Goal: Participate in discussion: Engage in conversation with other users on a specific topic

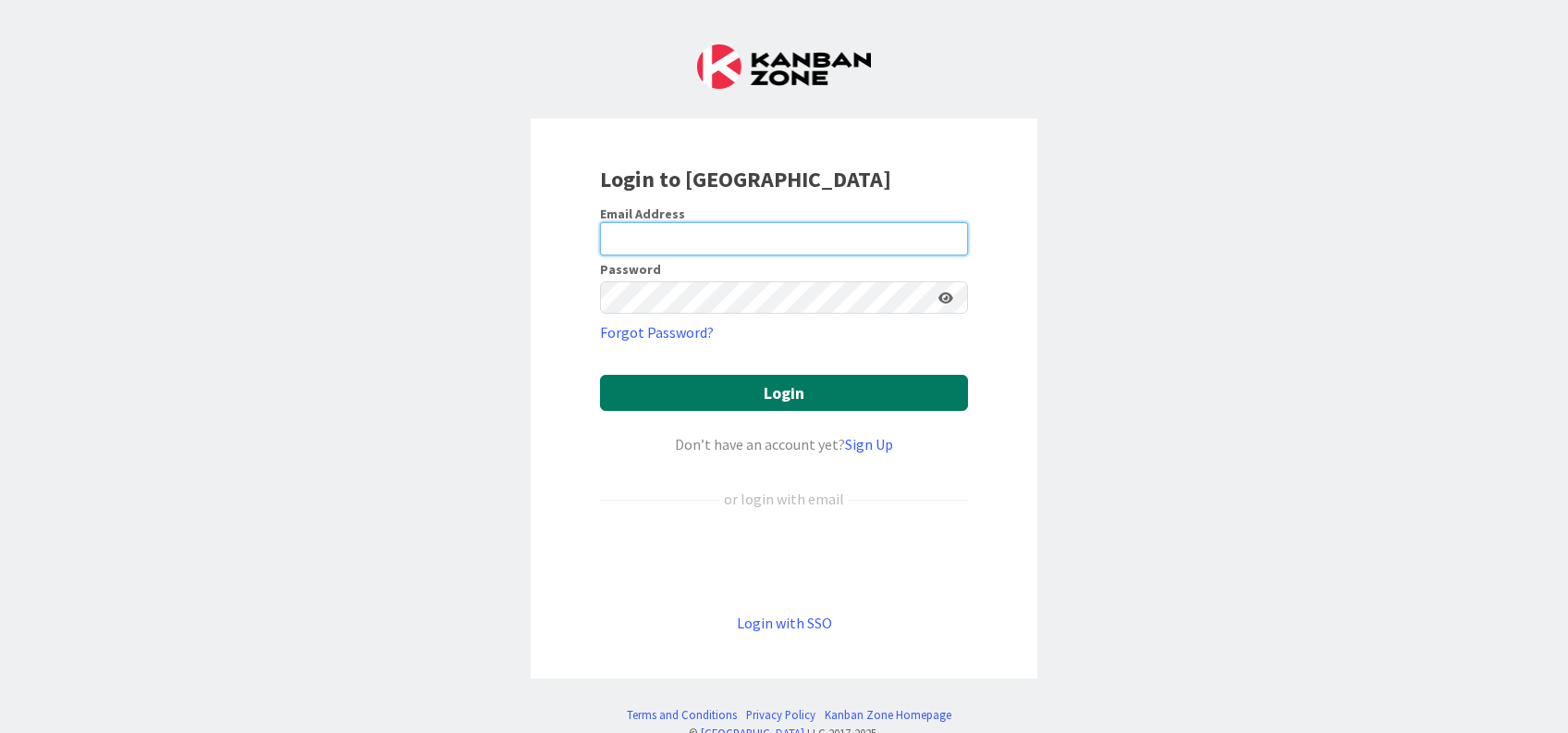
type input "[EMAIL_ADDRESS][DOMAIN_NAME]"
click at [793, 399] on button "Login" at bounding box center [784, 393] width 368 height 36
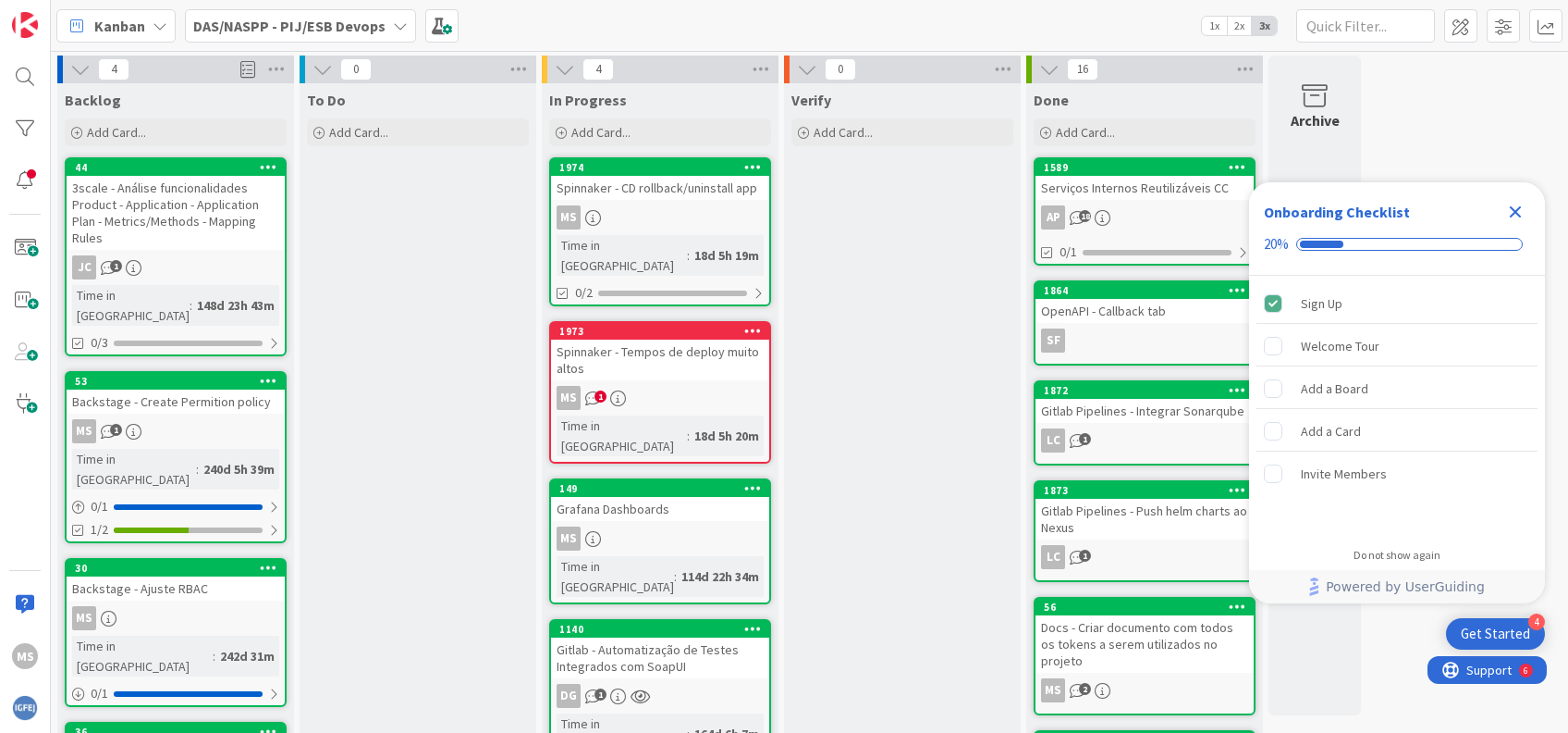
click at [1512, 205] on icon "Close Checklist" at bounding box center [1515, 212] width 23 height 23
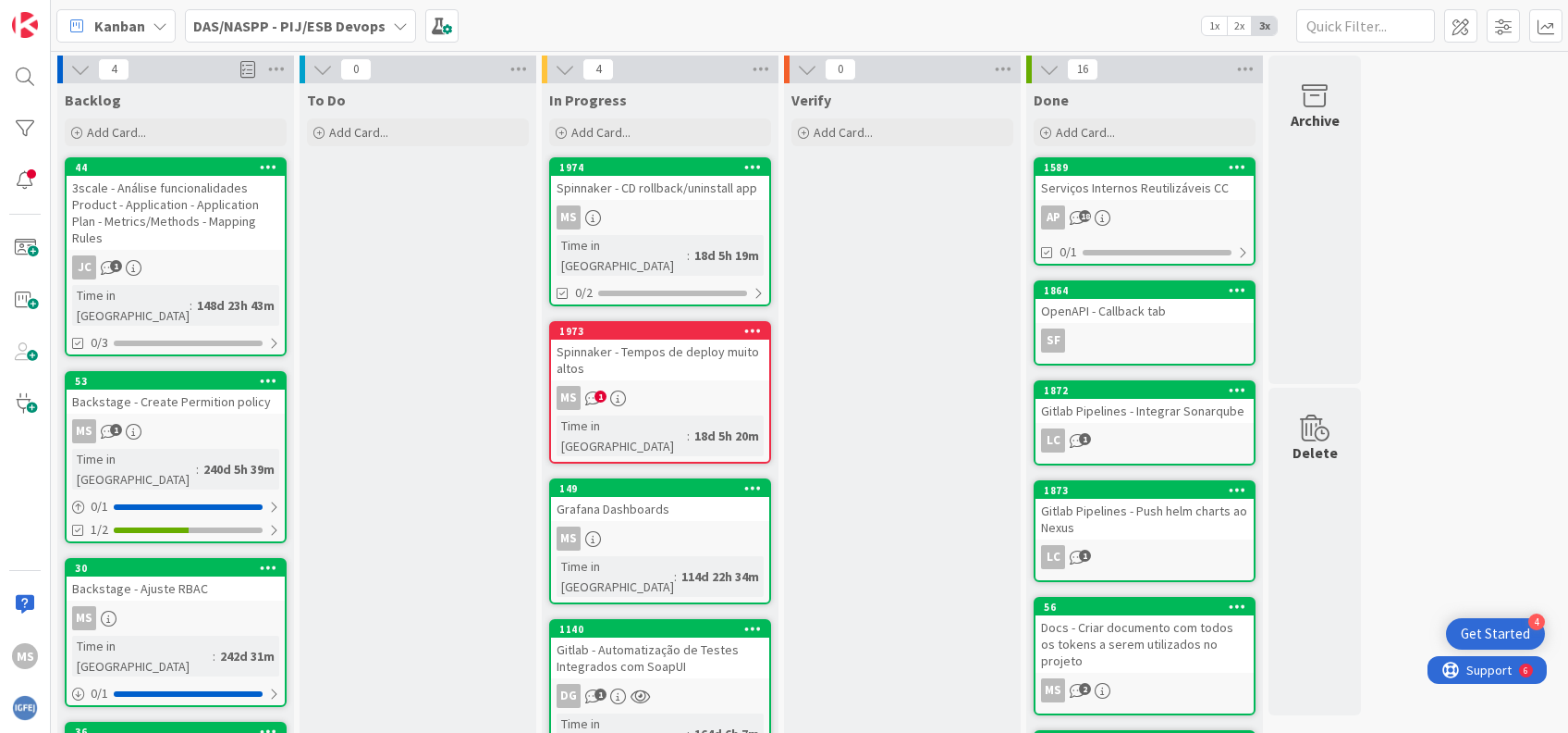
click at [690, 345] on div "Spinnaker - Tempos de deploy muito altos" at bounding box center [660, 359] width 218 height 41
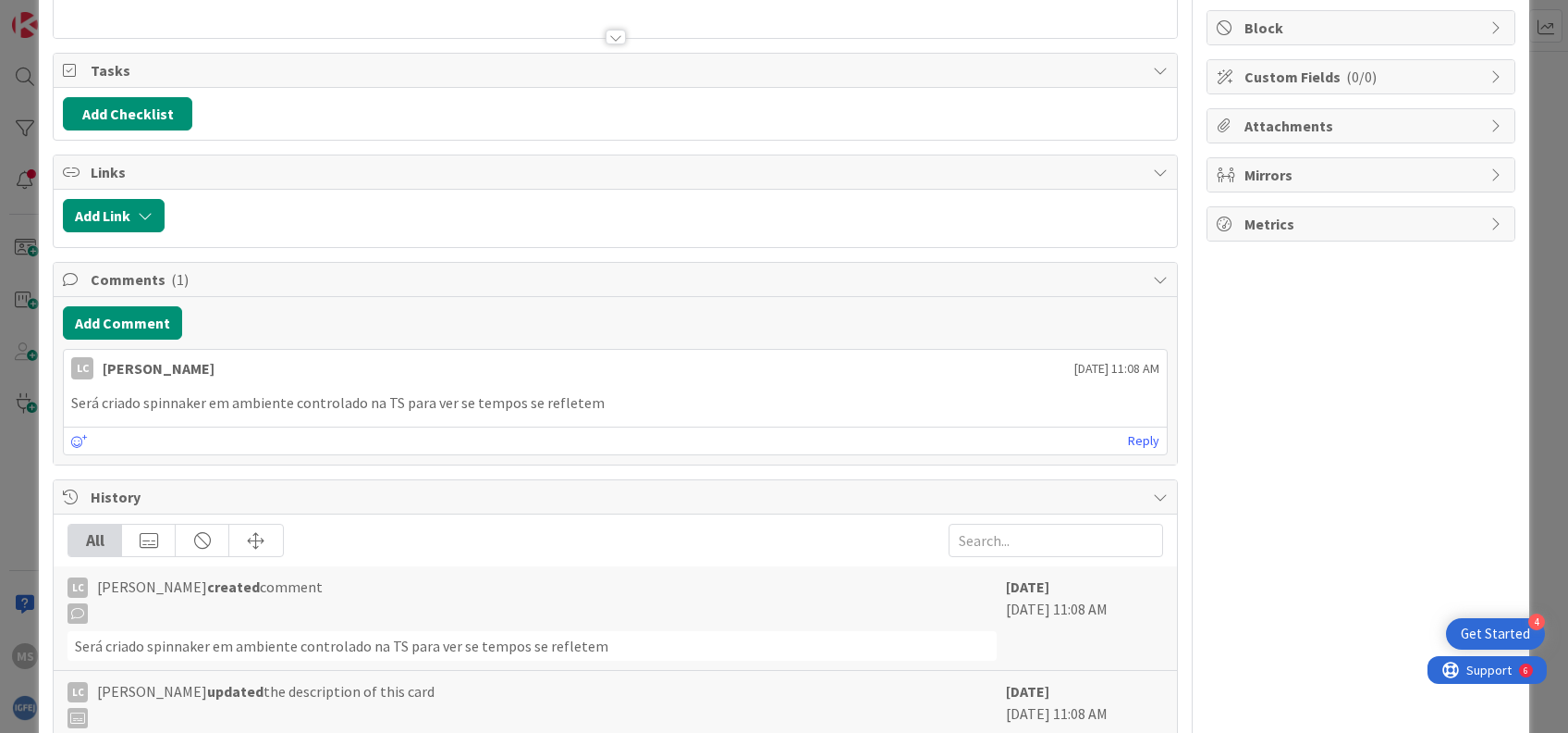
scroll to position [168, 0]
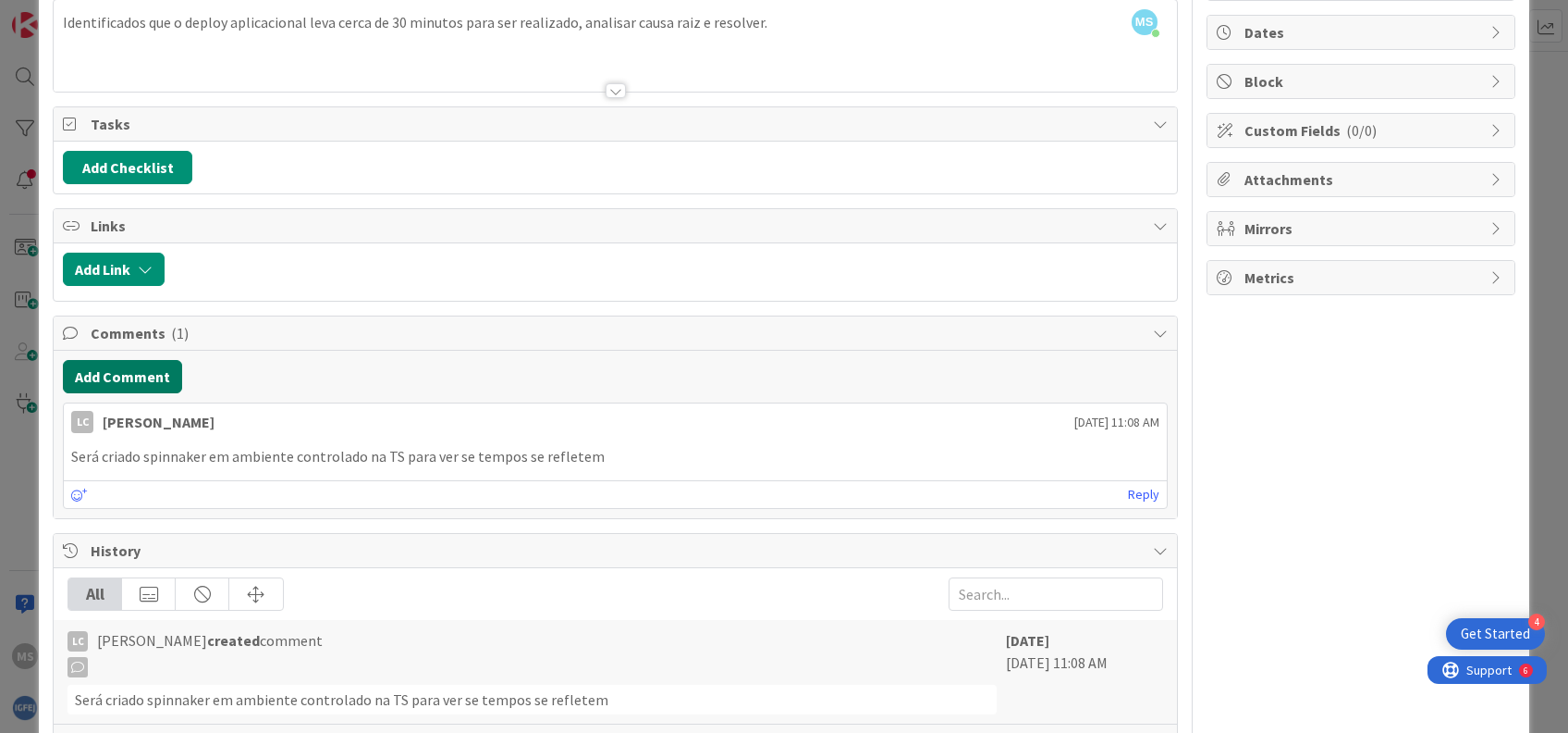
click at [139, 379] on button "Add Comment" at bounding box center [122, 376] width 120 height 33
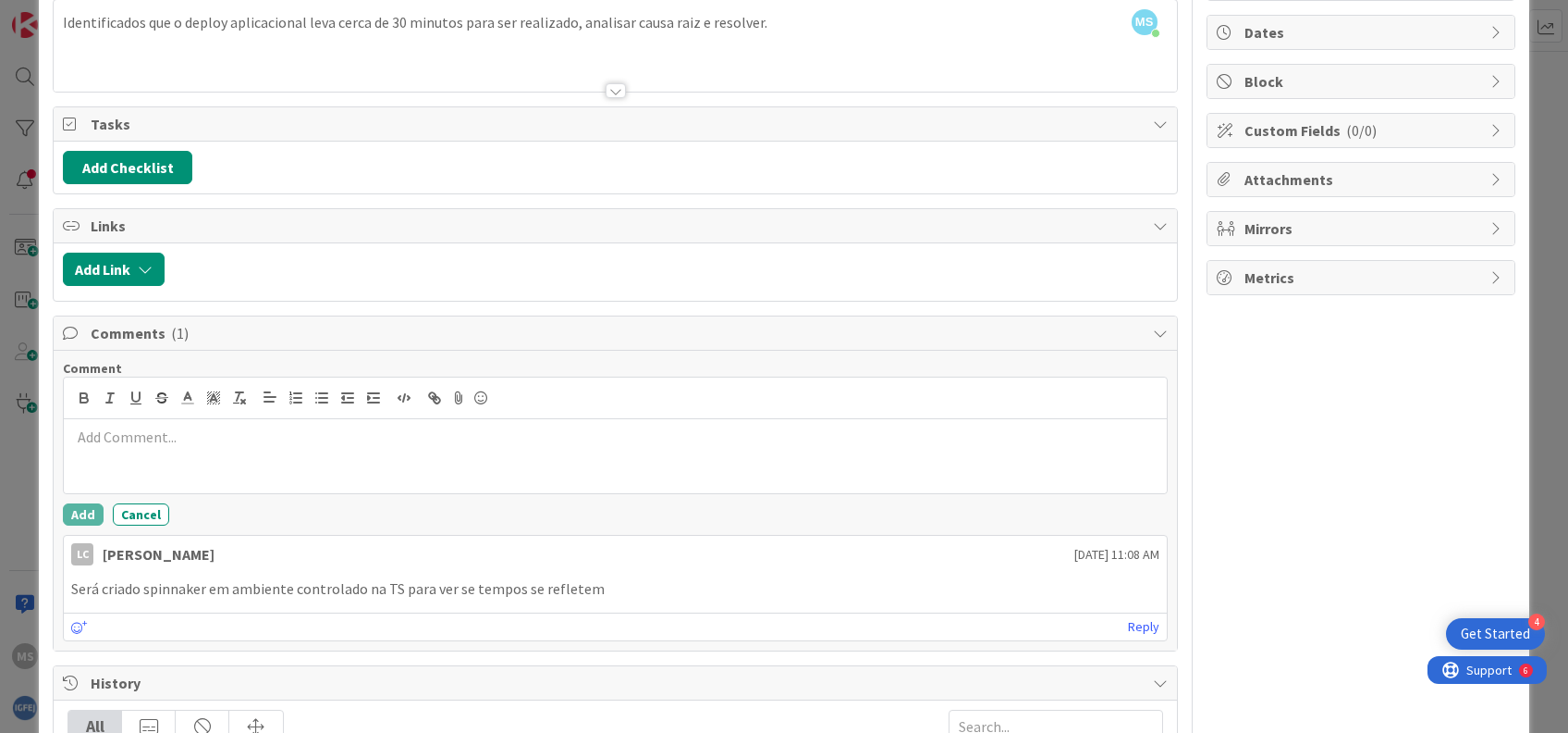
click at [509, 434] on p at bounding box center [615, 437] width 1088 height 22
click at [510, 432] on p "Foi criado o spinnaker em uma VM provisionada pelo IGFEJ:" at bounding box center [615, 437] width 1088 height 22
click at [671, 456] on li at bounding box center [625, 458] width 1065 height 22
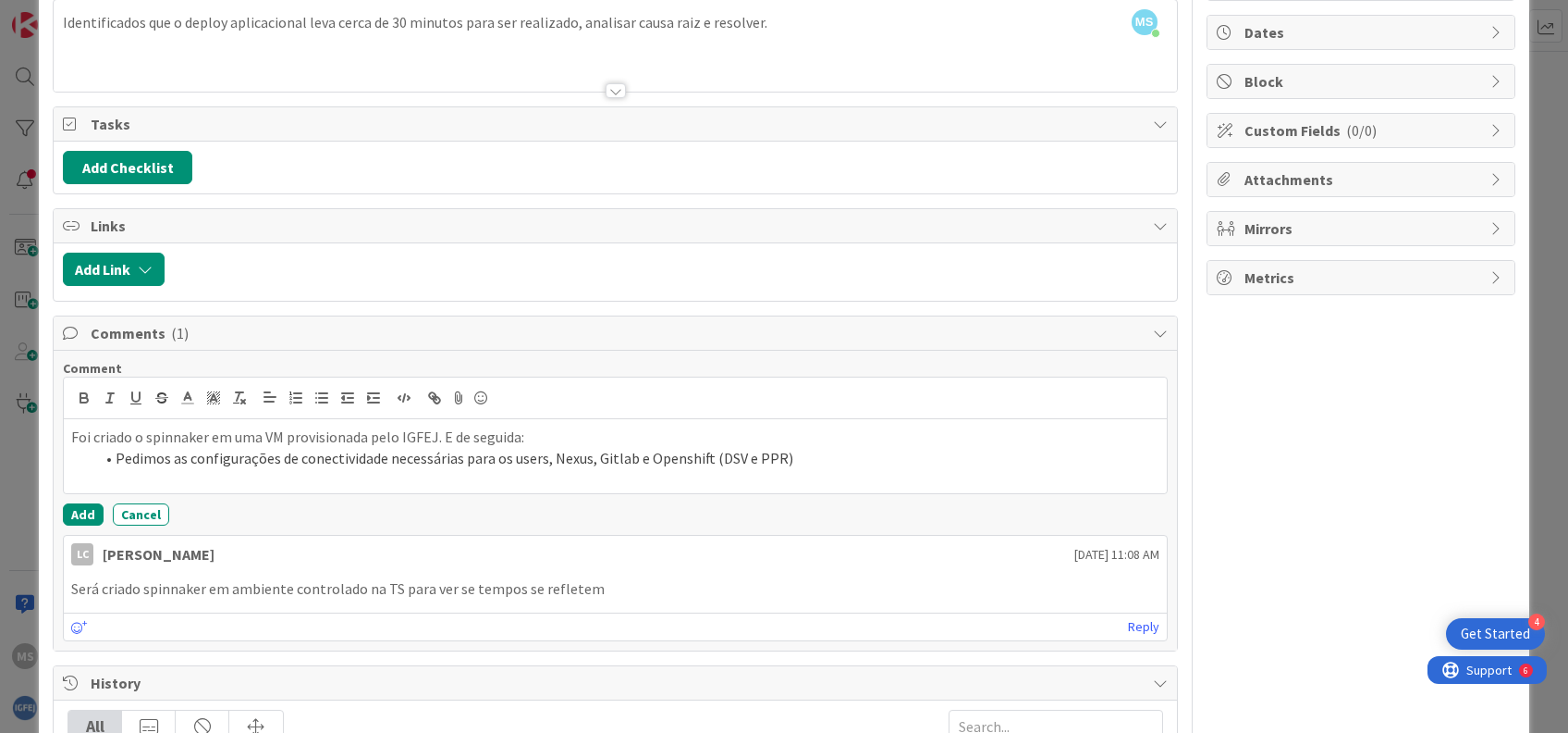
click at [831, 454] on li "Pedimos as configurações de conectividade necessárias para os users, Nexus, Git…" at bounding box center [625, 458] width 1065 height 22
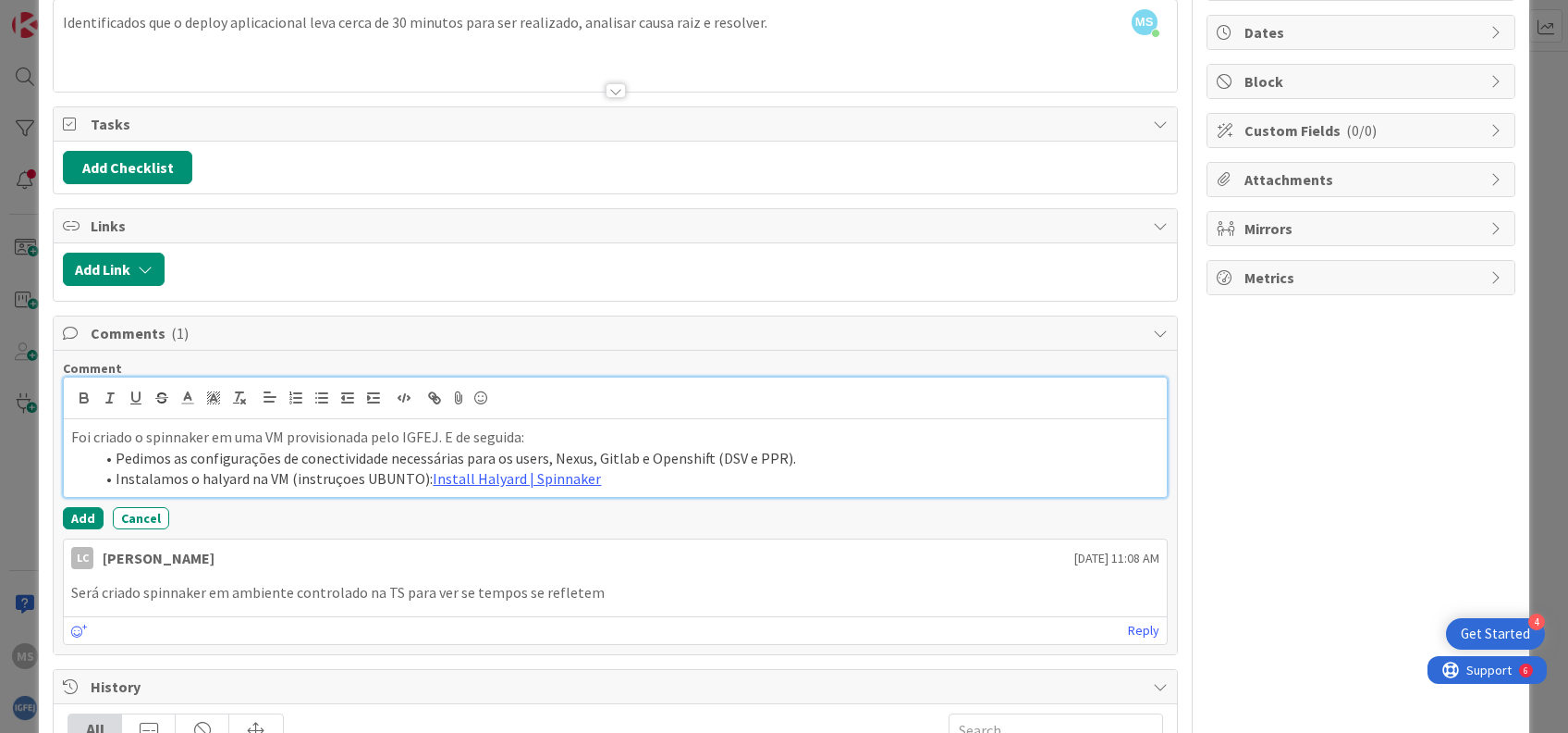
click at [605, 477] on li "Instalamos o halyard na VM (instruçoes UBUNTO): Install Halyard | Spinnaker" at bounding box center [625, 479] width 1065 height 22
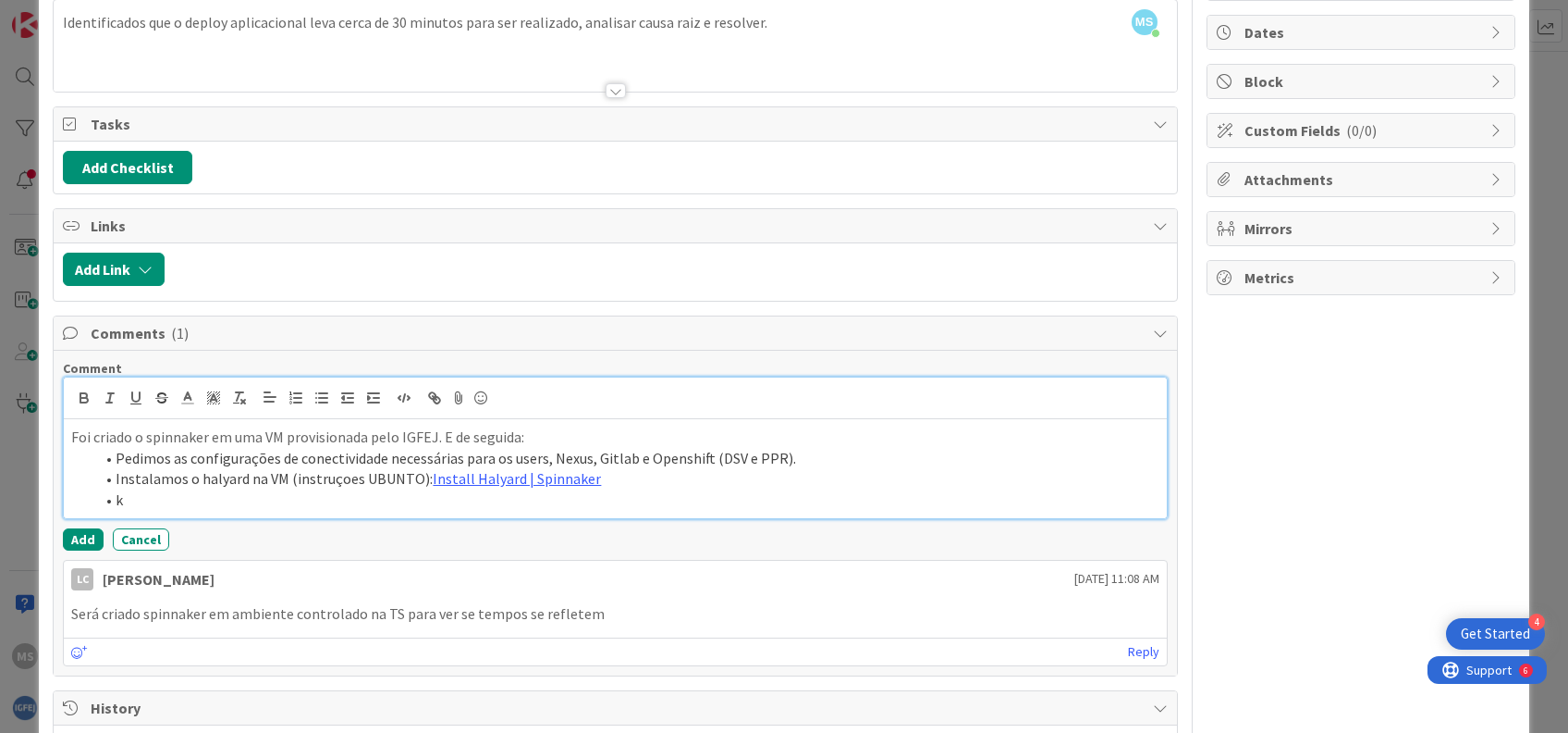
click at [606, 477] on li "Instalamos o halyard na VM (instruçoes UBUNTO): Install Halyard | Spinnaker" at bounding box center [625, 479] width 1065 height 22
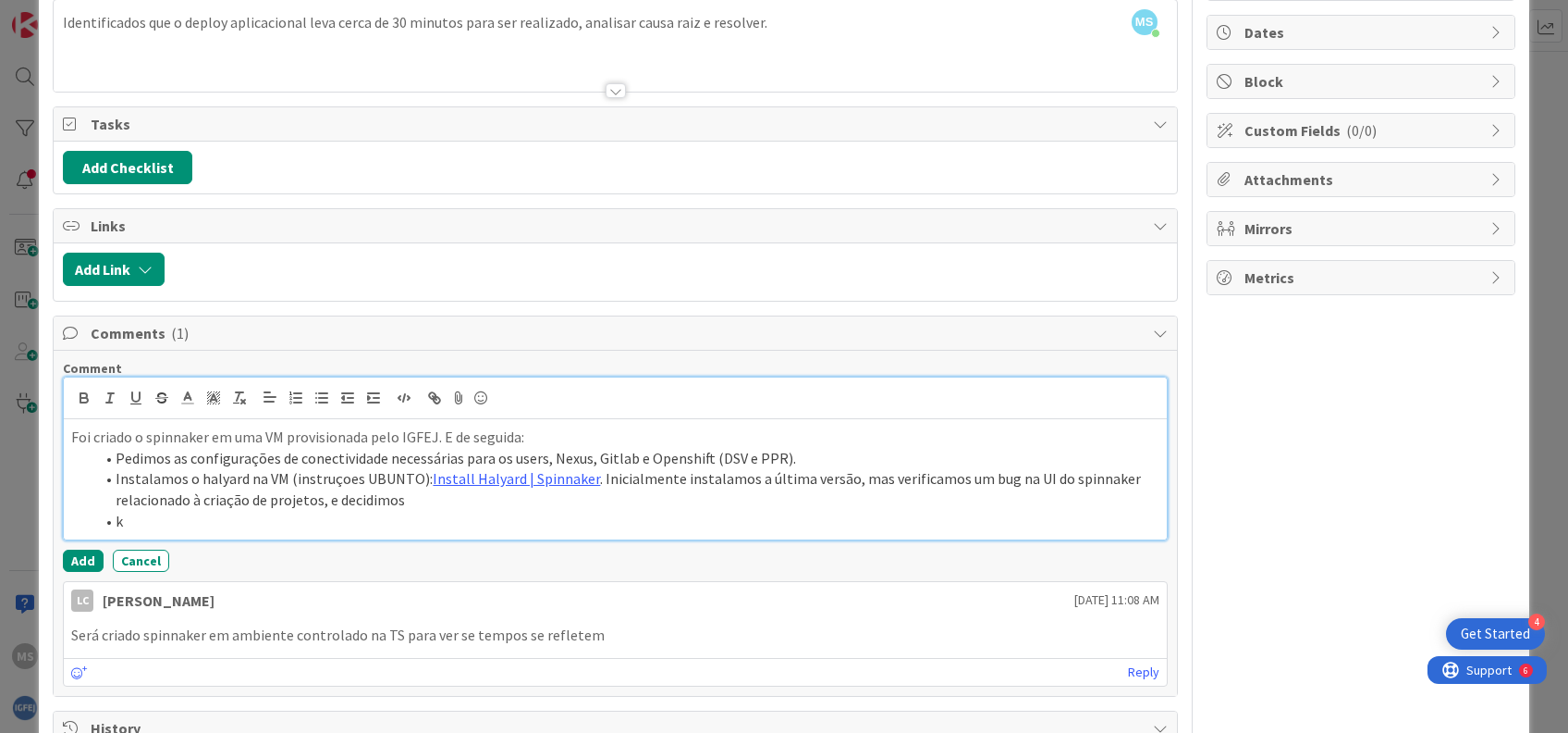
click at [836, 480] on li "Instalamos o halyard na VM (instruçoes UBUNTO): Install Halyard | Spinnaker . I…" at bounding box center [625, 489] width 1065 height 41
click at [521, 492] on li "Instalamos o halyard na VM (instruçoes UBUNTO): Install Halyard | Spinnaker . I…" at bounding box center [625, 489] width 1065 height 41
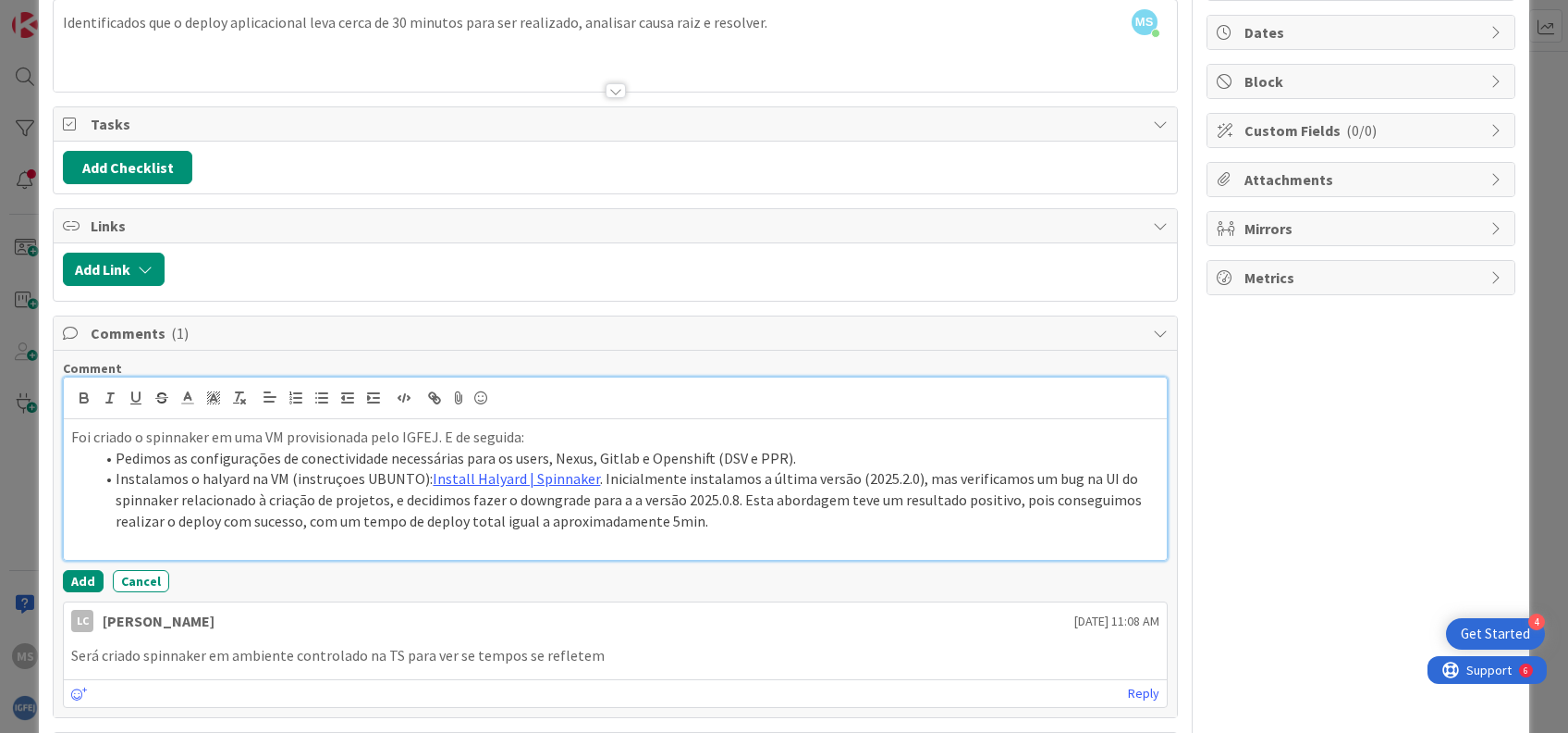
click at [838, 496] on li "Instalamos o halyard na VM (instruçoes UBUNTO): Install Halyard | Spinnaker . I…" at bounding box center [625, 499] width 1065 height 63
click at [717, 513] on li "Instalamos o halyard na VM (instruçoes UBUNTO): Install Halyard | Spinnaker . I…" at bounding box center [625, 499] width 1065 height 63
drag, startPoint x: 687, startPoint y: 519, endPoint x: 656, endPoint y: 521, distance: 31.1
click at [656, 521] on li "Instalamos o halyard na VM (instruçoes UBUNTO): Install Halyard | Spinnaker . I…" at bounding box center [625, 499] width 1065 height 63
click at [1049, 518] on li "Instalamos o halyard na VM (instruçoes UBUNTO): Install Halyard | Spinnaker . I…" at bounding box center [625, 499] width 1065 height 63
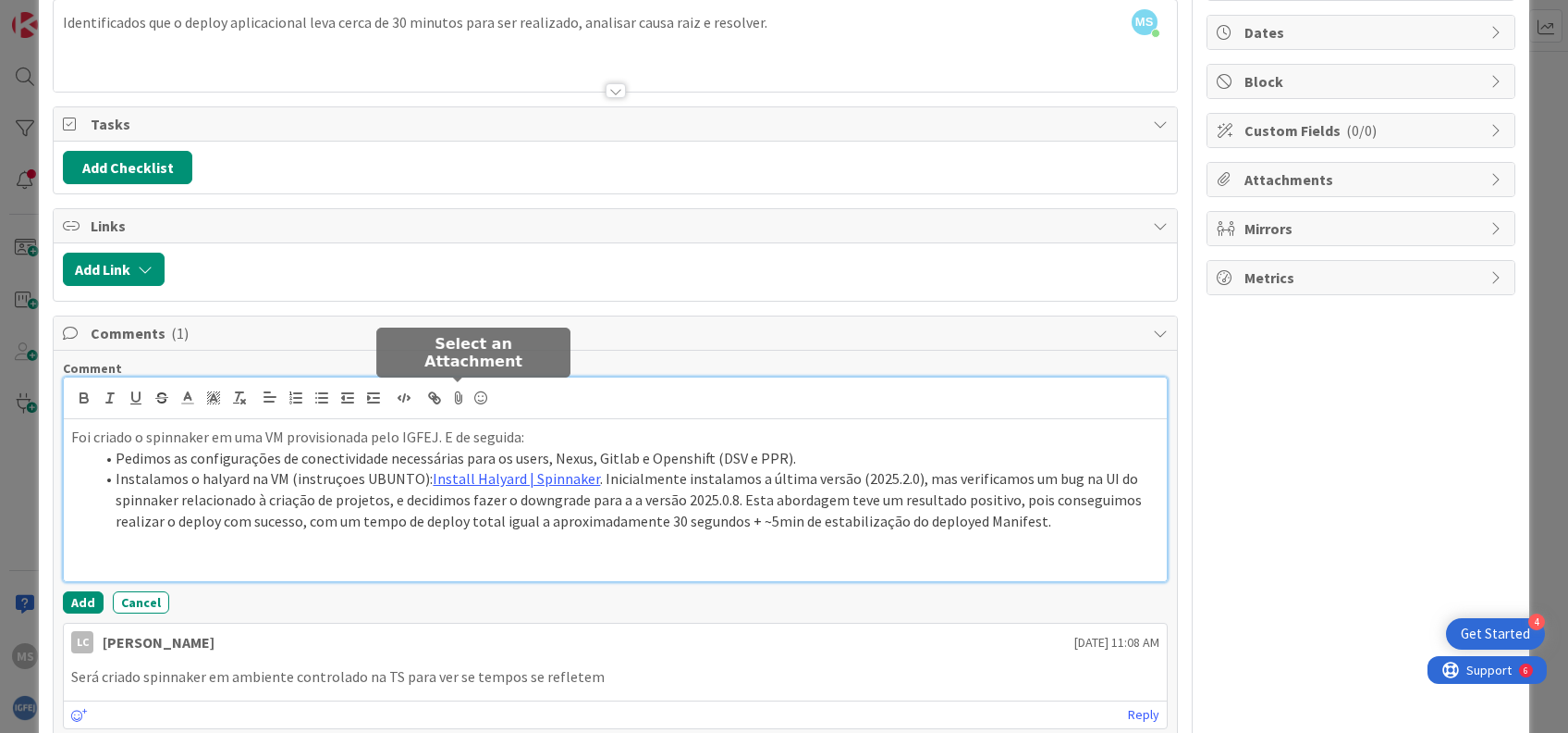
click at [458, 394] on icon at bounding box center [459, 397] width 23 height 25
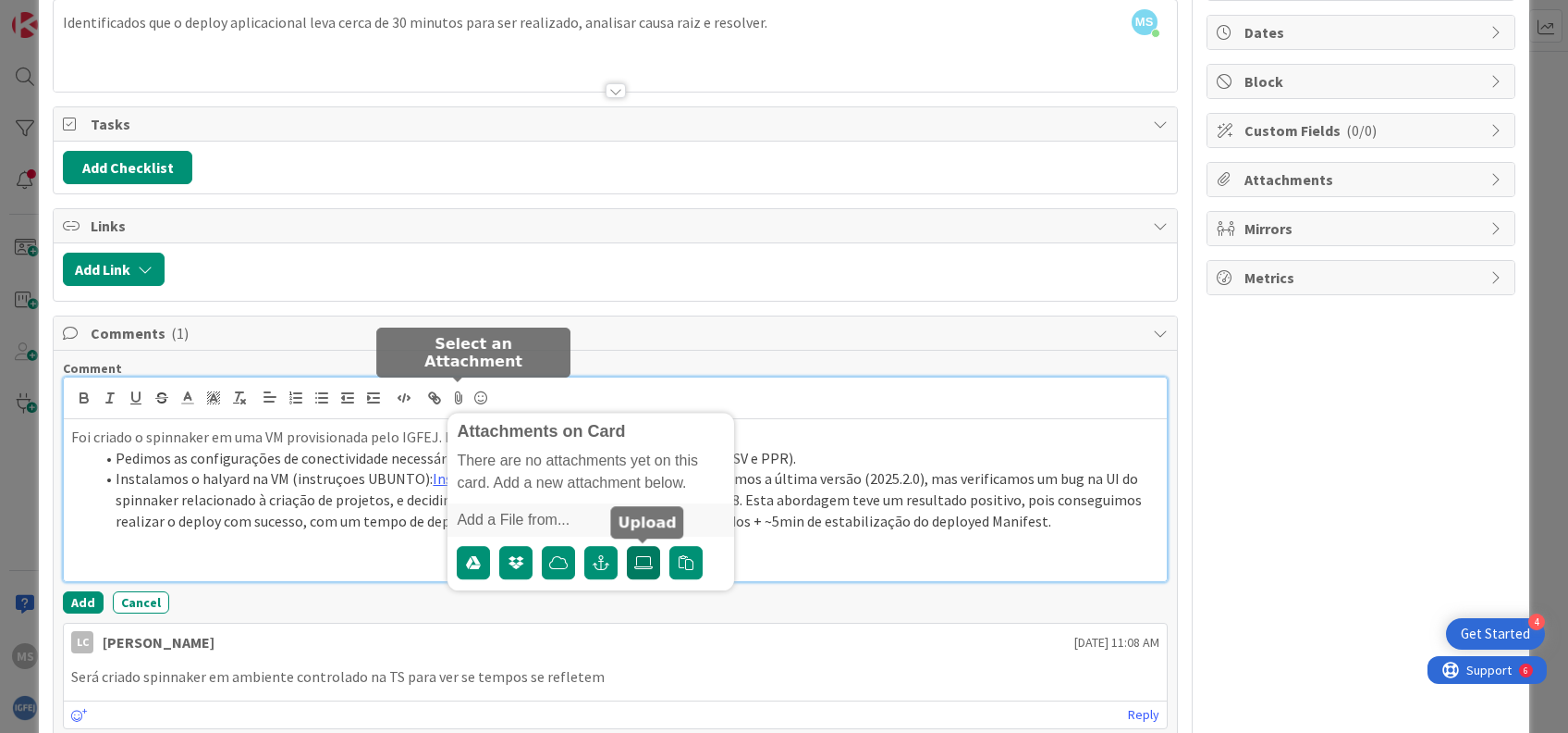
click at [651, 560] on icon at bounding box center [644, 562] width 19 height 15
click at [627, 546] on input "file" at bounding box center [627, 546] width 0 height 0
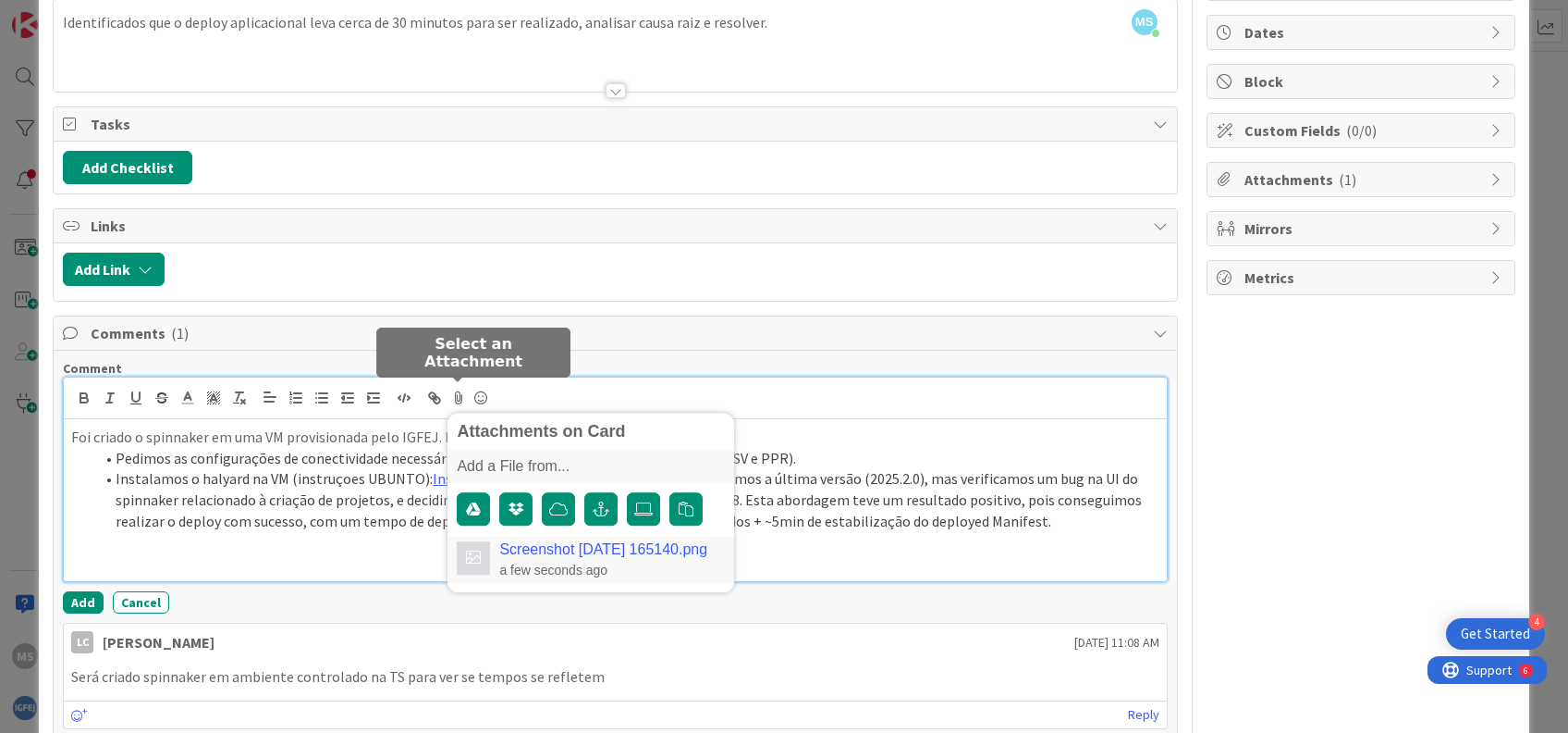
click at [676, 546] on link "Screenshot [DATE] 165140.png" at bounding box center [603, 549] width 208 height 17
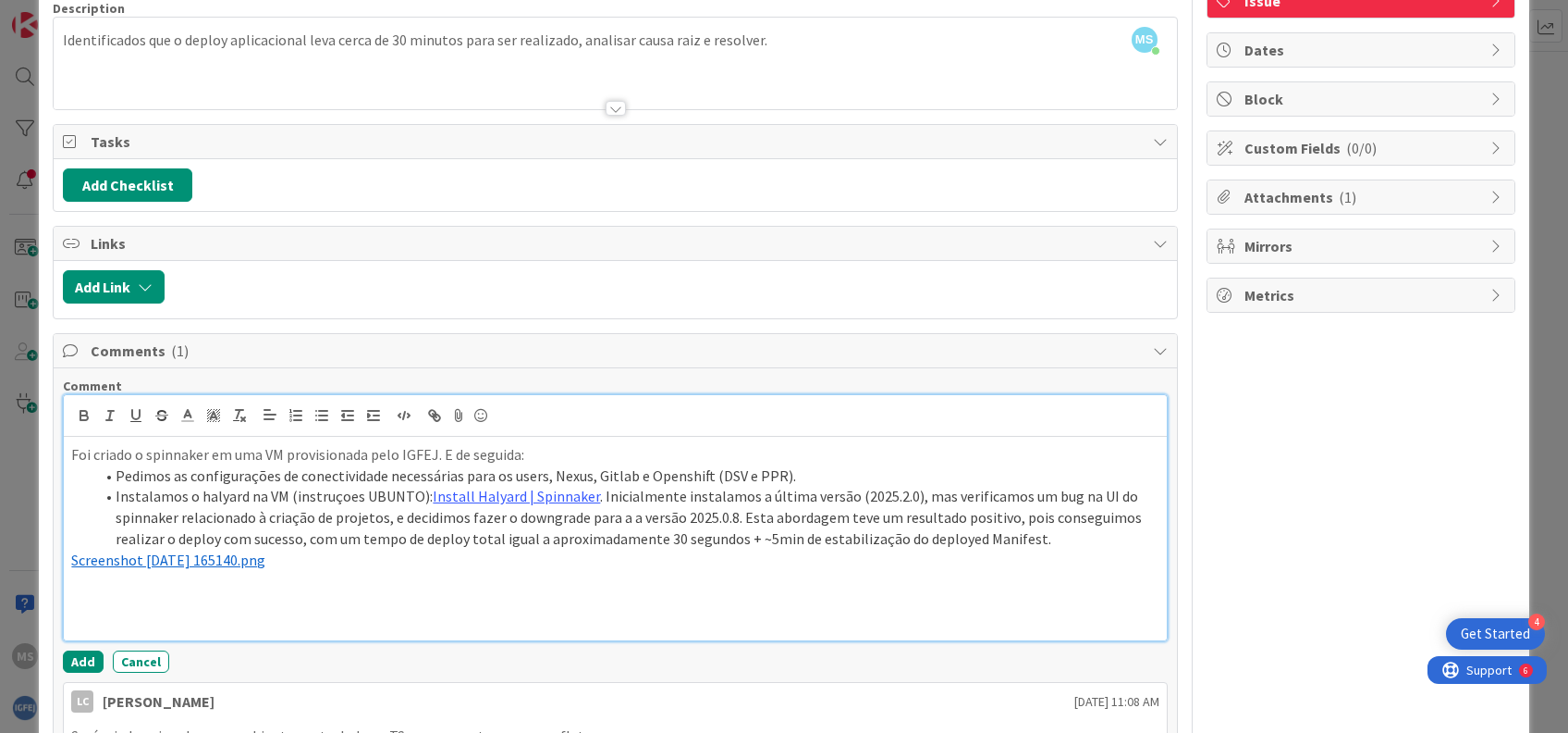
scroll to position [493, 0]
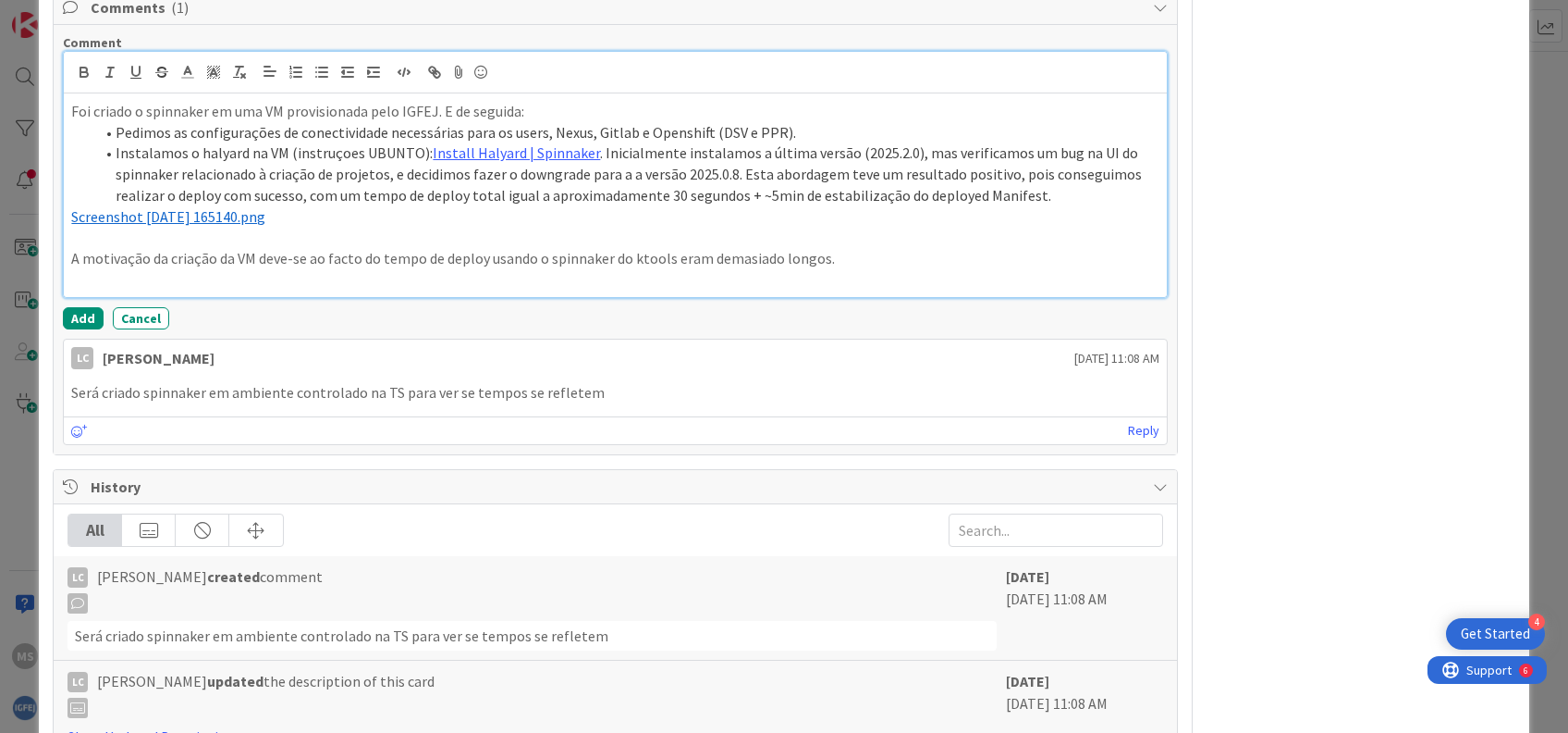
click at [870, 252] on p "A motivação da criação da VM deve-se ao facto do tempo de deploy usando o spinn…" at bounding box center [615, 258] width 1088 height 22
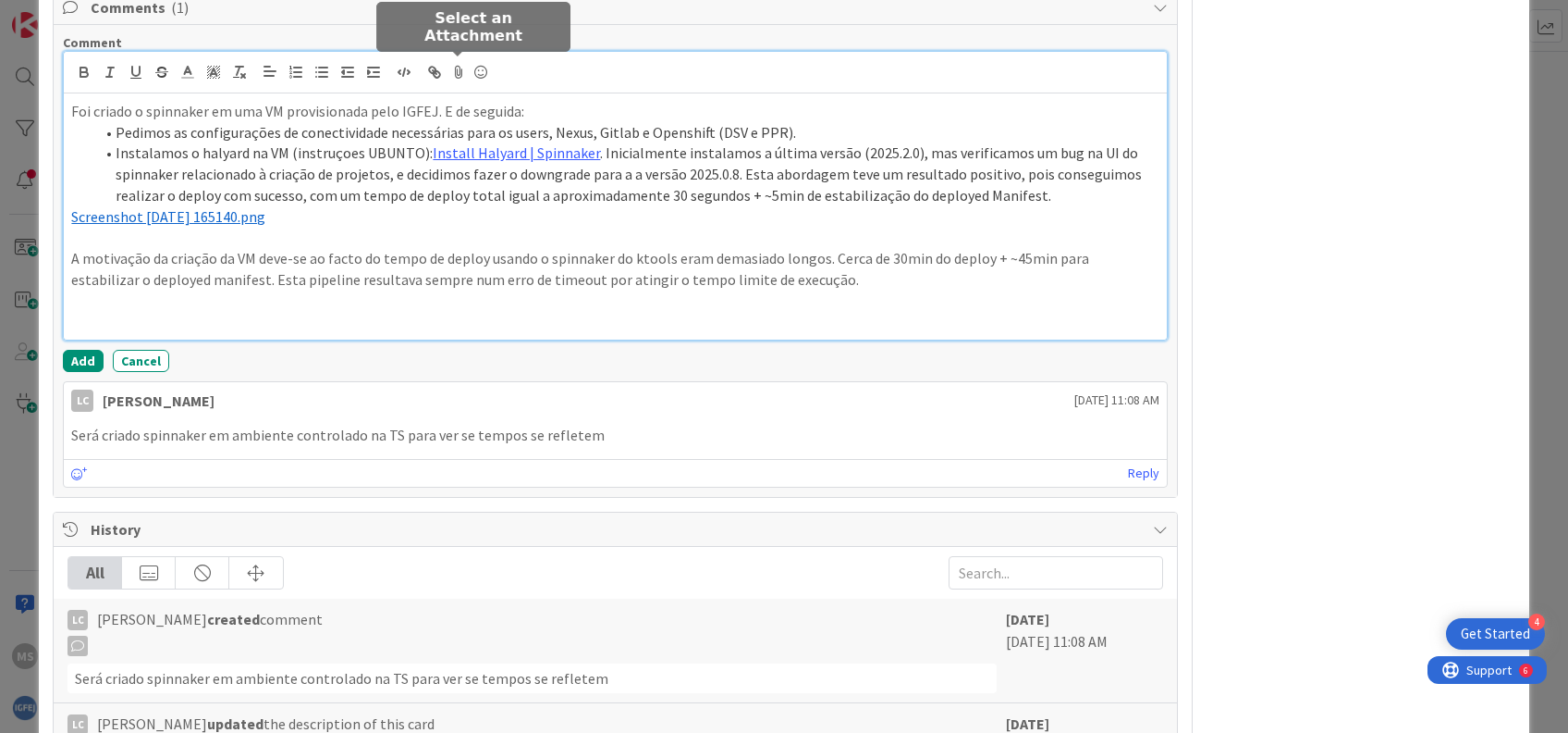
click at [458, 67] on icon at bounding box center [459, 72] width 23 height 25
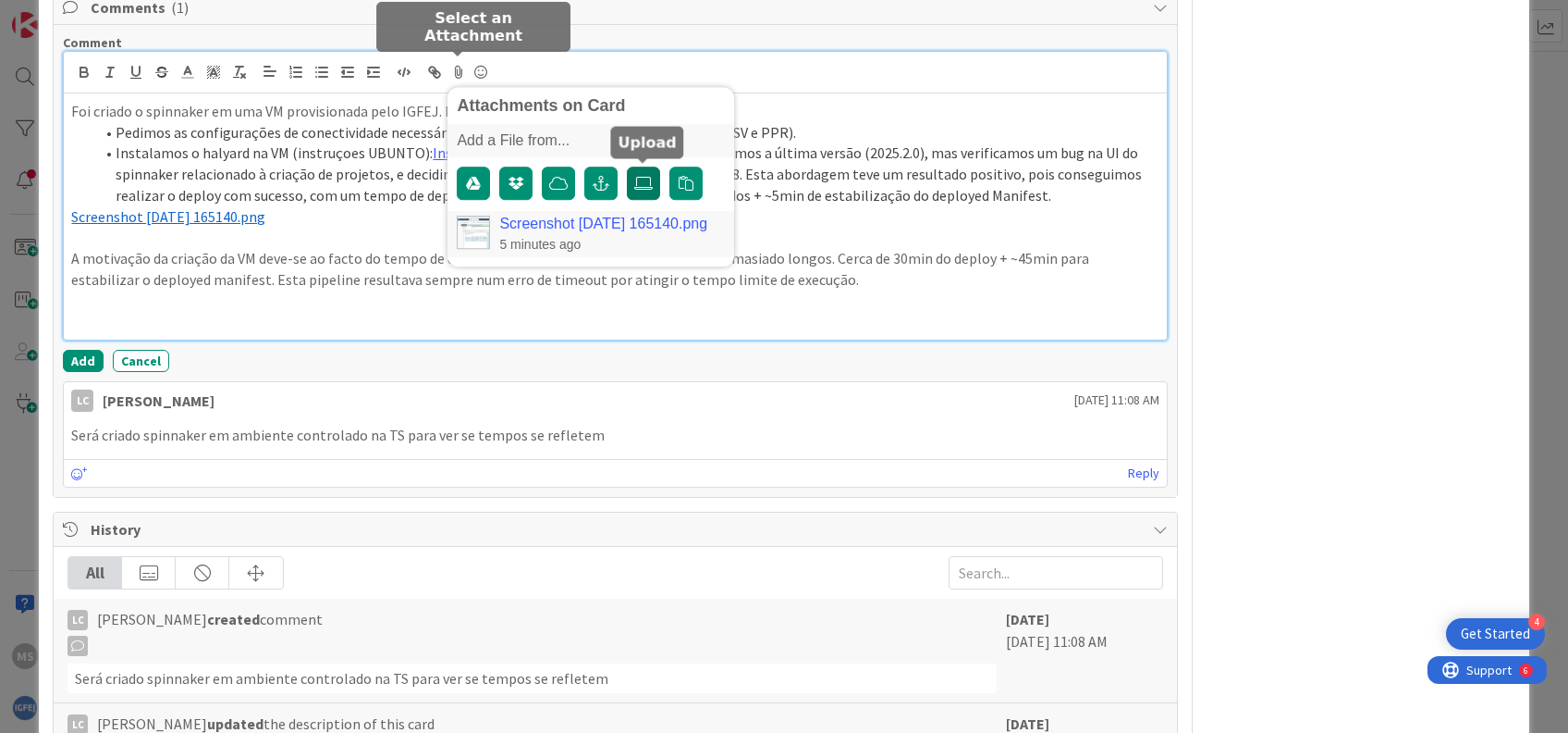
click at [648, 187] on icon at bounding box center [644, 184] width 19 height 15
click at [627, 167] on input "file" at bounding box center [627, 167] width 0 height 0
click at [560, 224] on link "Screenshot [DATE] 165759.png" at bounding box center [603, 224] width 208 height 17
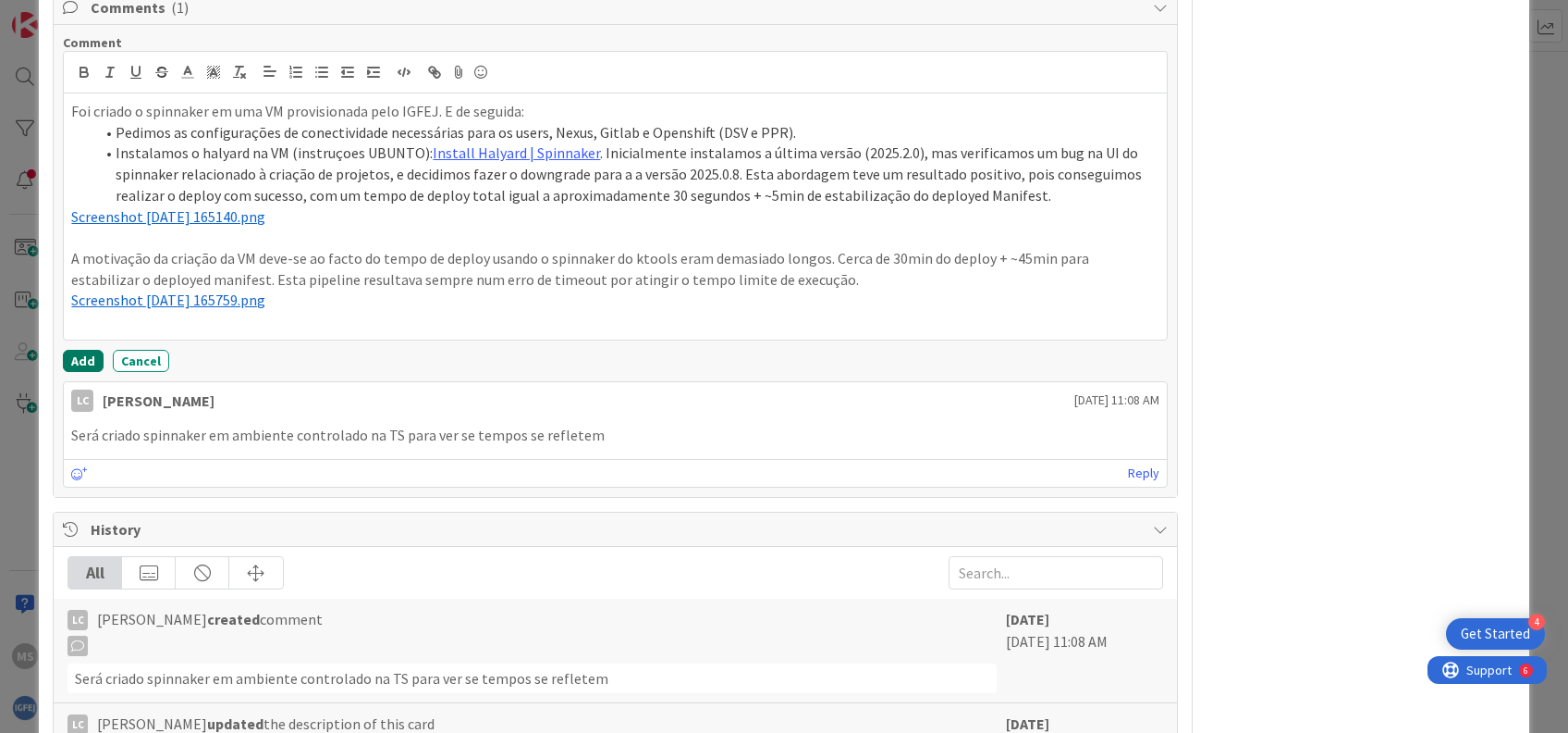
click at [73, 355] on button "Add" at bounding box center [83, 361] width 40 height 23
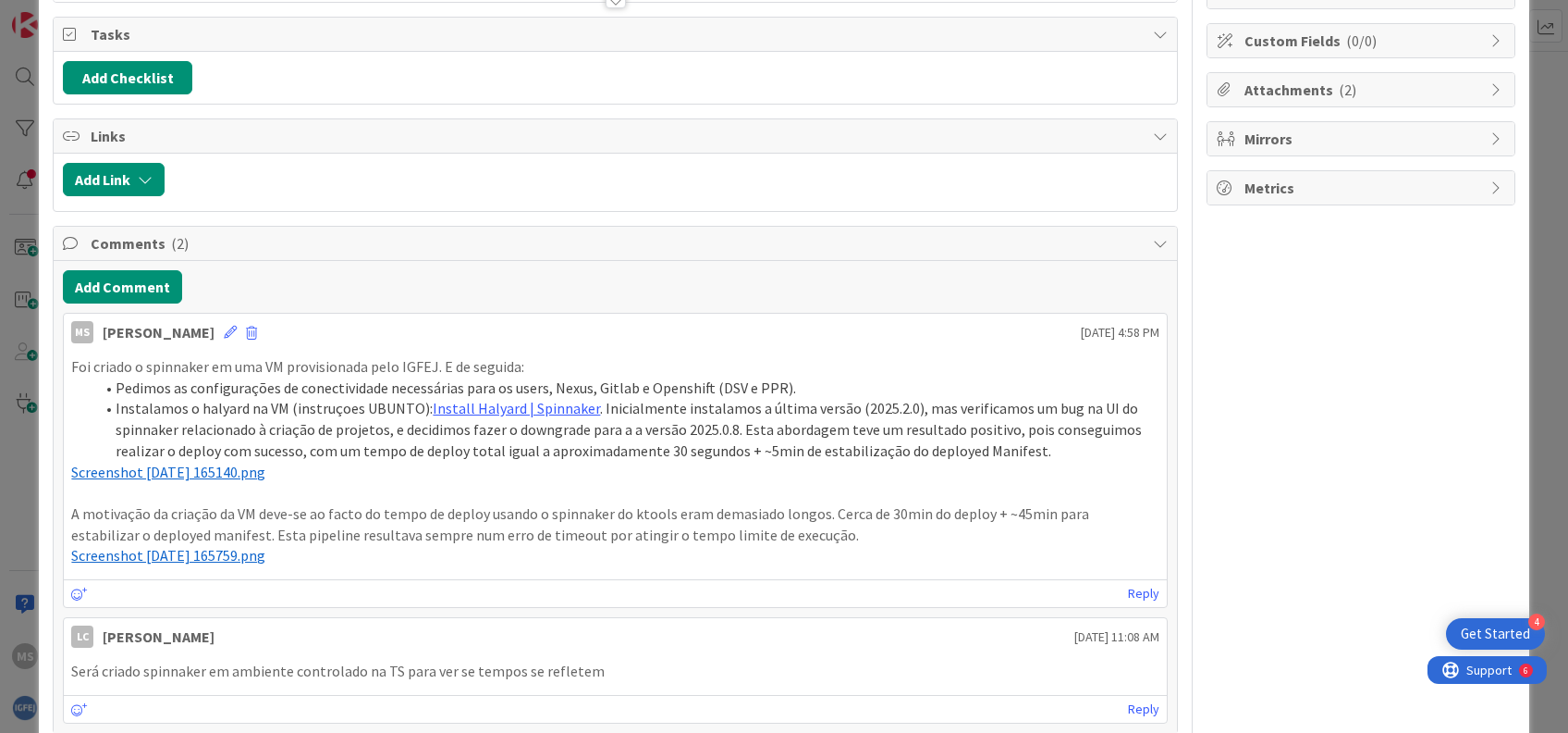
scroll to position [246, 0]
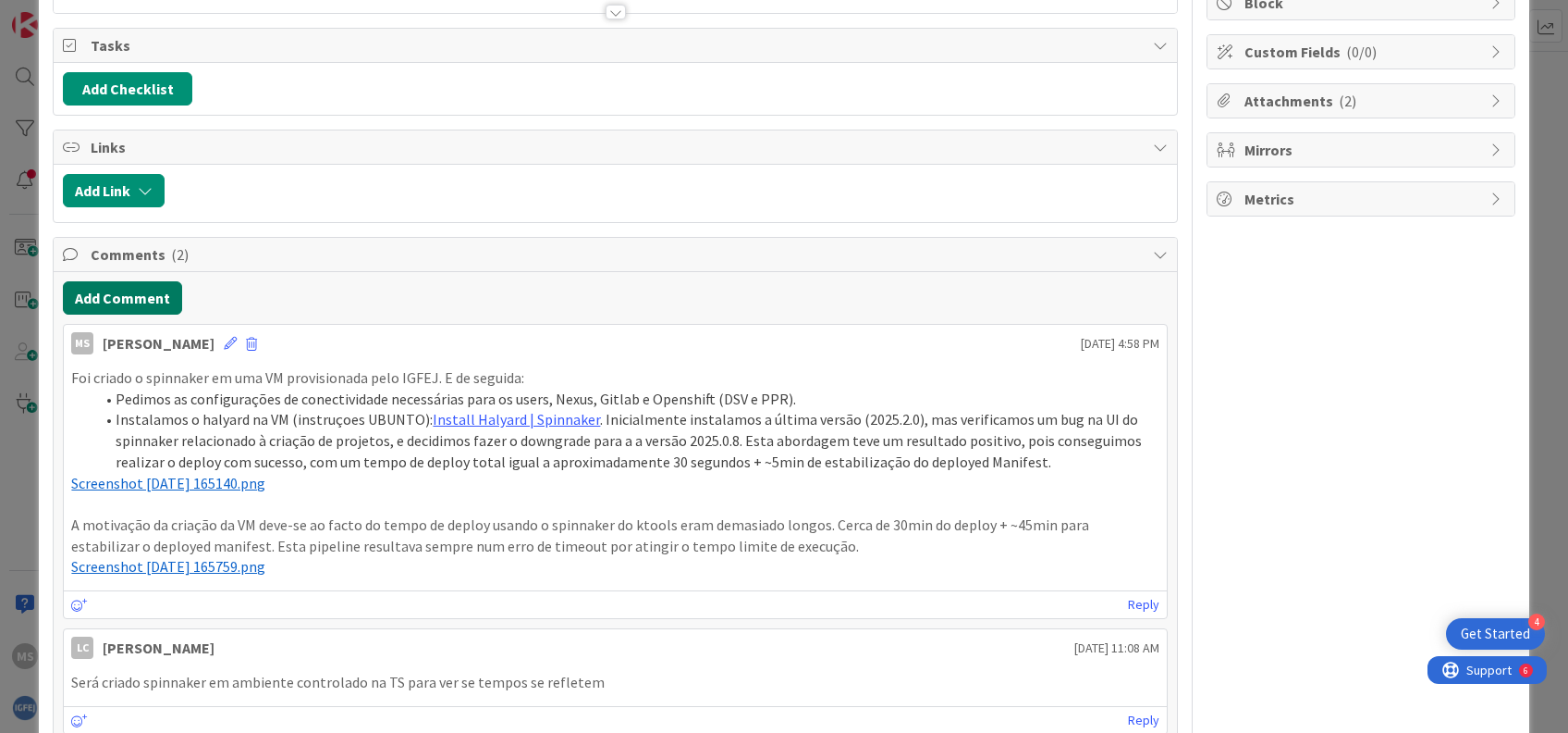
click at [162, 298] on button "Add Comment" at bounding box center [122, 297] width 120 height 33
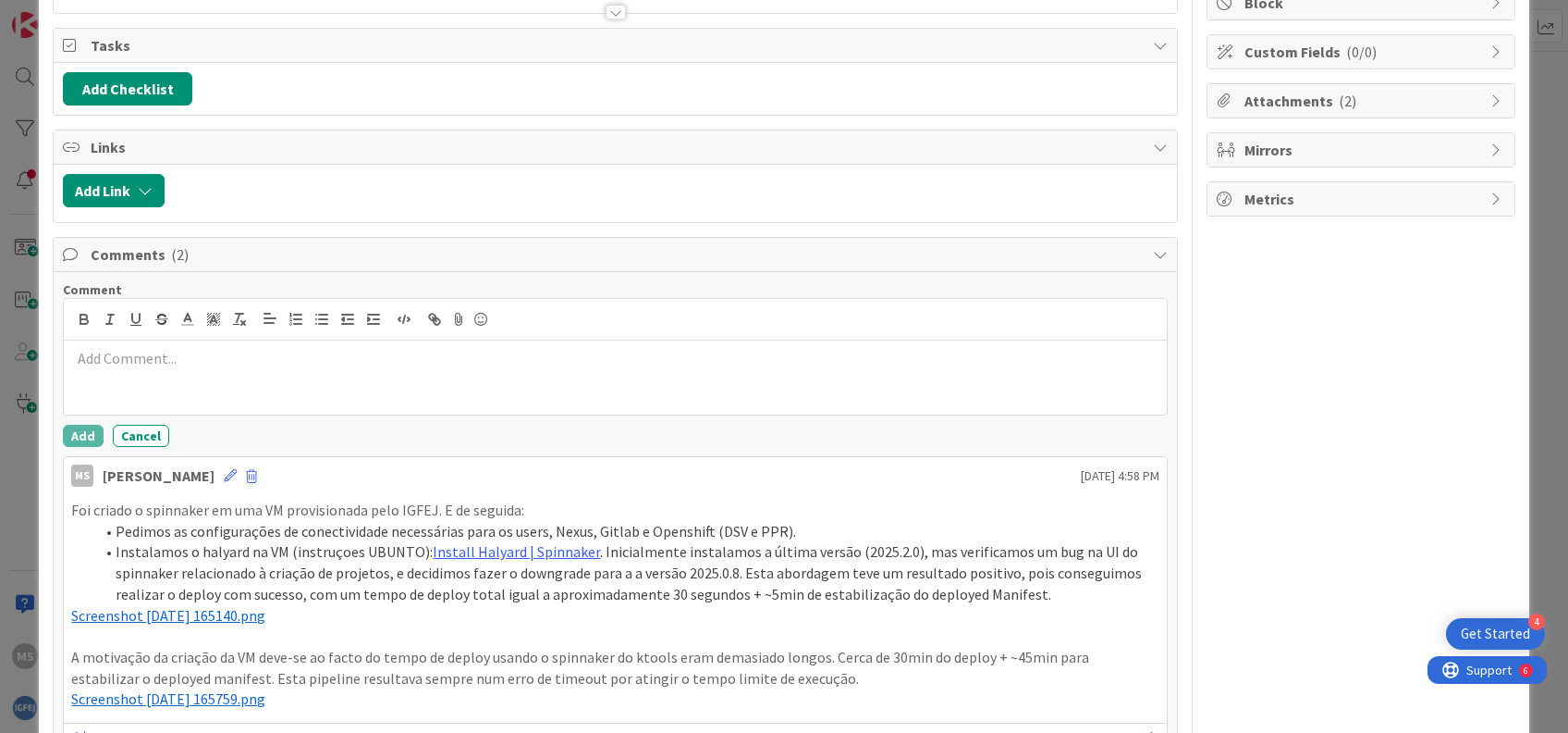
click at [213, 363] on p at bounding box center [615, 358] width 1088 height 22
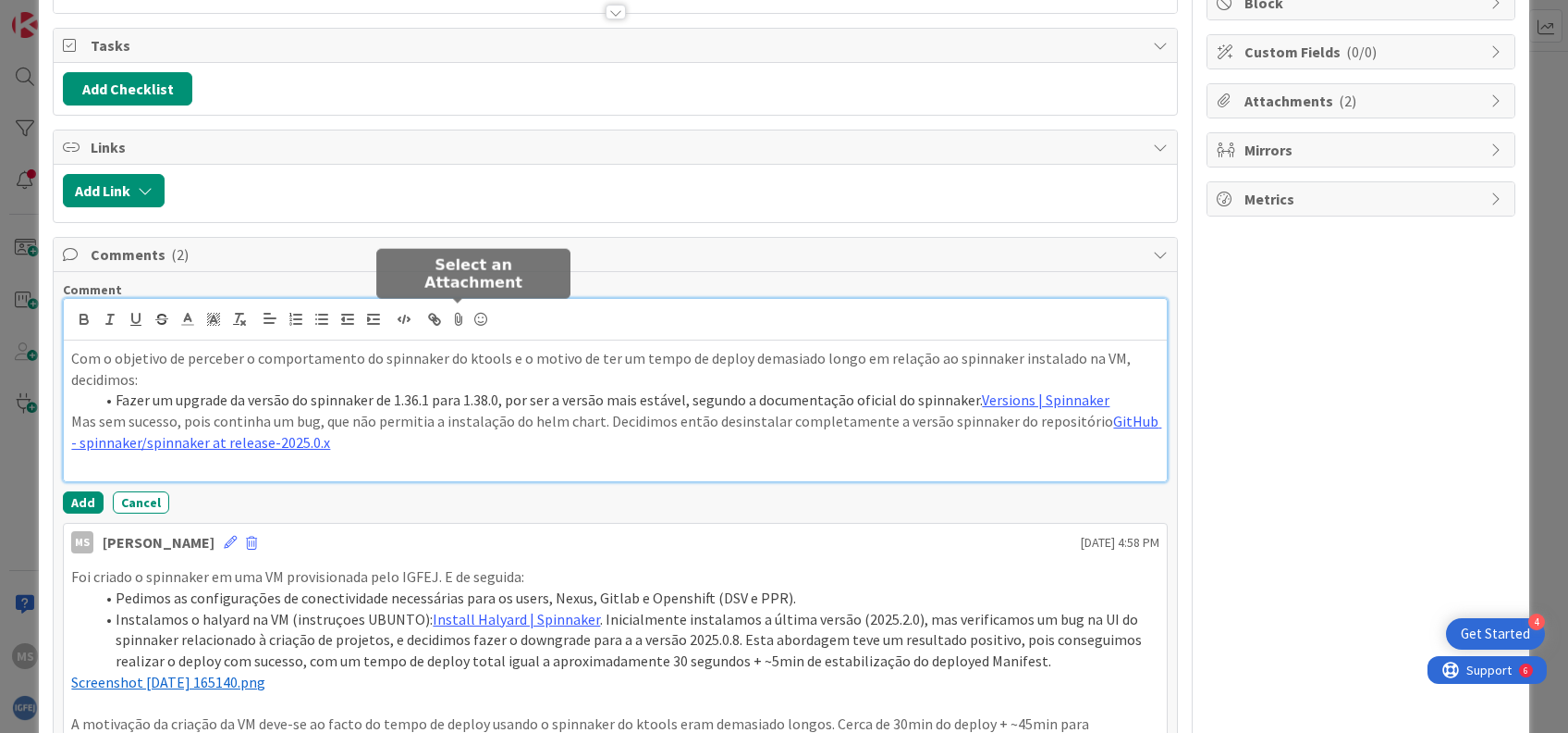
click at [454, 311] on icon at bounding box center [459, 318] width 23 height 25
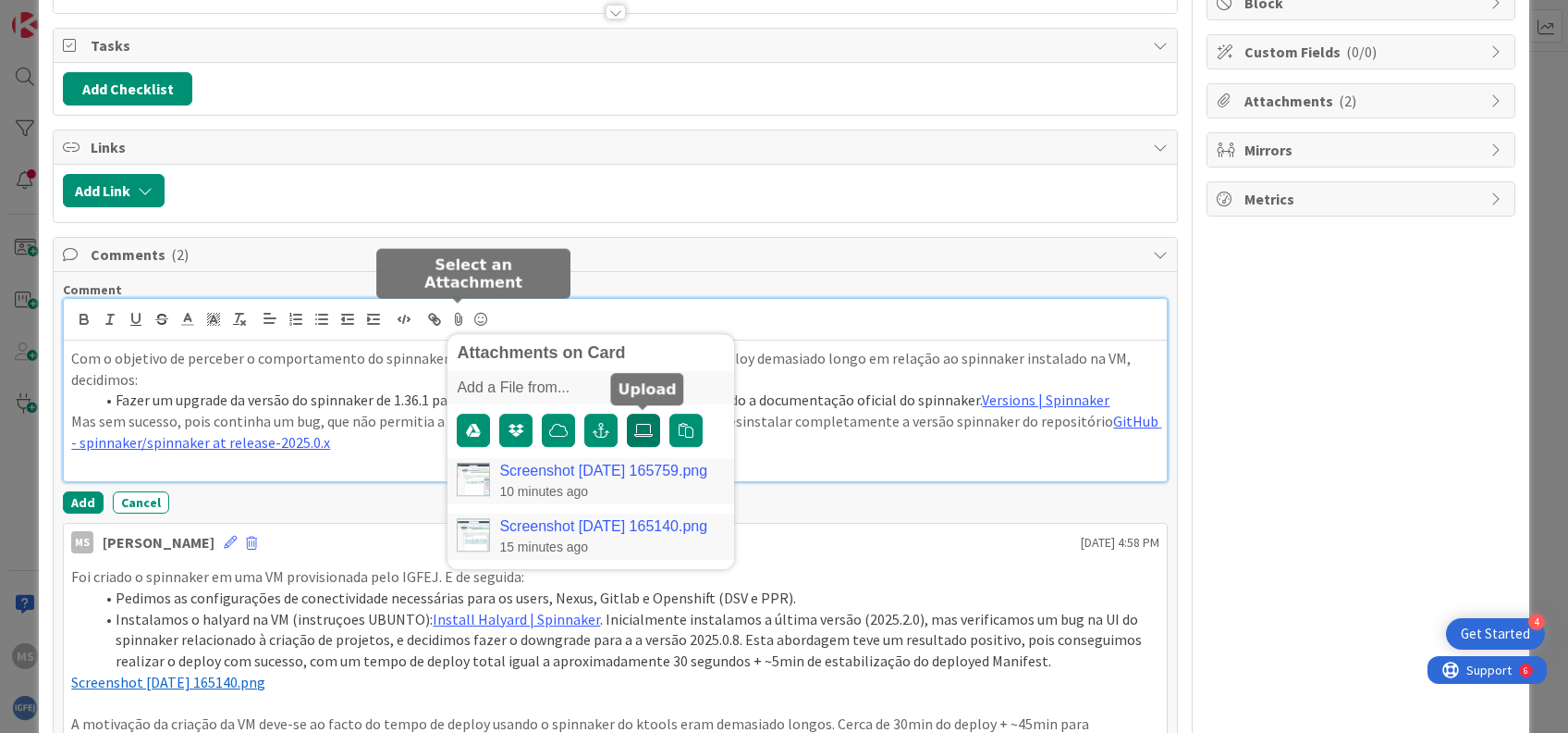
click at [639, 434] on icon at bounding box center [644, 431] width 19 height 15
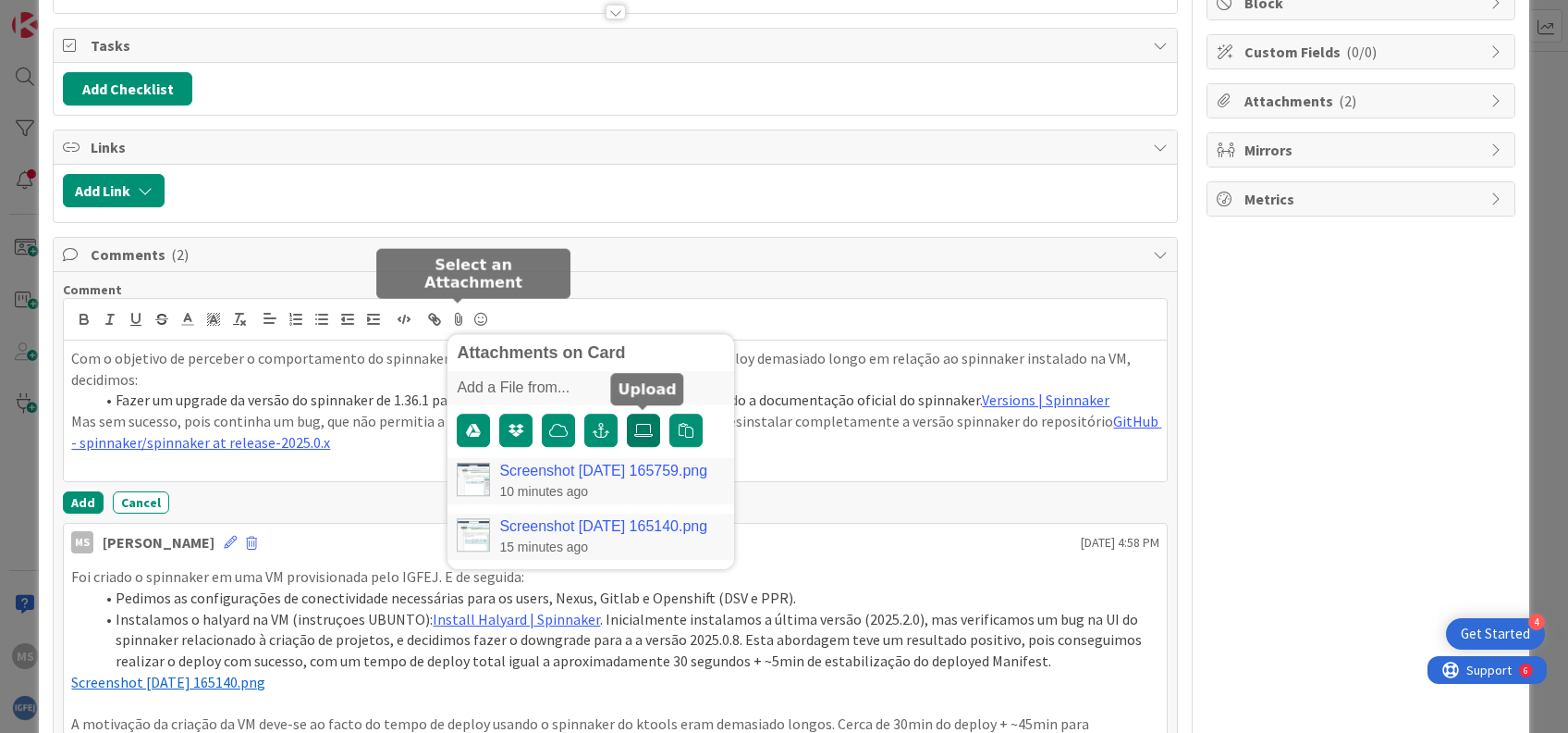
click at [627, 414] on input "file" at bounding box center [627, 414] width 0 height 0
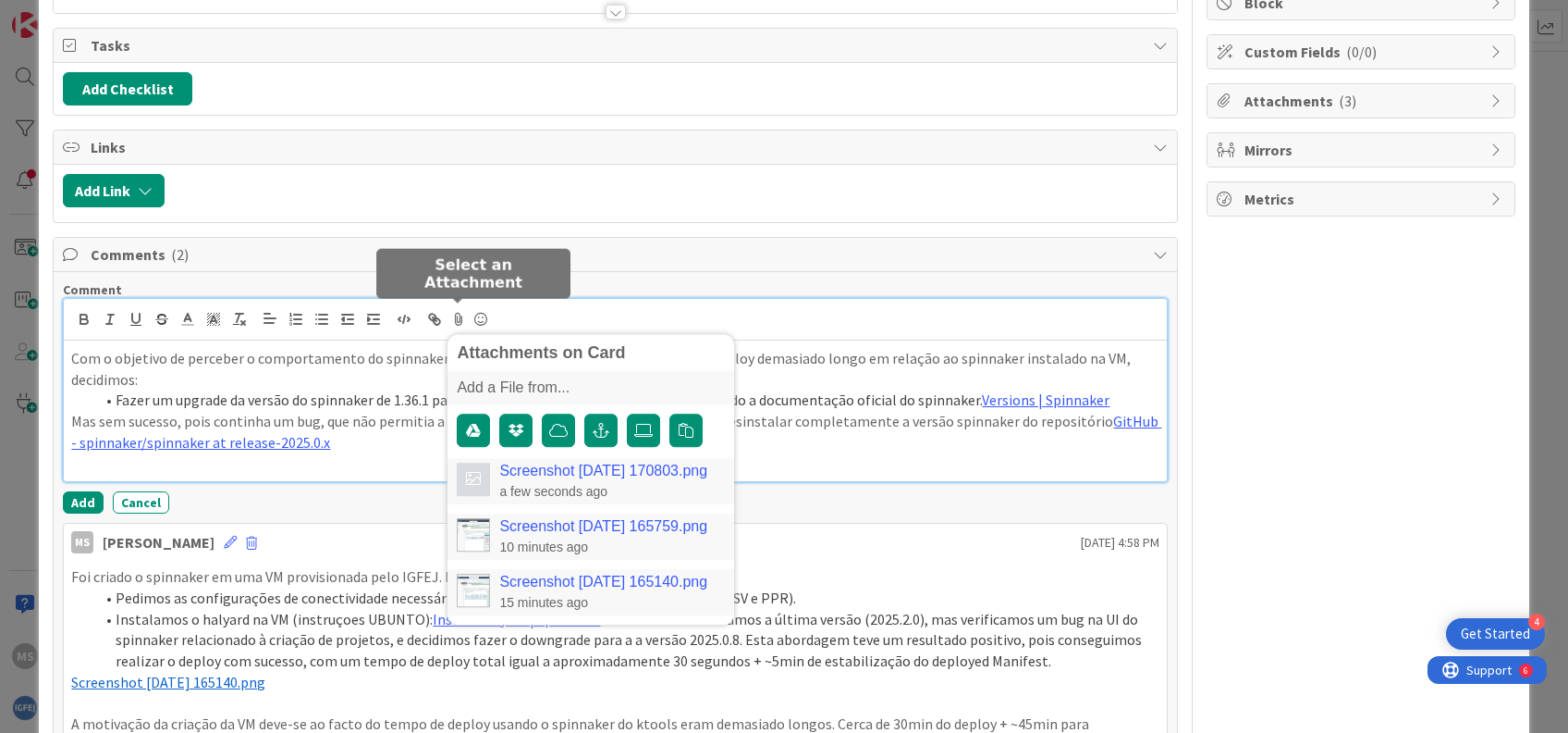
click at [616, 463] on link "Screenshot [DATE] 170803.png" at bounding box center [603, 471] width 208 height 17
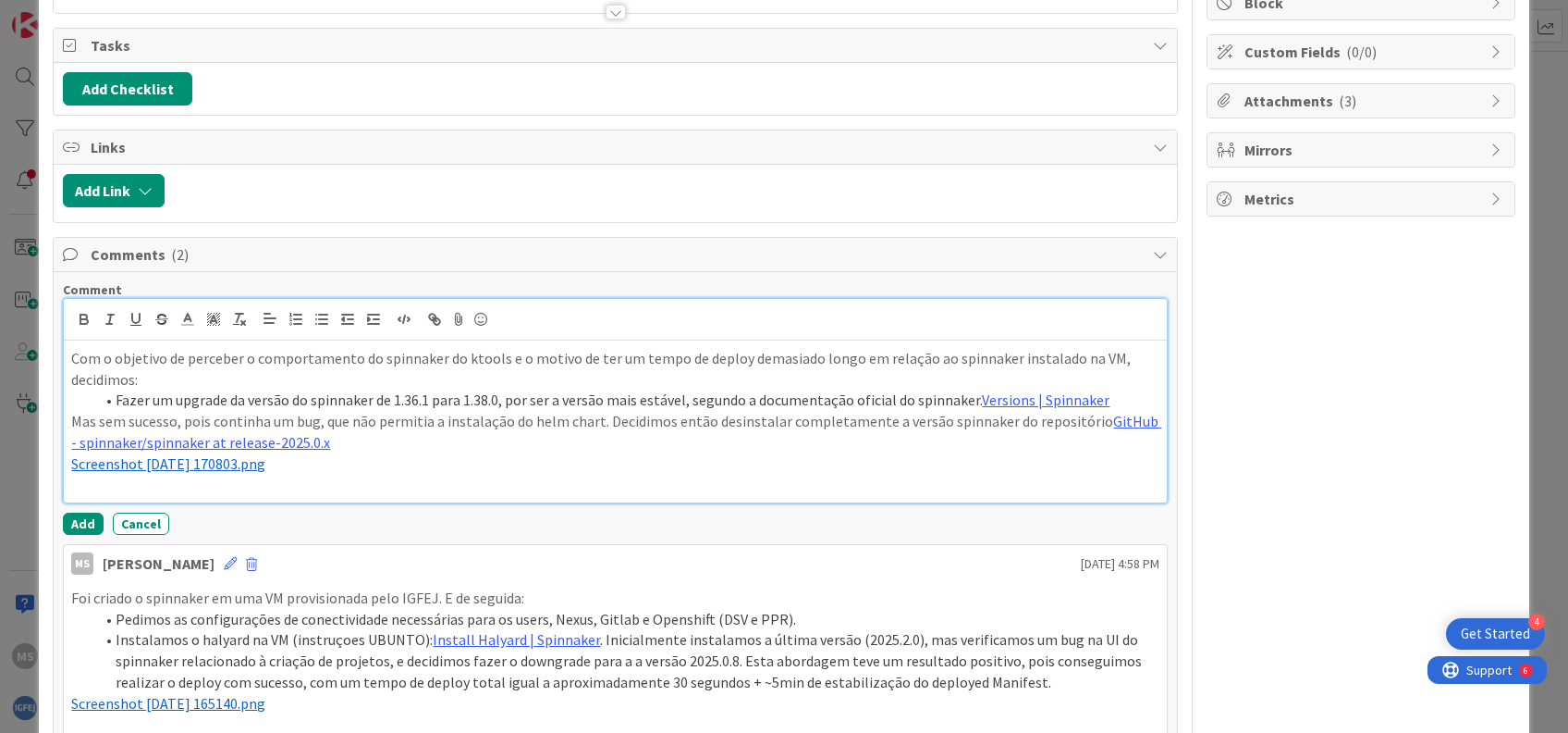
click at [68, 466] on div "Com o objetivo de perceber o comportamento do spinnaker do ktools e o motivo de…" at bounding box center [615, 421] width 1102 height 162
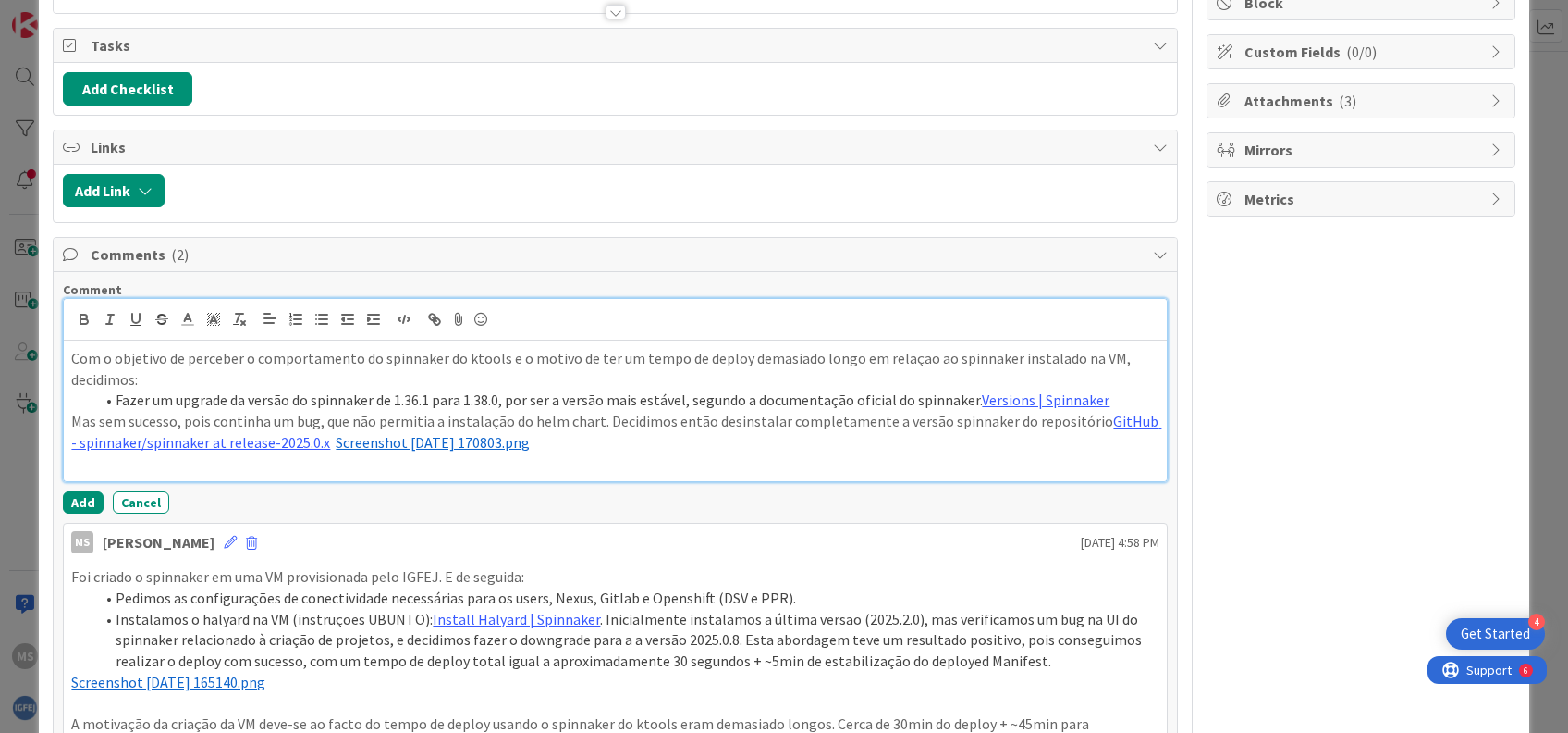
click at [580, 466] on p at bounding box center [615, 464] width 1088 height 22
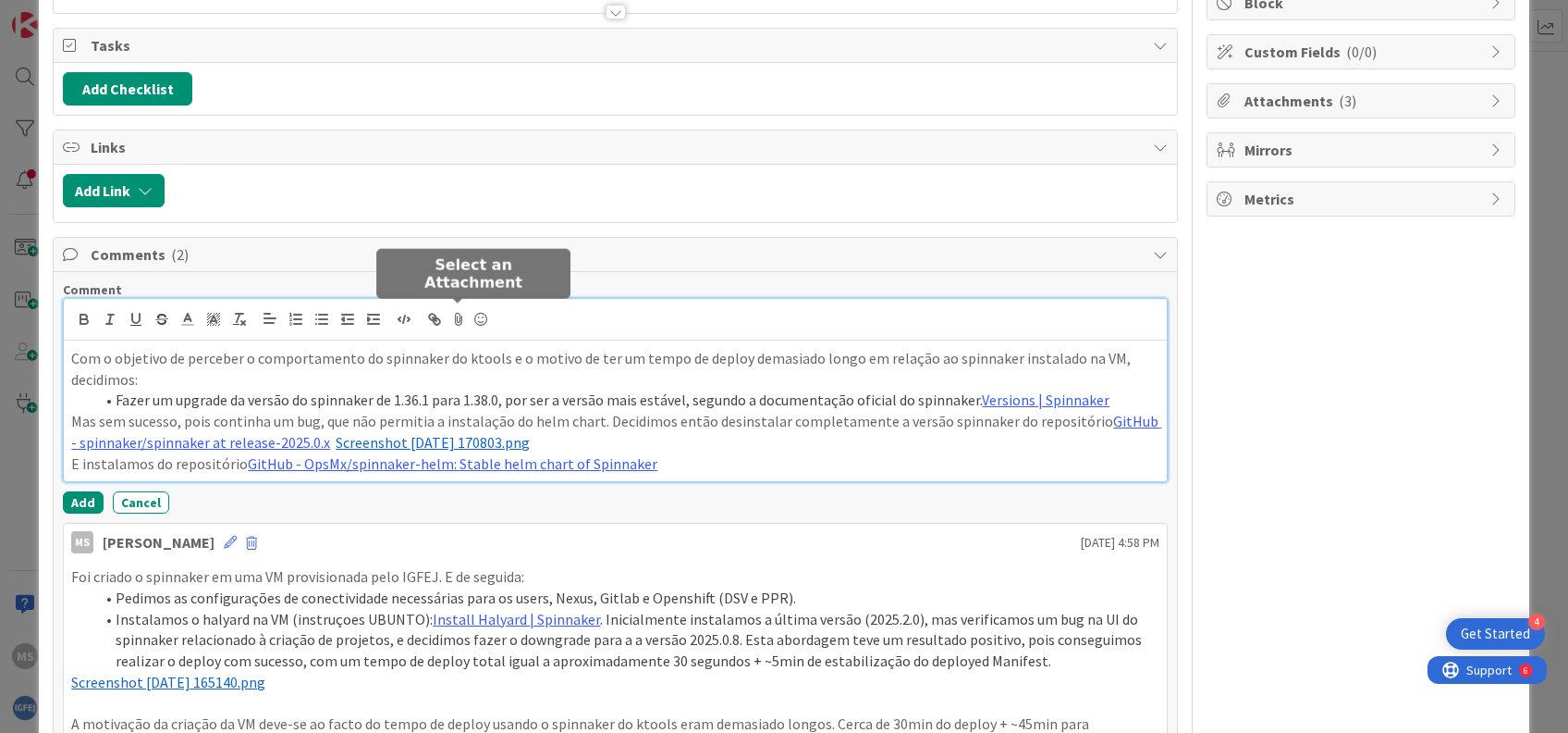
click at [459, 319] on icon at bounding box center [459, 318] width 23 height 25
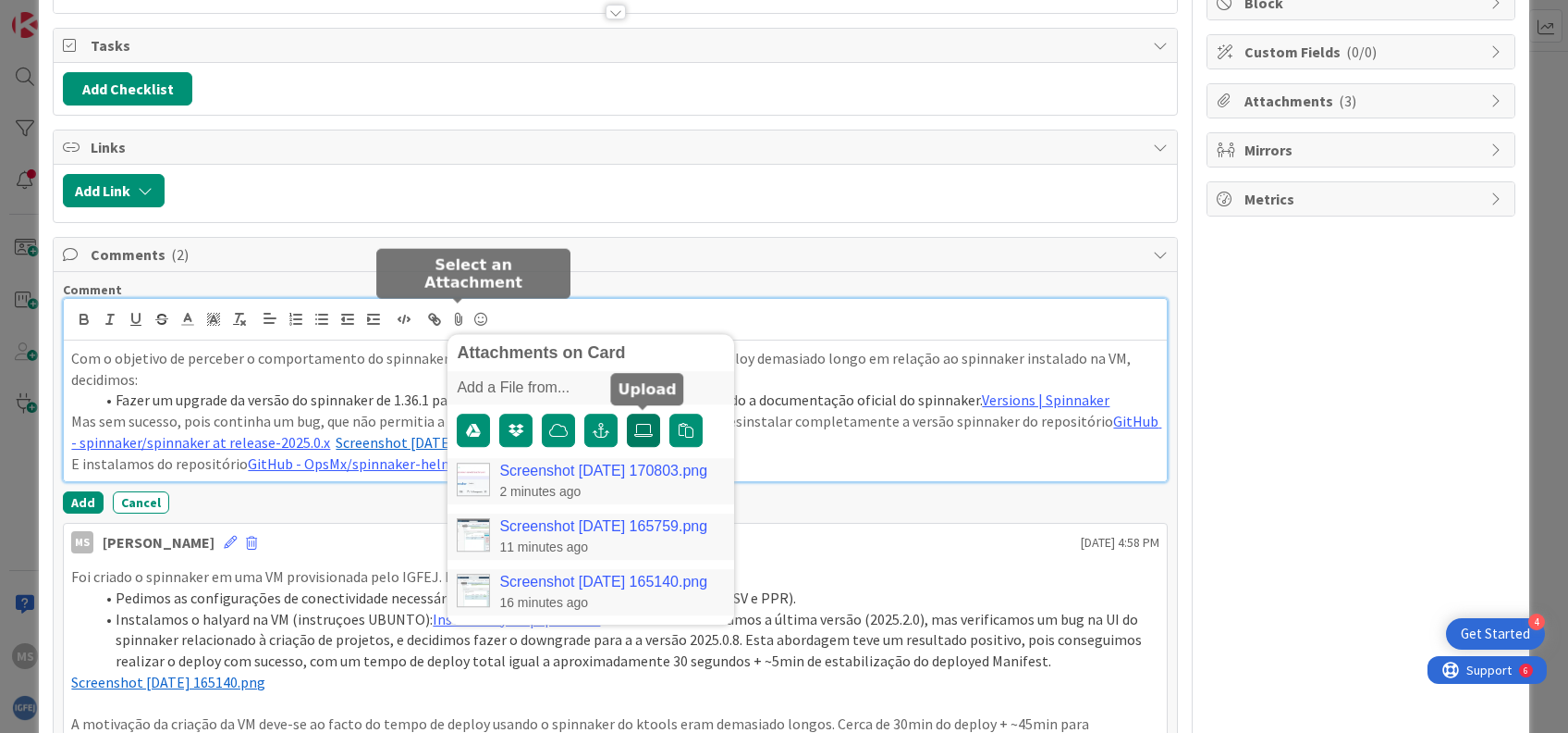
click at [638, 432] on icon at bounding box center [644, 431] width 19 height 15
click at [627, 414] on input "file" at bounding box center [627, 414] width 0 height 0
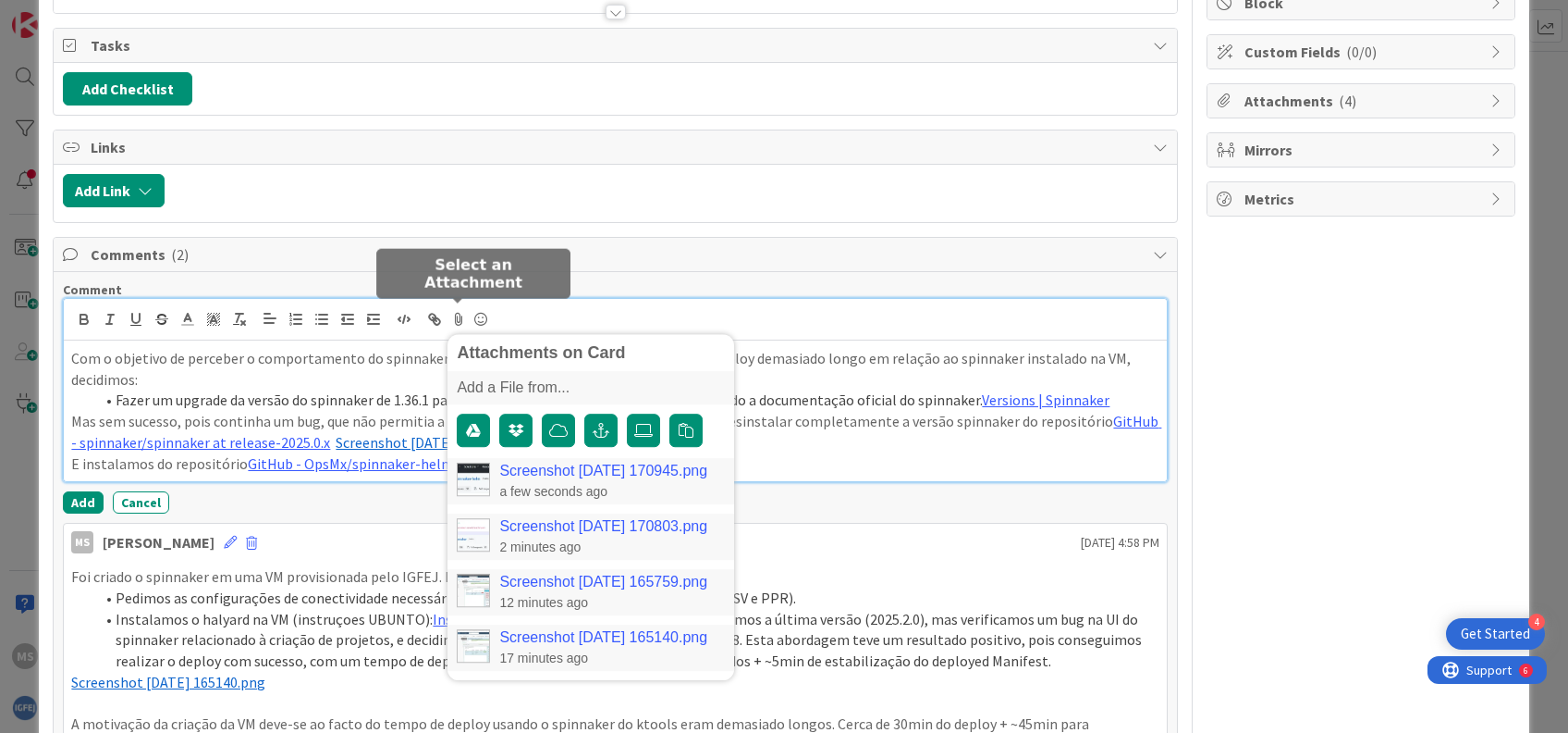
click at [580, 469] on link "Screenshot [DATE] 170945.png" at bounding box center [603, 471] width 208 height 17
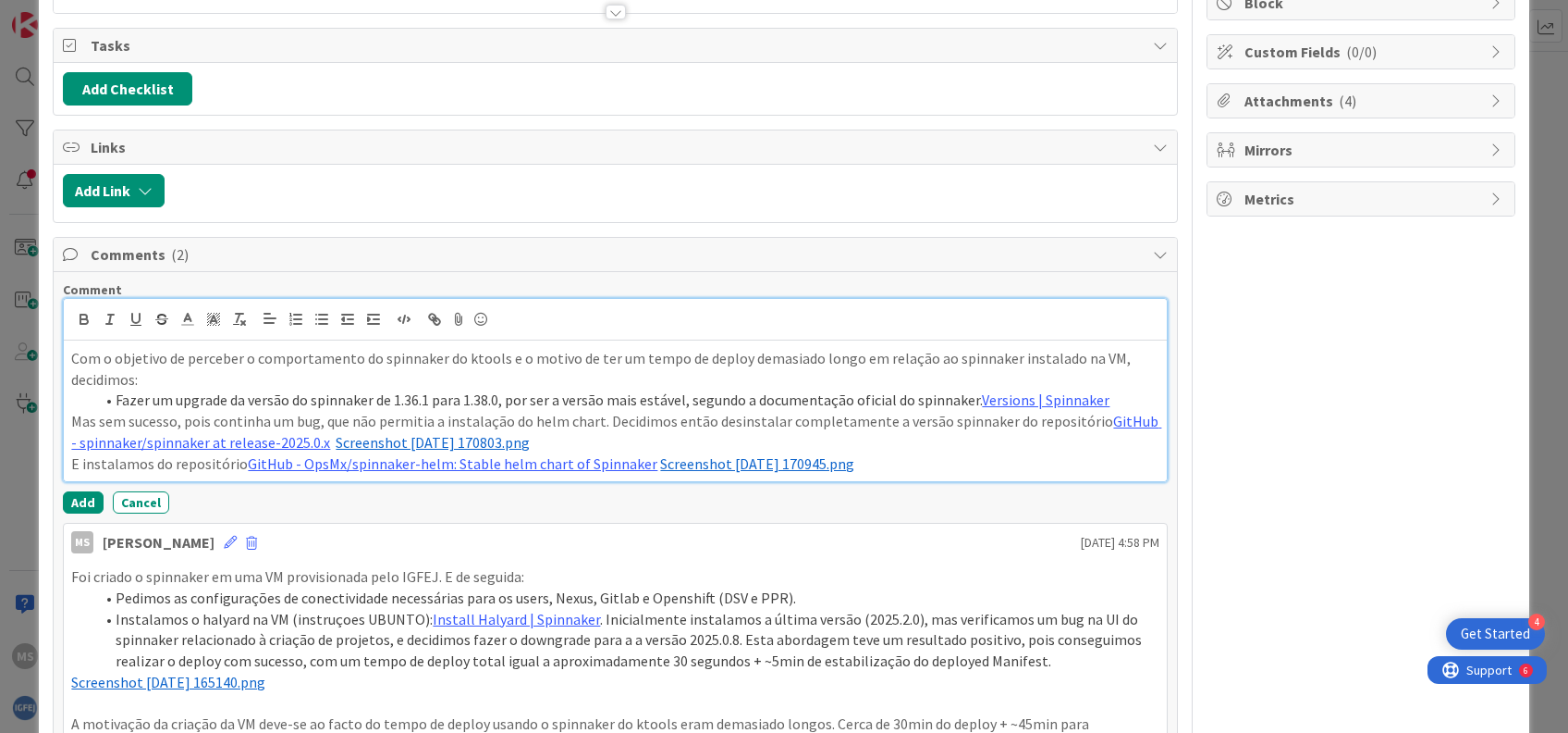
click at [678, 459] on p "E instalamos do repositório GitHub - OpsMx/spinnaker-helm: Stable helm chart of…" at bounding box center [615, 464] width 1088 height 22
click at [944, 463] on p "E instalamos do repositório GitHub - OpsMx/spinnaker-helm: Stable helm chart of…" at bounding box center [615, 464] width 1088 height 22
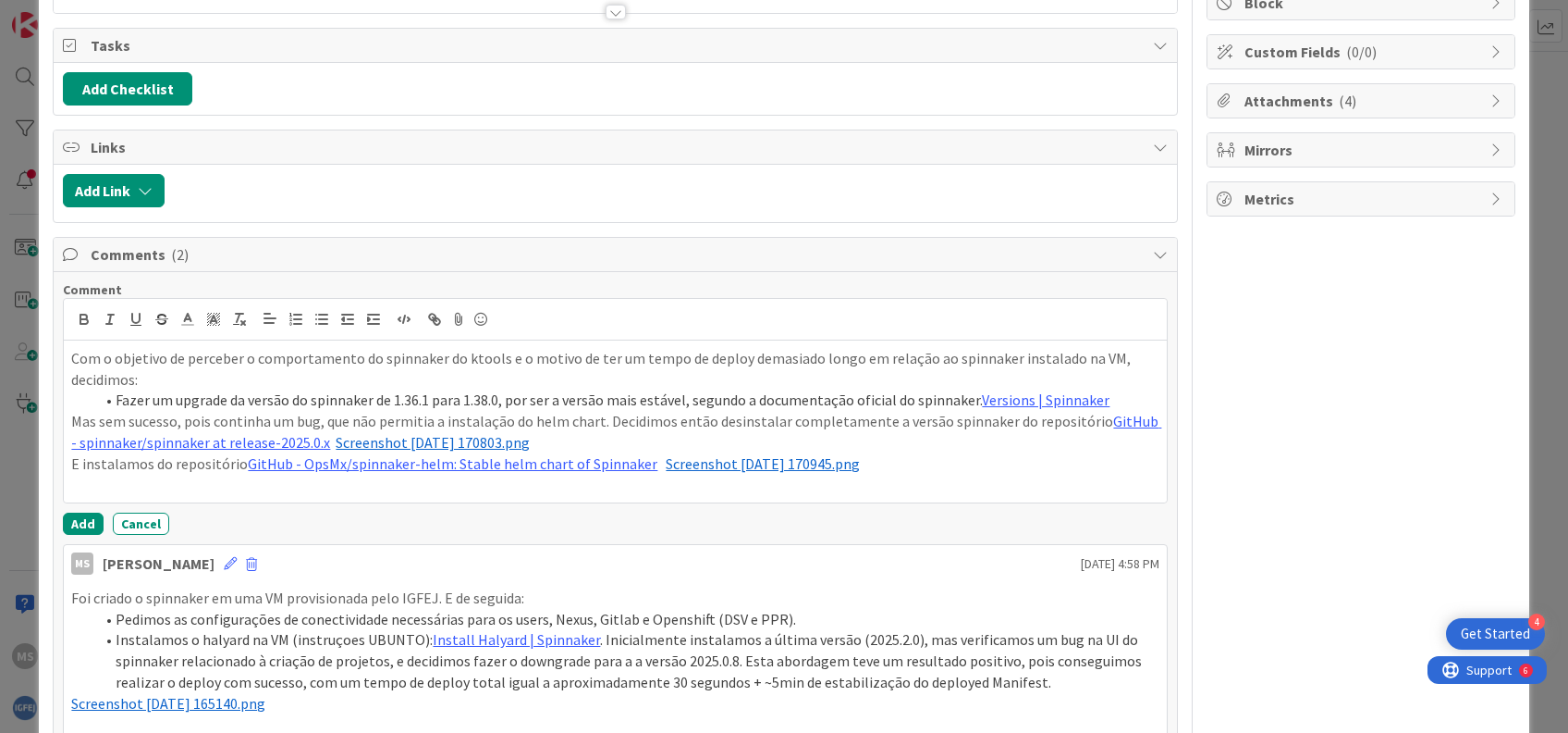
click at [1324, 483] on div "MS Owner Watchers Issue Dates Block Custom Fields ( 0/0 ) Attachments ( 4 ) Mir…" at bounding box center [1361, 607] width 309 height 1563
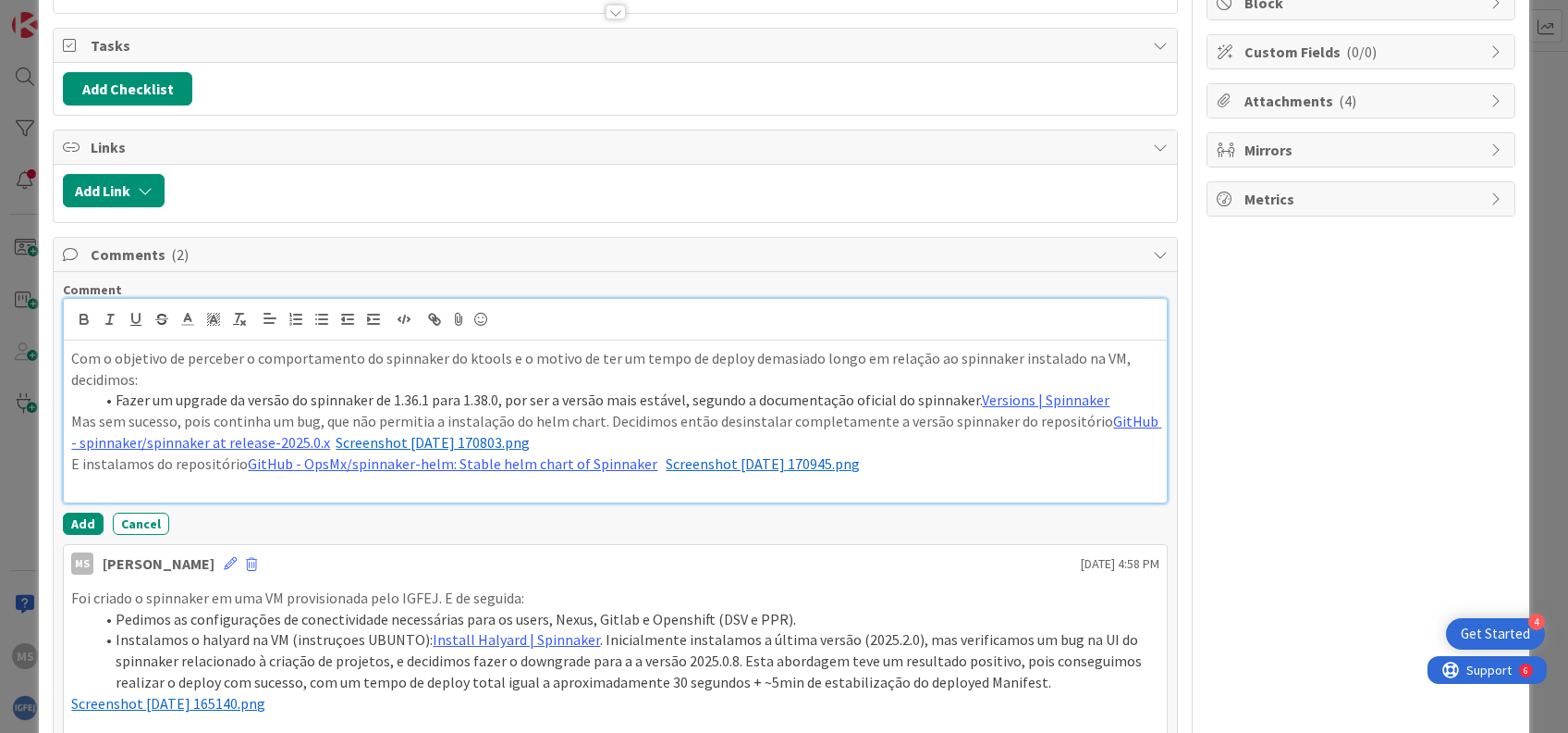
click at [899, 488] on p at bounding box center [615, 484] width 1088 height 22
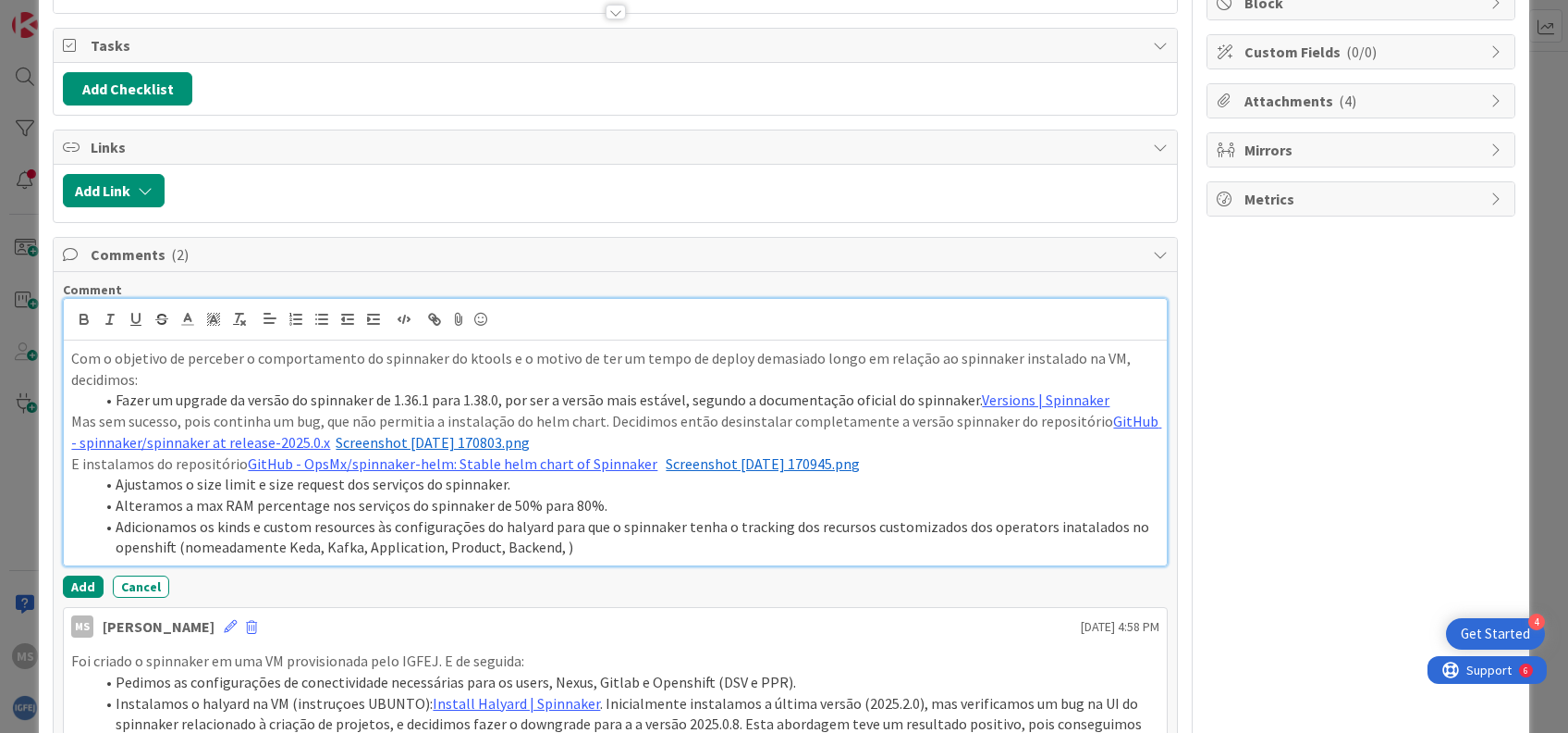
click at [992, 458] on p "E instalamos do repositório GitHub - OpsMx/spinnaker-helm: Stable helm chart of…" at bounding box center [615, 464] width 1088 height 22
click at [457, 313] on icon at bounding box center [459, 318] width 23 height 25
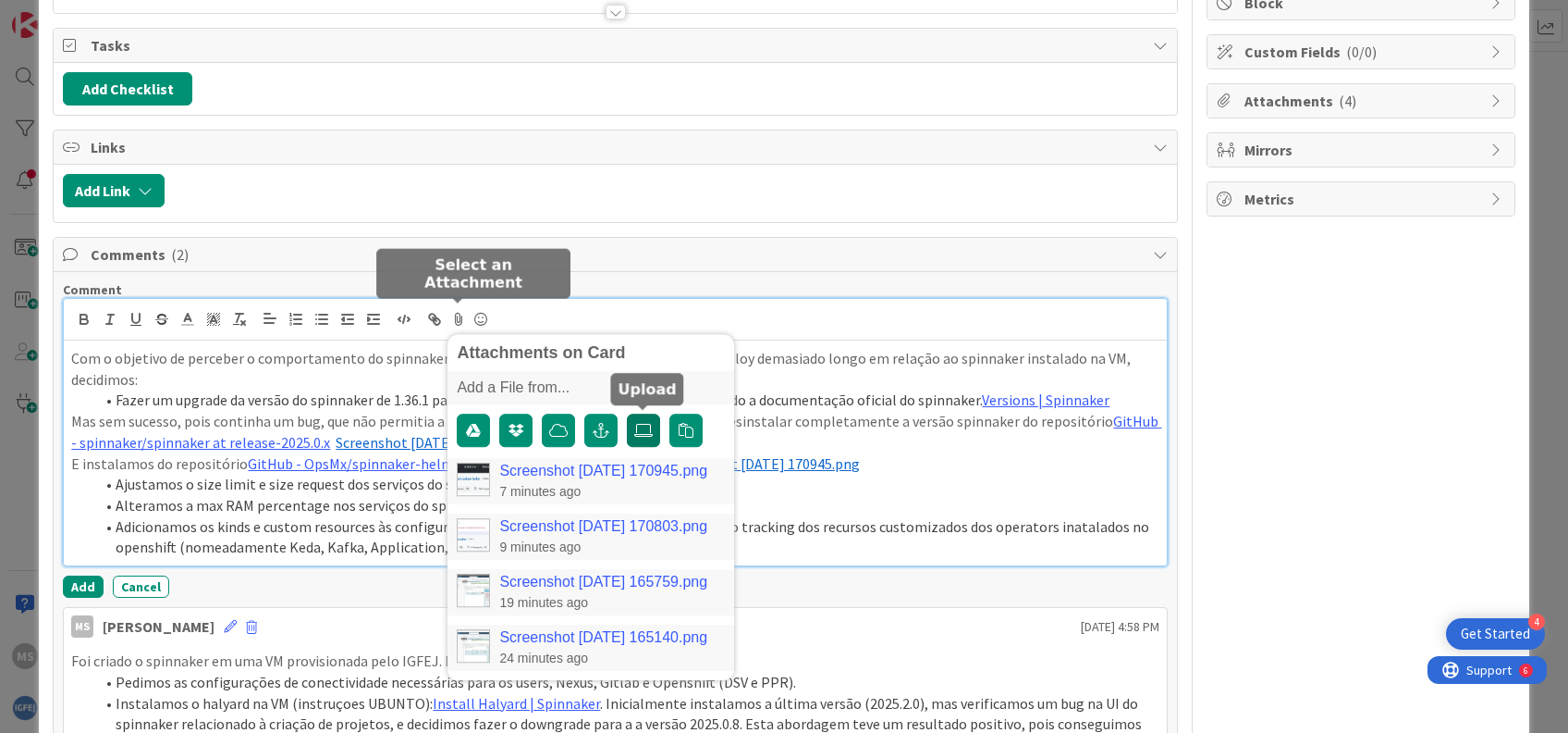
click at [651, 430] on icon at bounding box center [644, 431] width 19 height 15
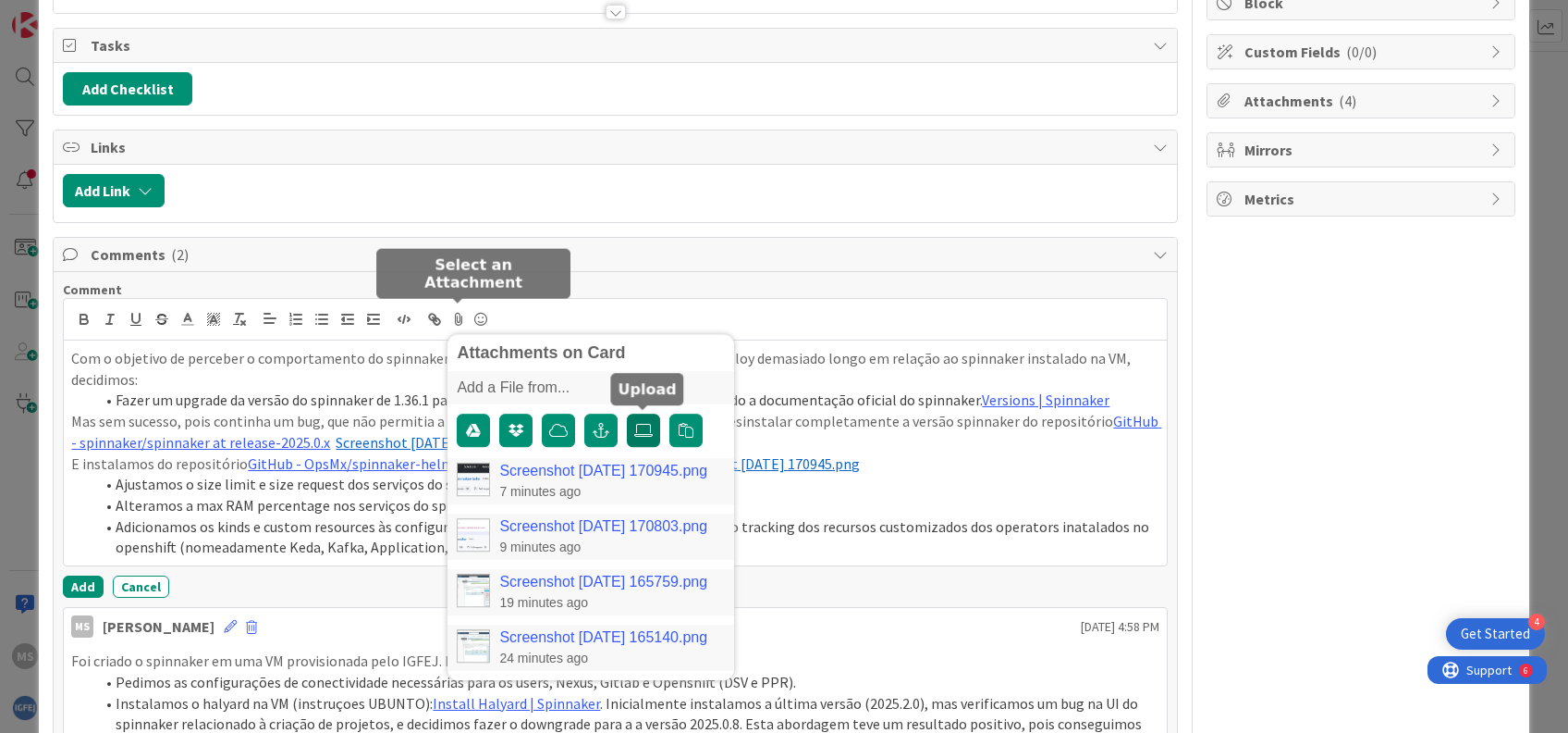
click at [627, 414] on input "file" at bounding box center [627, 414] width 0 height 0
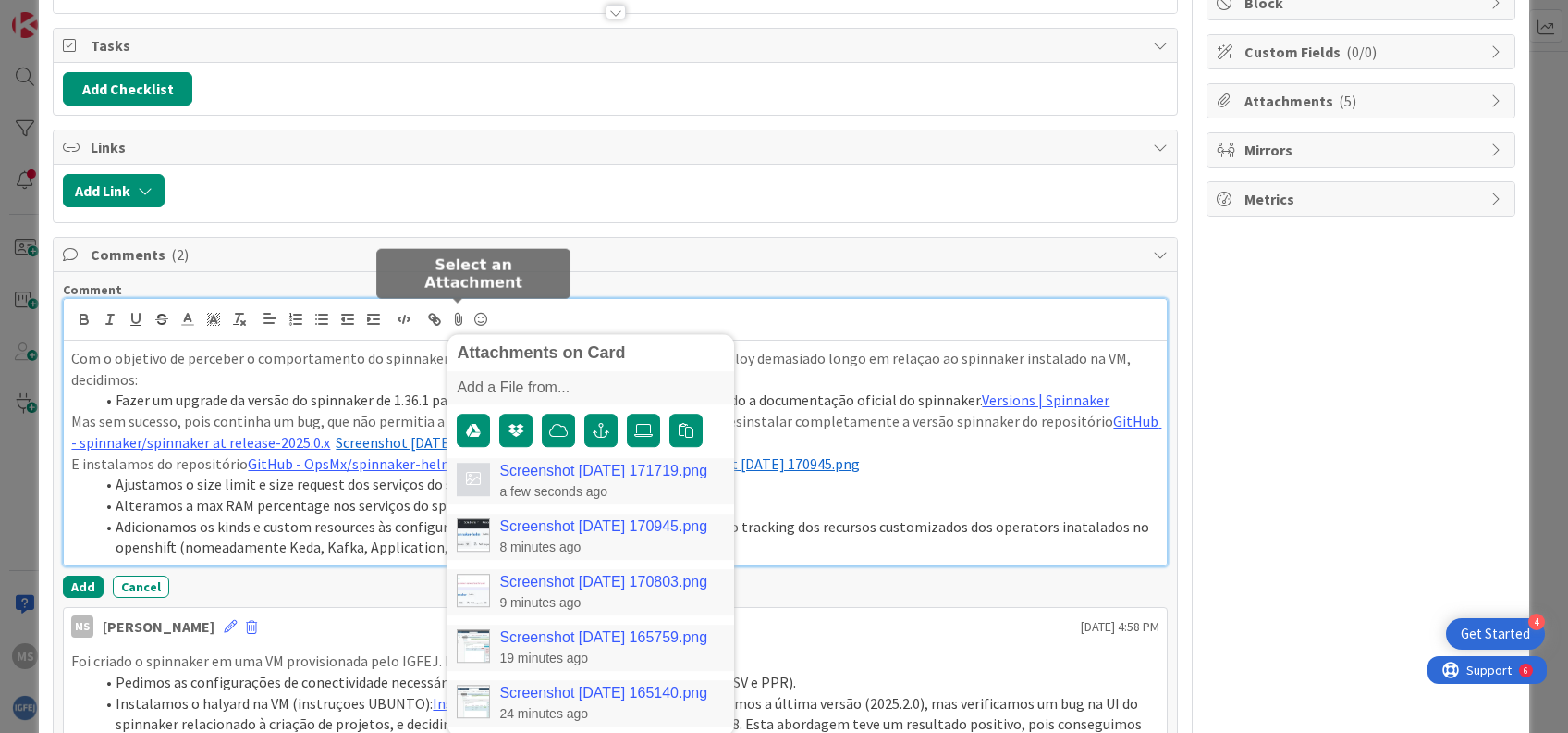
click at [589, 468] on link "Screenshot [DATE] 171719.png" at bounding box center [603, 471] width 208 height 17
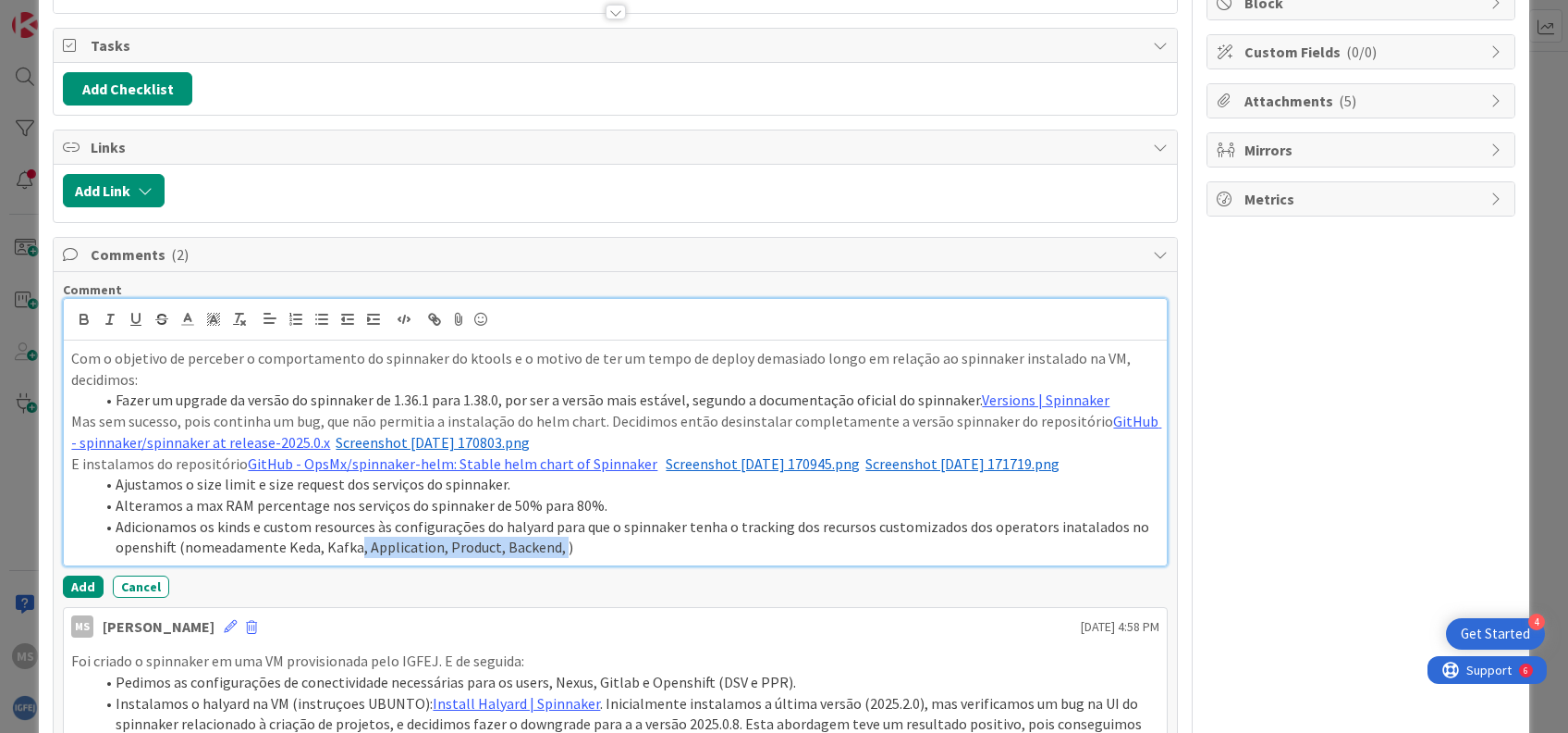
drag, startPoint x: 555, startPoint y: 546, endPoint x: 356, endPoint y: 554, distance: 199.2
click at [356, 554] on li "Adicionamos os kinds e custom resources às configurações do halyard para que o …" at bounding box center [625, 537] width 1065 height 41
click at [441, 549] on li "Adicionamos os kinds e custom resources às configurações do halyard para que o …" at bounding box center [625, 537] width 1065 height 41
click at [606, 505] on li "Alteramos a max RAM percentage nos serviços do spinnaker de 50% para 80%." at bounding box center [625, 505] width 1065 height 22
click at [528, 483] on li "Ajustamos o size limit e size request dos serviços do spinnaker." at bounding box center [625, 484] width 1065 height 22
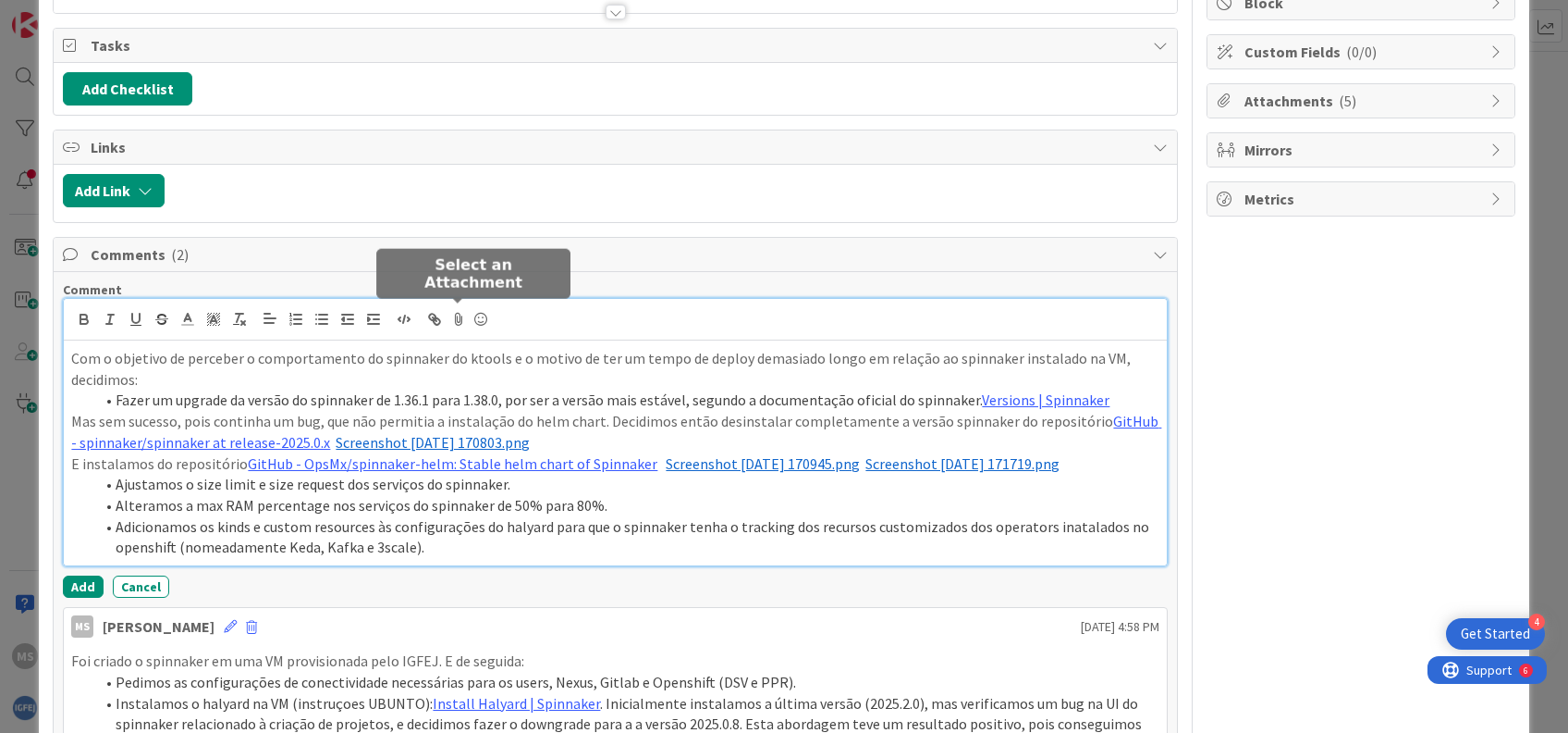
click at [459, 317] on icon at bounding box center [459, 318] width 23 height 25
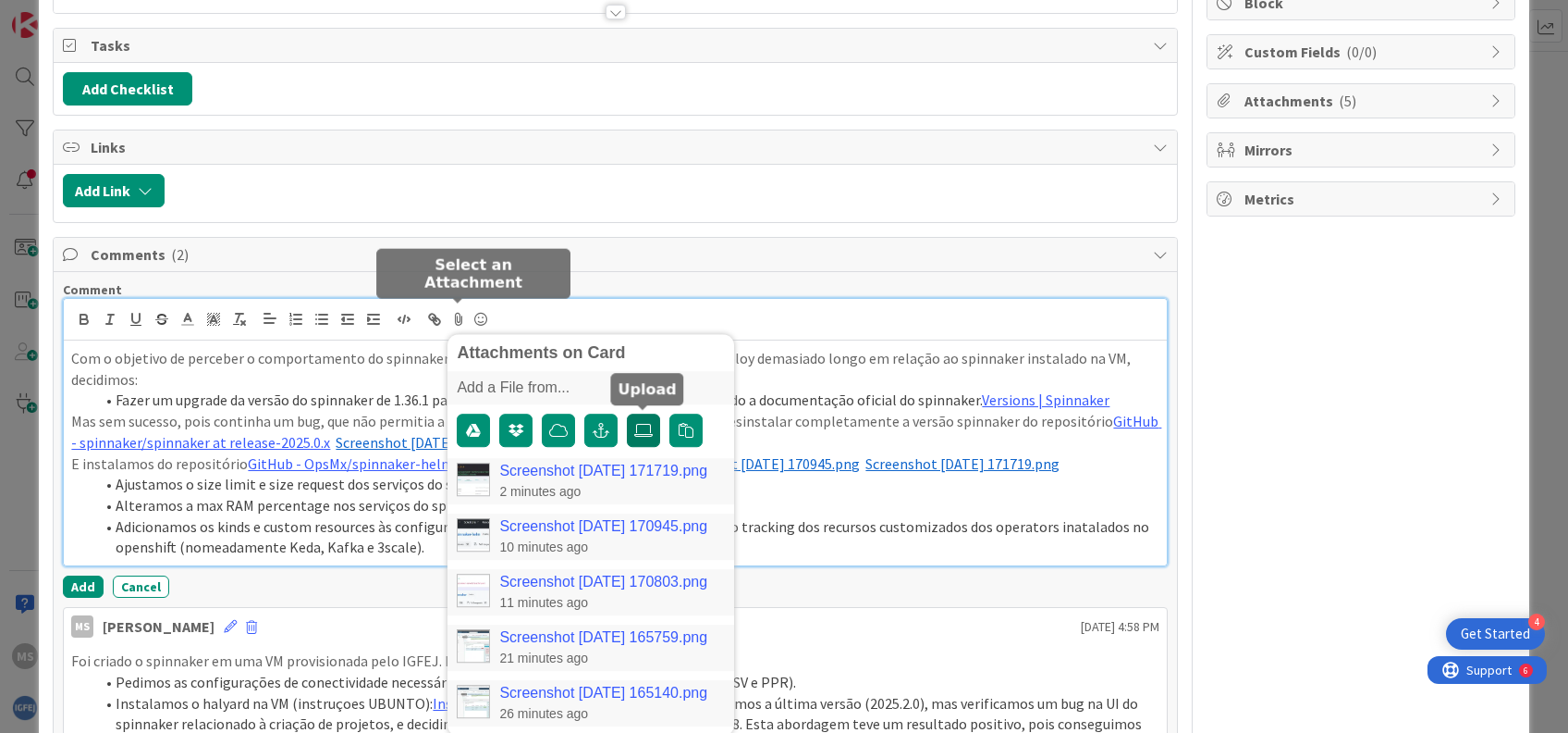
click at [640, 424] on icon at bounding box center [644, 431] width 19 height 15
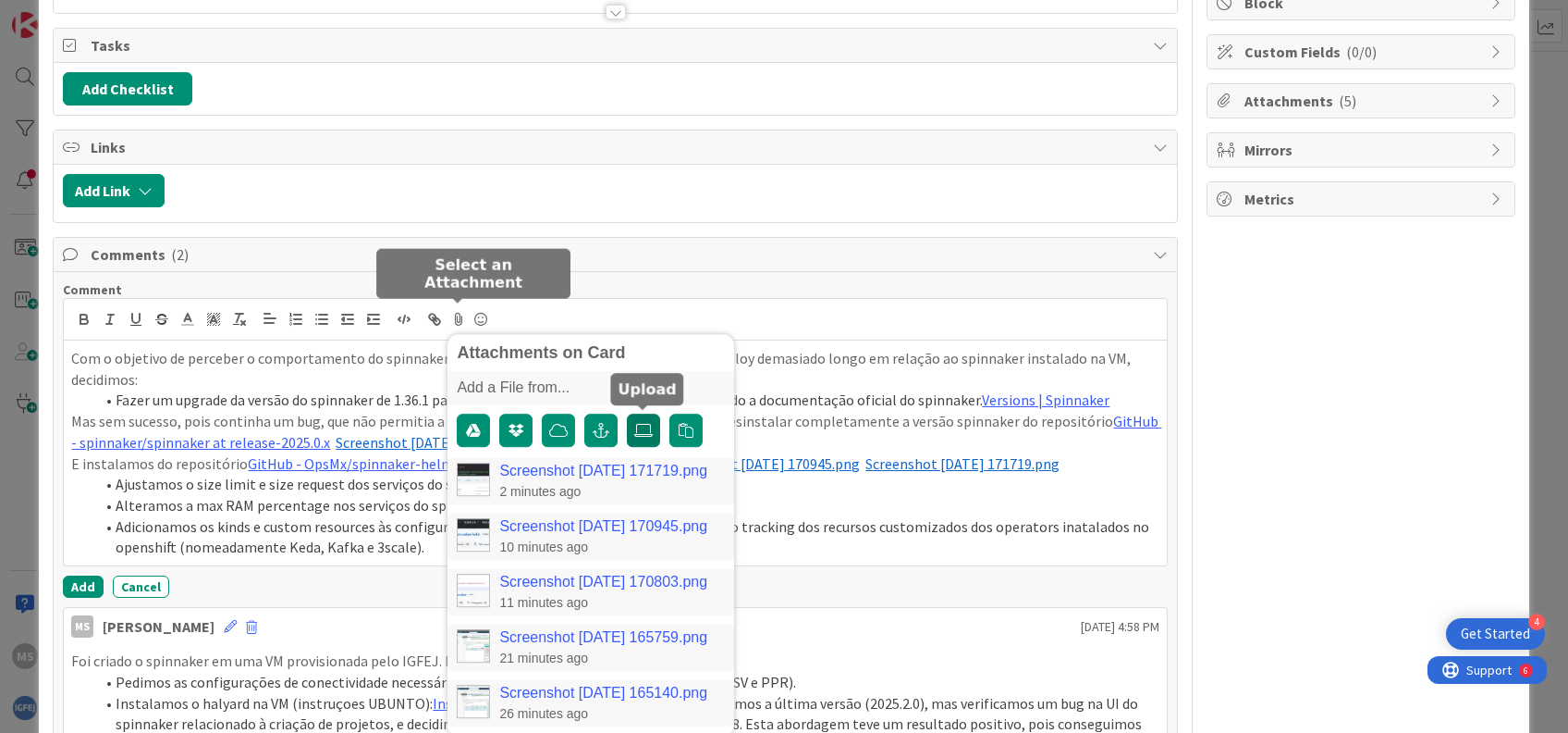
click at [627, 414] on input "file" at bounding box center [627, 414] width 0 height 0
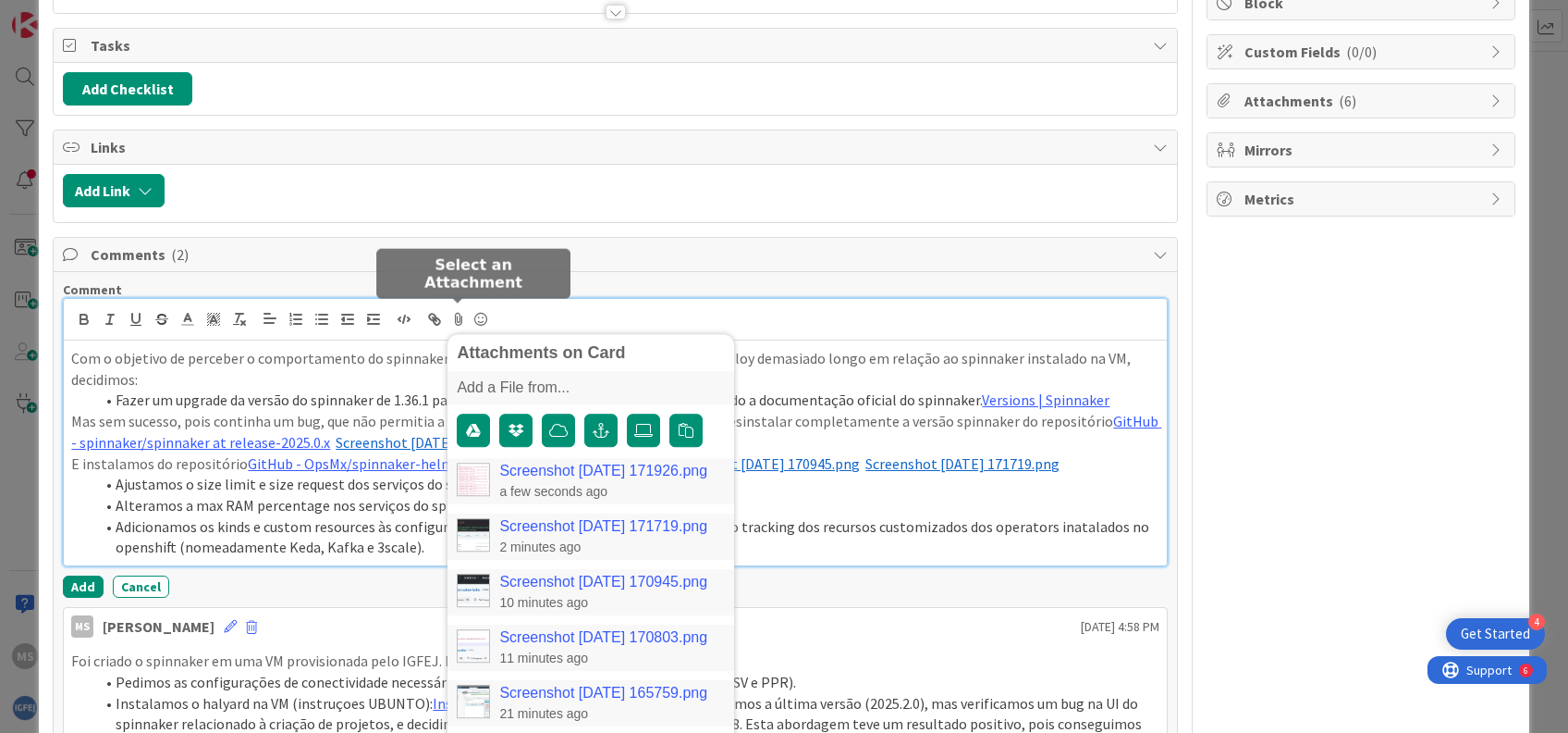
click at [570, 469] on link "Screenshot [DATE] 171926.png" at bounding box center [603, 471] width 208 height 17
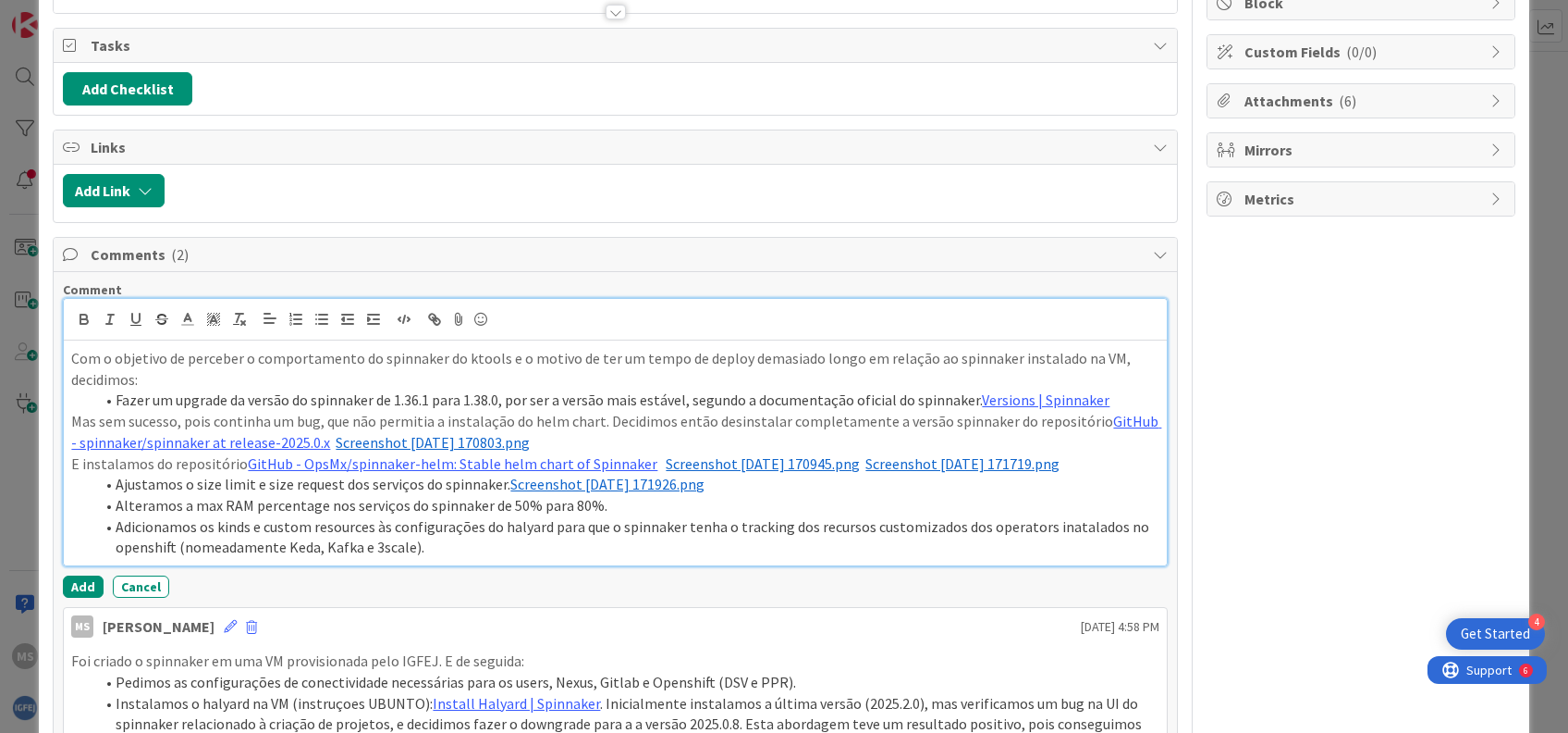
click at [651, 503] on li "Alteramos a max RAM percentage nos serviços do spinnaker de 50% para 80%." at bounding box center [625, 505] width 1065 height 22
click at [460, 317] on icon at bounding box center [459, 318] width 23 height 25
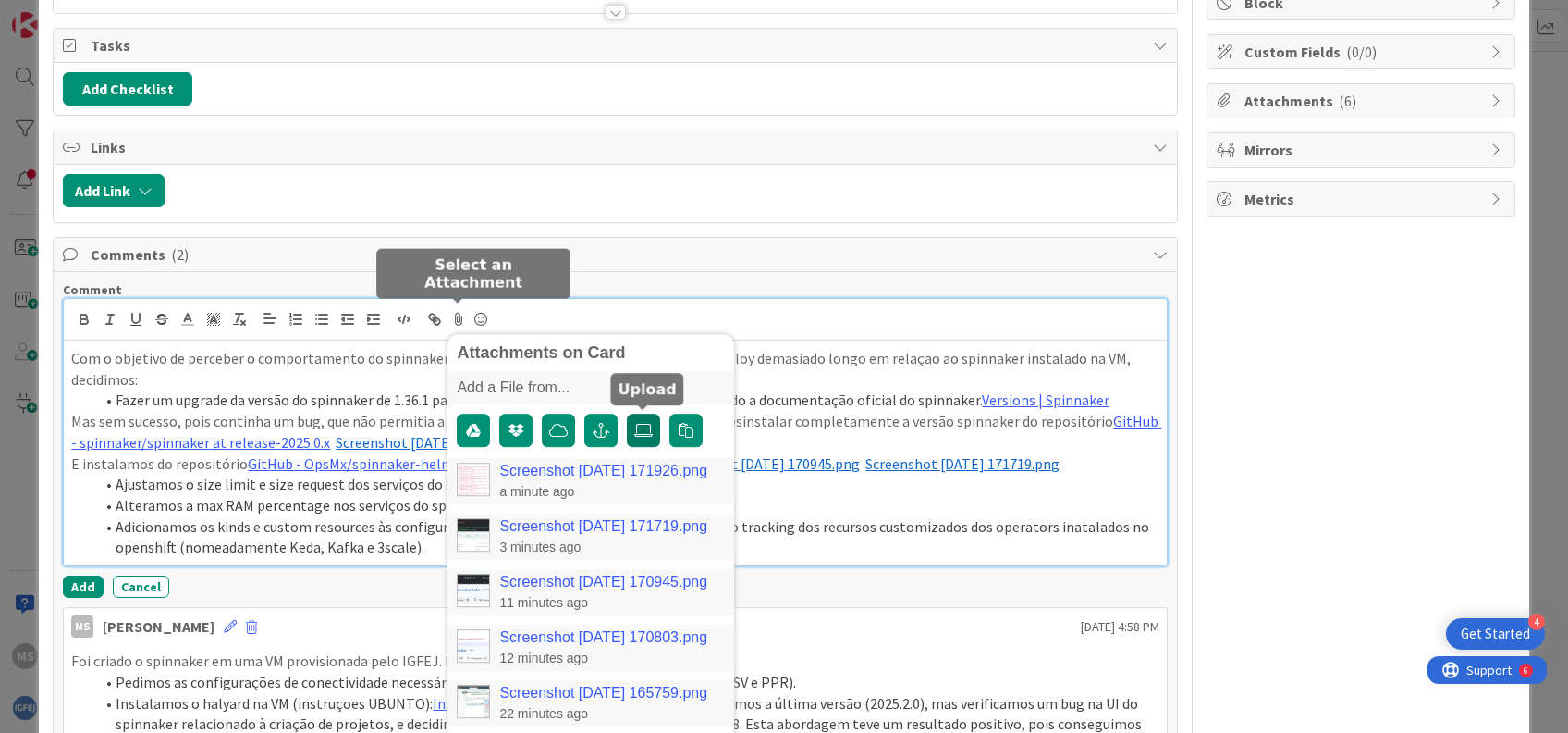
click at [639, 423] on icon at bounding box center [644, 431] width 19 height 15
click at [627, 414] on input "file" at bounding box center [627, 414] width 0 height 0
click at [587, 464] on link "Screenshot [DATE] 172018.png" at bounding box center [603, 471] width 208 height 17
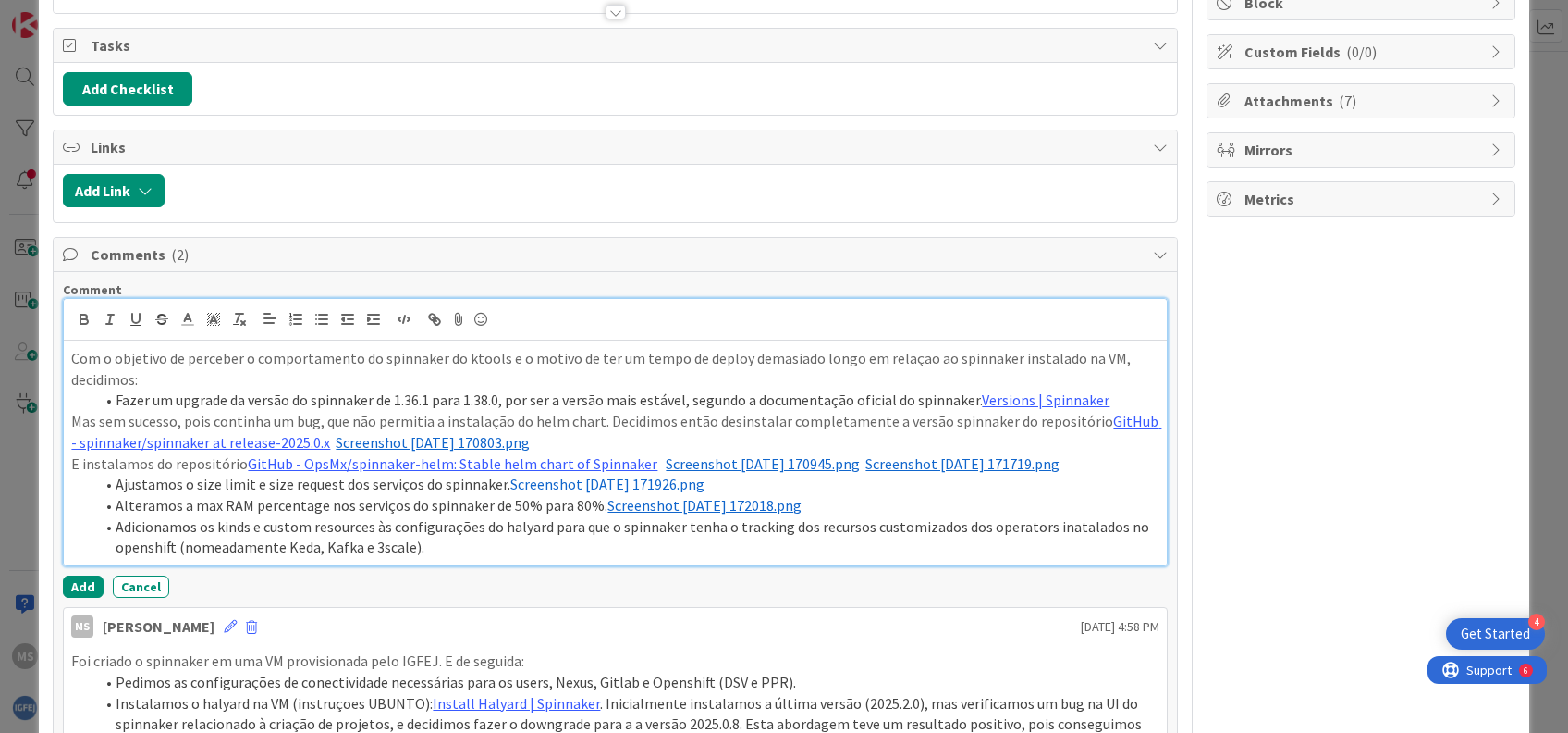
click at [537, 539] on li "Adicionamos os kinds e custom resources às configurações do halyard para que o …" at bounding box center [625, 537] width 1065 height 41
click at [457, 317] on icon at bounding box center [459, 318] width 23 height 25
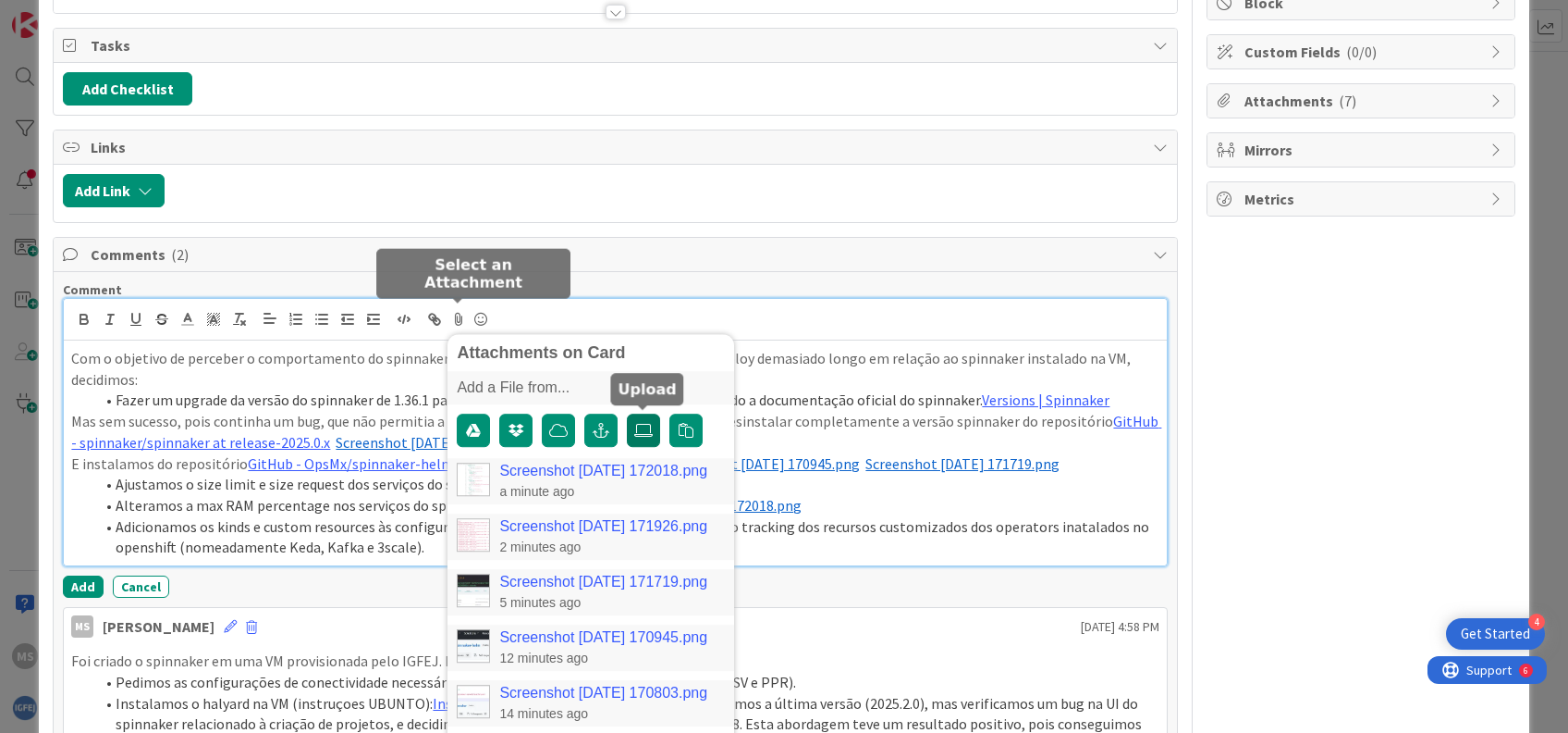
click at [644, 426] on icon at bounding box center [644, 431] width 19 height 15
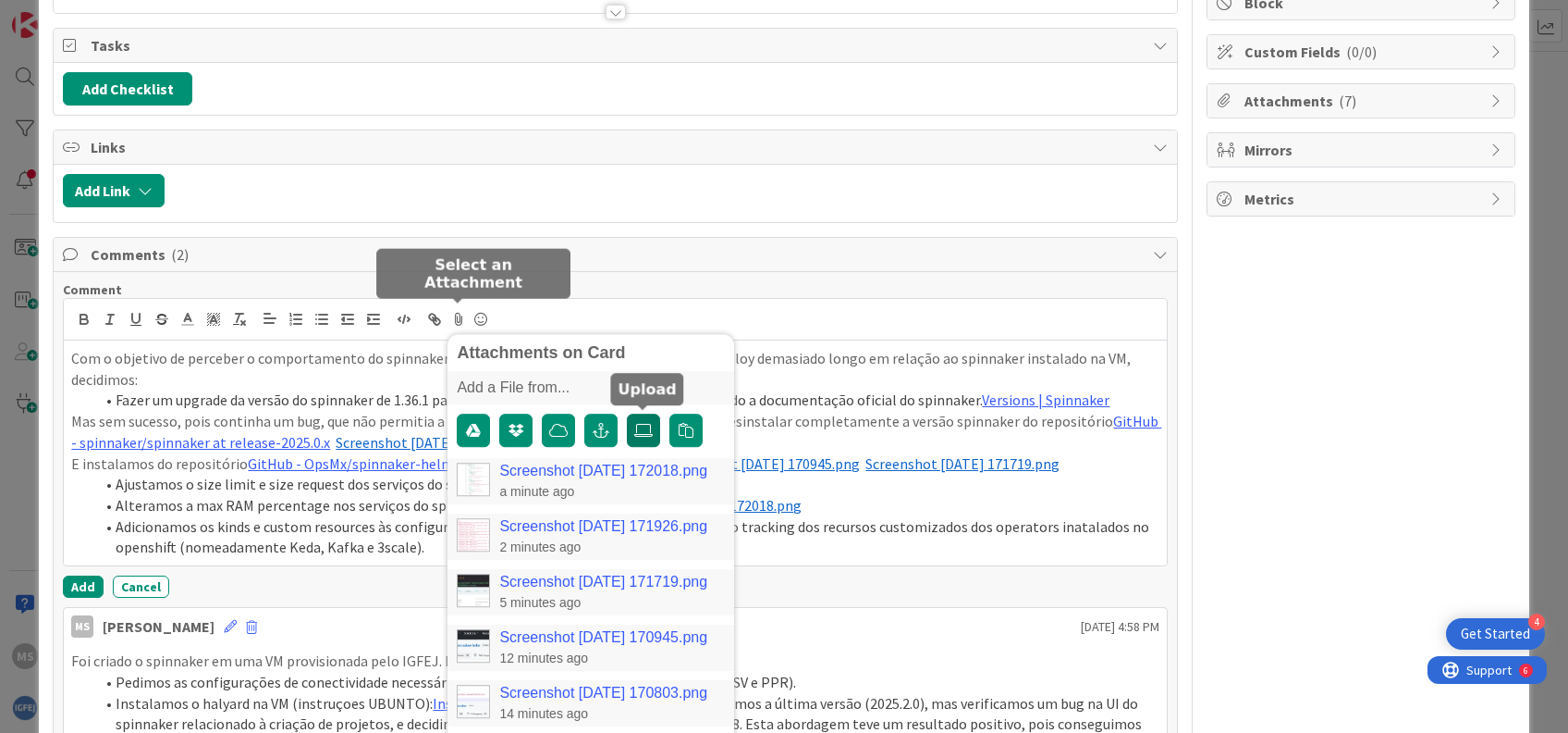
click at [627, 414] on input "file" at bounding box center [627, 414] width 0 height 0
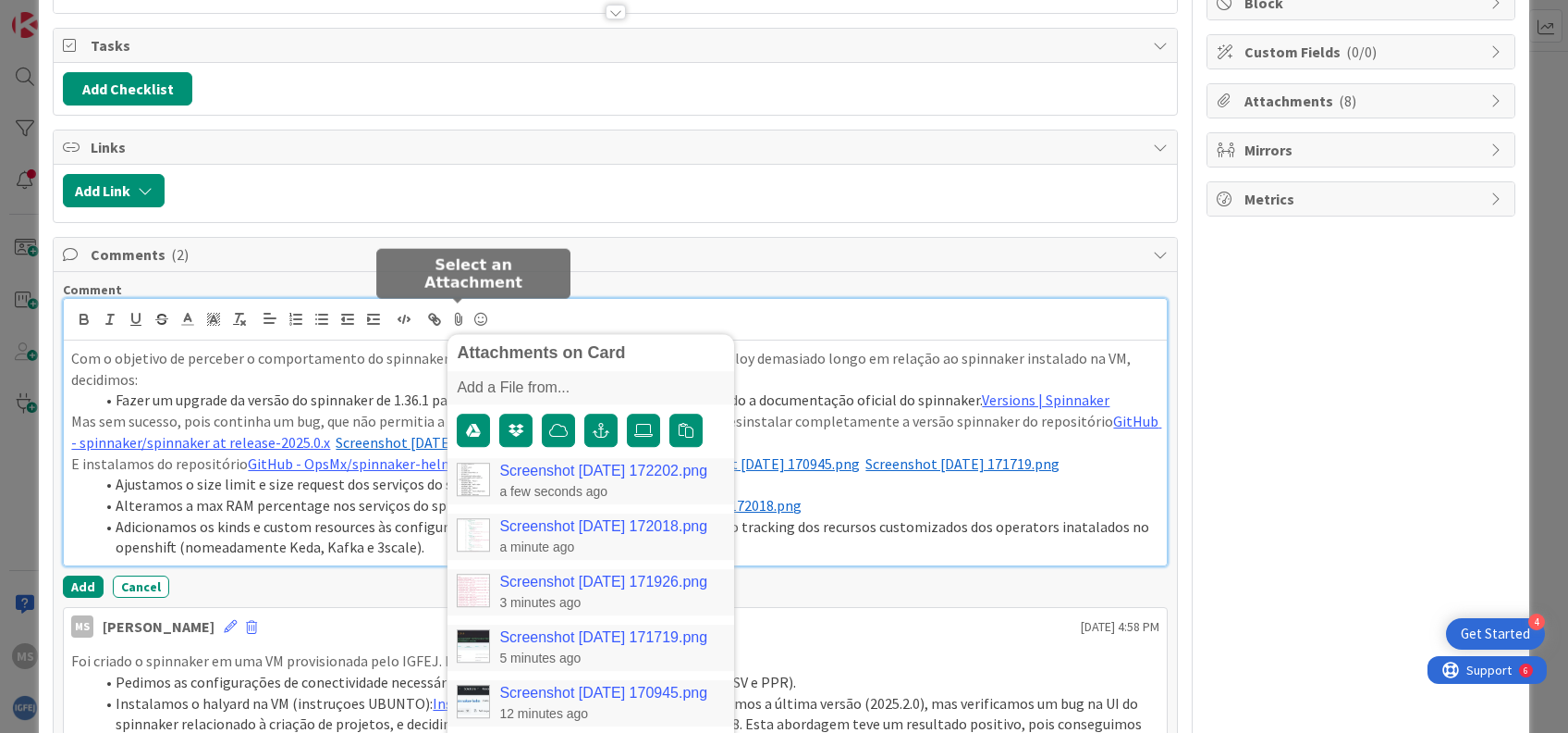
click at [596, 466] on link "Screenshot [DATE] 172202.png" at bounding box center [603, 471] width 208 height 17
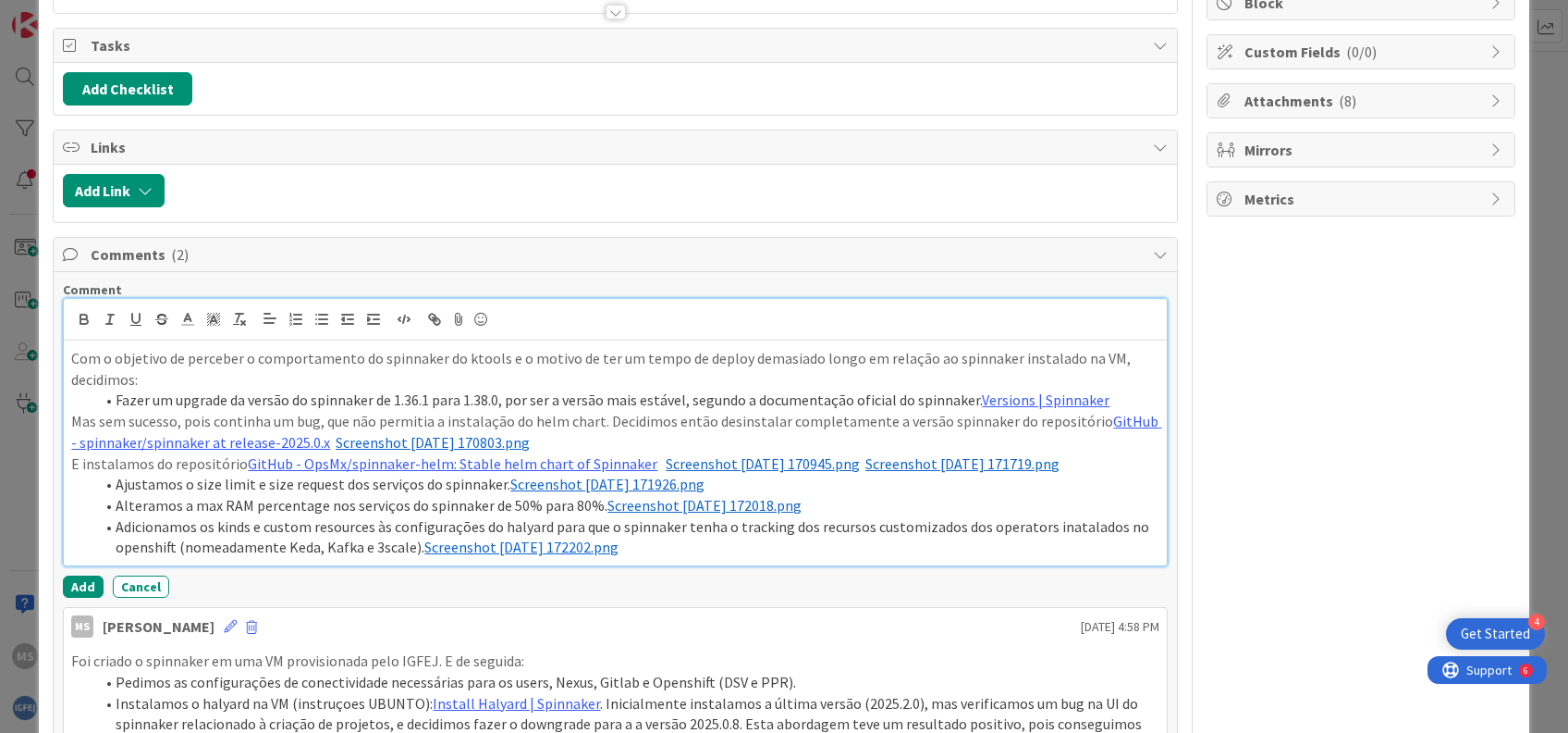
click at [1053, 523] on li "Adicionamos os kinds e custom resources às configurações do halyard para que o …" at bounding box center [625, 537] width 1065 height 41
click at [121, 545] on li "Adicionamos os kinds e custom resources às configurações do halyard para que o …" at bounding box center [625, 537] width 1065 height 41
click at [676, 547] on li "Adicionamos os kinds e custom resources às configurações do halyard para que o …" at bounding box center [625, 537] width 1065 height 41
click at [1062, 527] on li "Adicionamos os kinds e custom resources às configurações do halyard para que o …" at bounding box center [625, 537] width 1065 height 41
click at [1077, 518] on li "Adicionamos os kinds e custom resources às configurações do halyard para que o …" at bounding box center [625, 537] width 1065 height 41
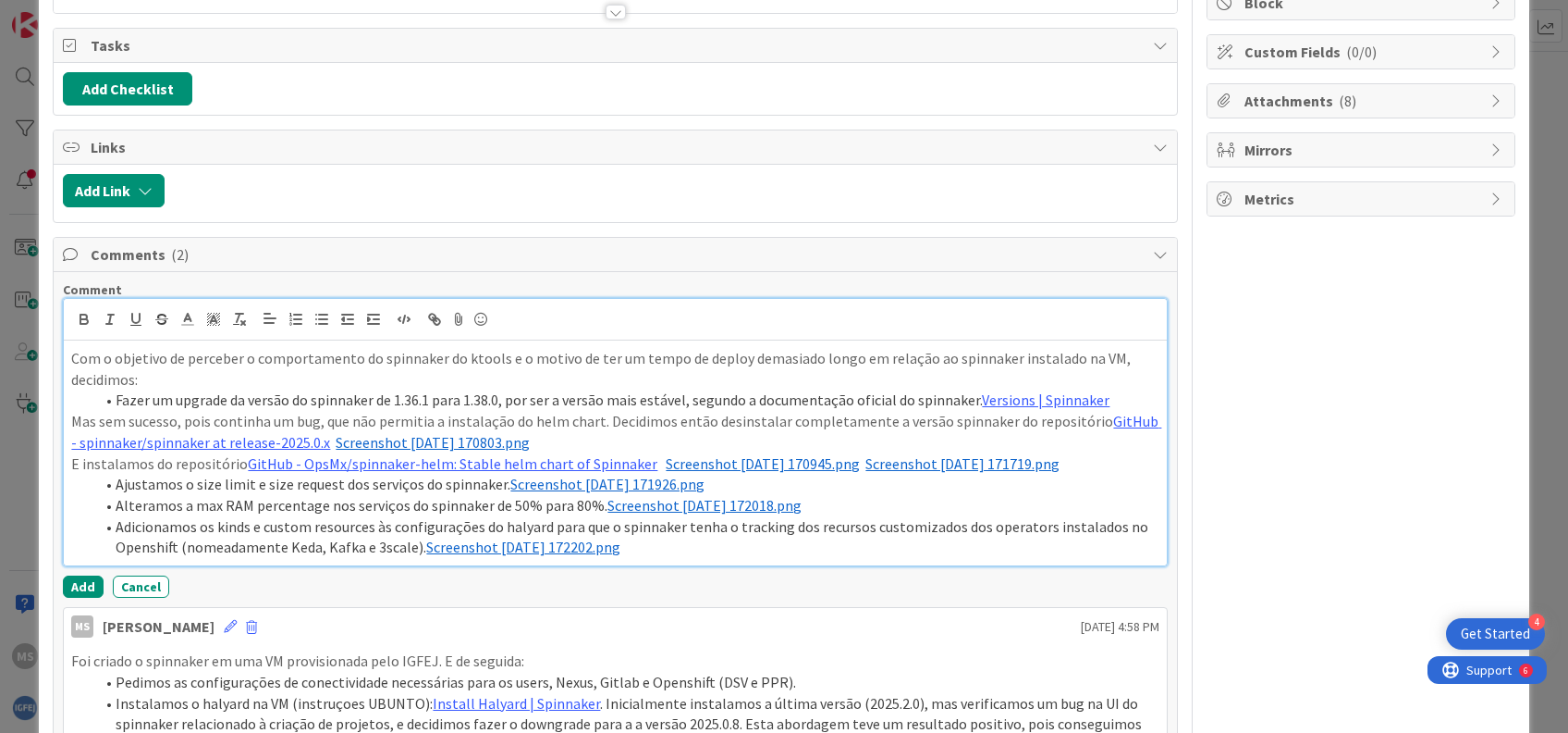
click at [851, 541] on li "Adicionamos os kinds e custom resources às configurações do halyard para que o …" at bounding box center [625, 537] width 1065 height 41
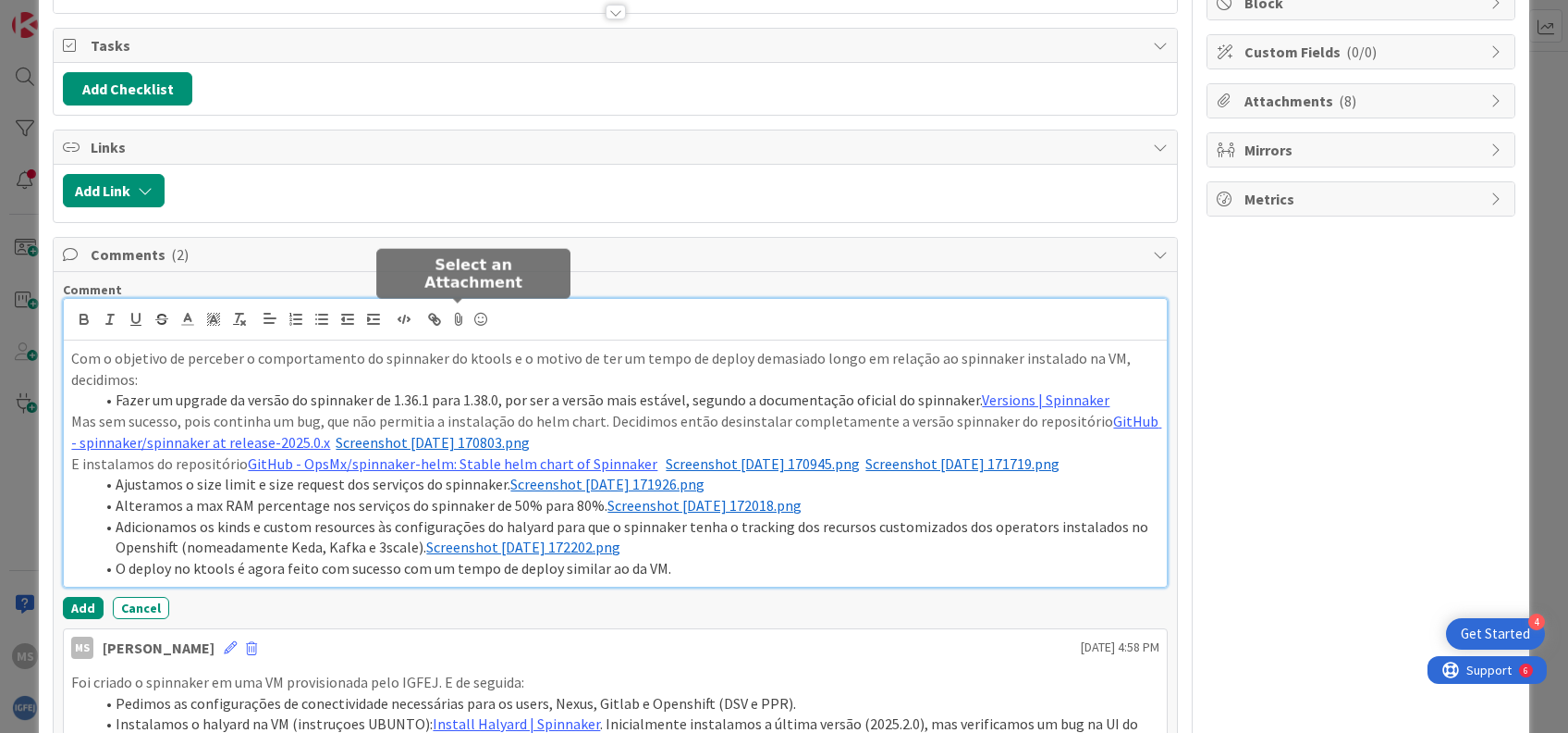
click at [455, 318] on icon at bounding box center [459, 318] width 23 height 25
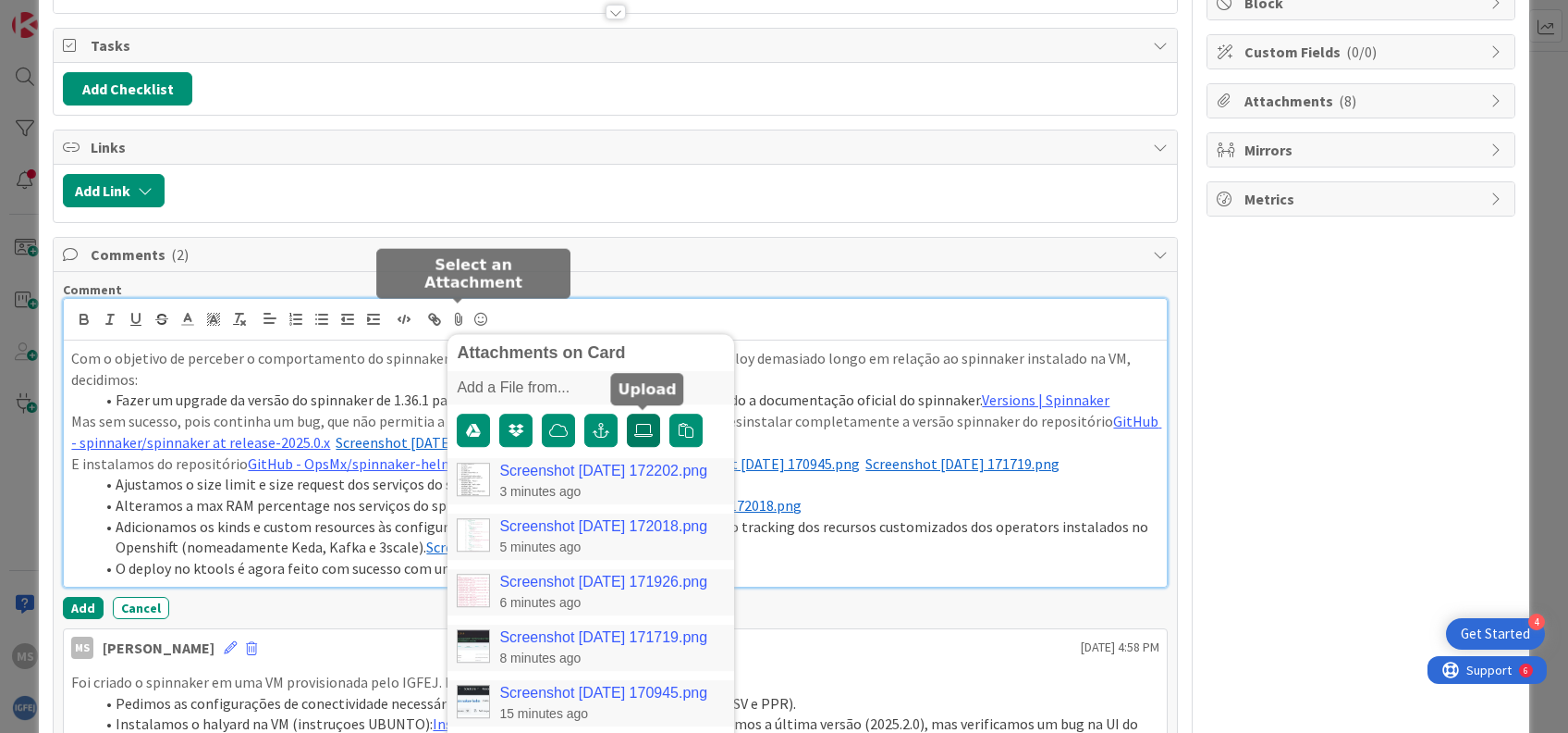
click at [648, 428] on icon at bounding box center [644, 431] width 19 height 15
click at [627, 414] on input "file" at bounding box center [627, 414] width 0 height 0
click at [585, 465] on link "Screenshot [DATE] 172520.png" at bounding box center [603, 471] width 208 height 17
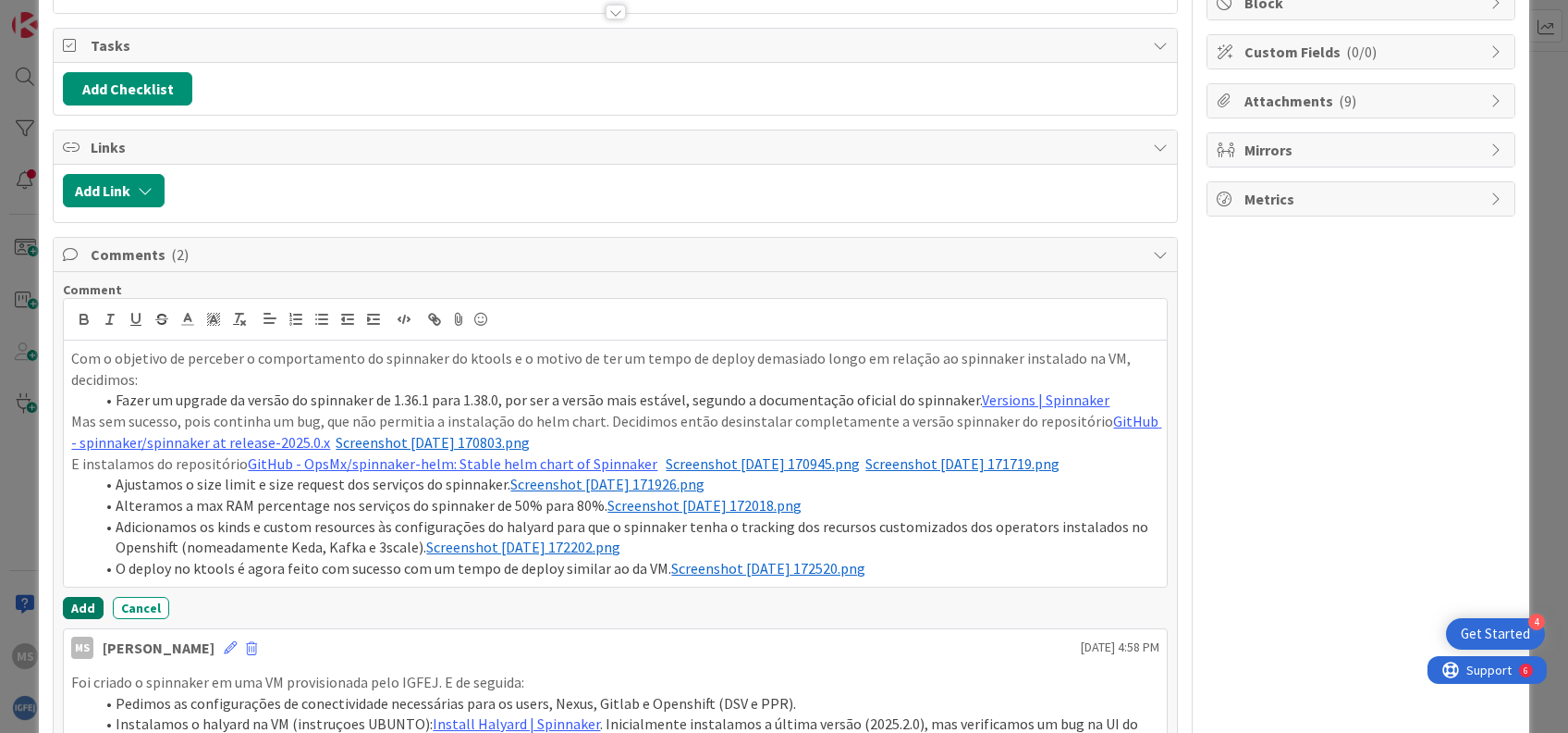
click at [79, 598] on button "Add" at bounding box center [83, 608] width 40 height 23
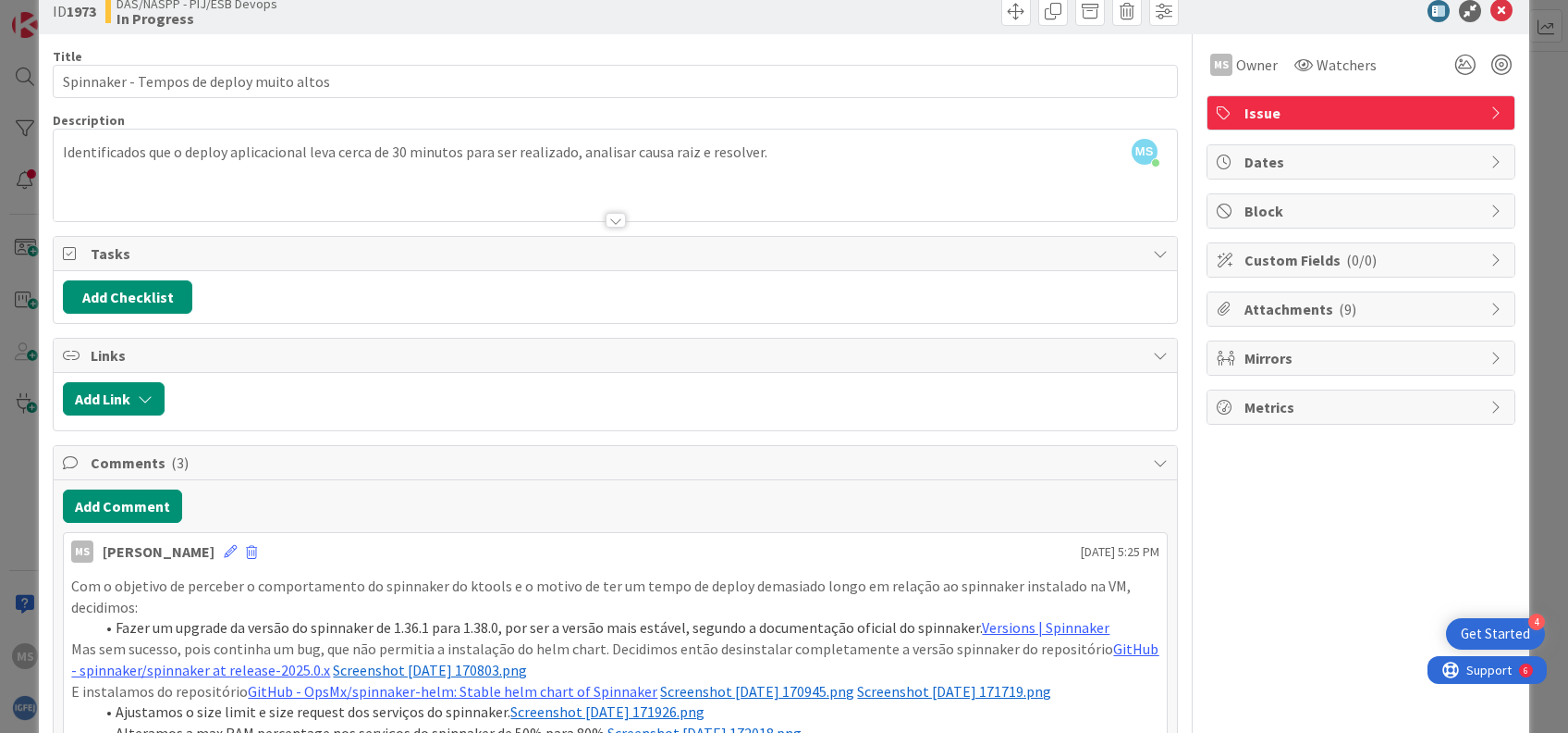
scroll to position [0, 0]
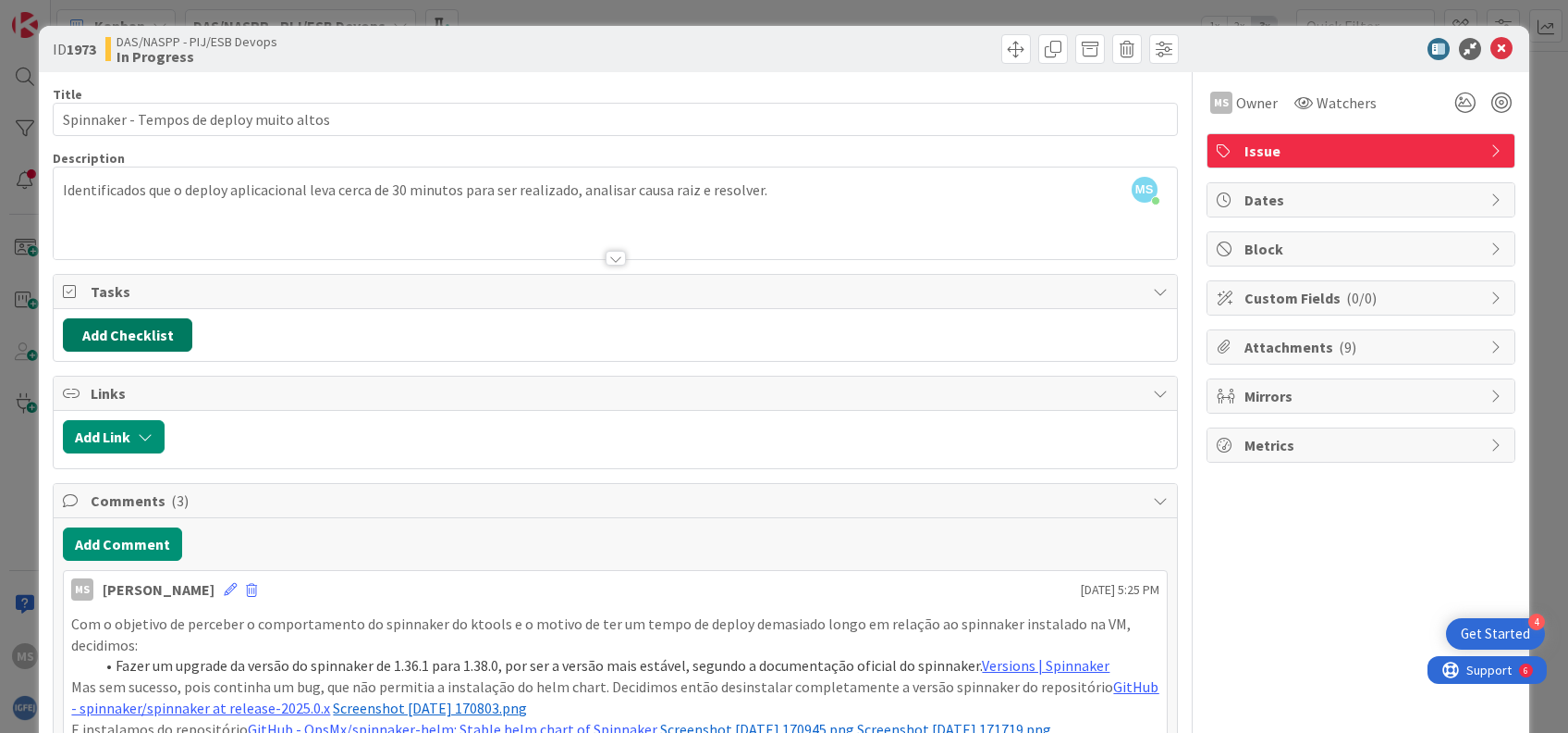
click at [125, 334] on button "Add Checklist" at bounding box center [127, 334] width 129 height 33
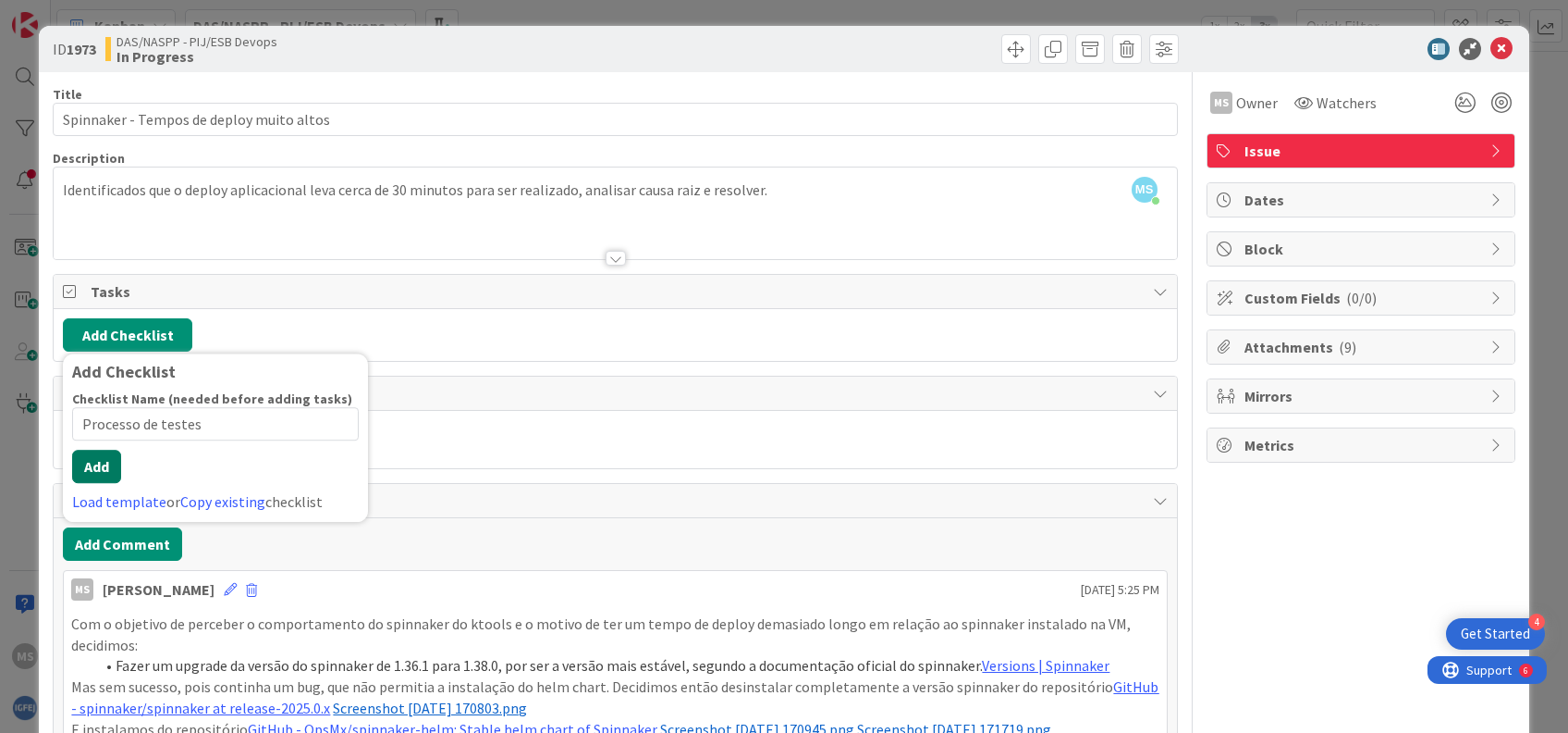
type input "Processo de testes"
click at [105, 479] on button "Add" at bounding box center [97, 465] width 49 height 33
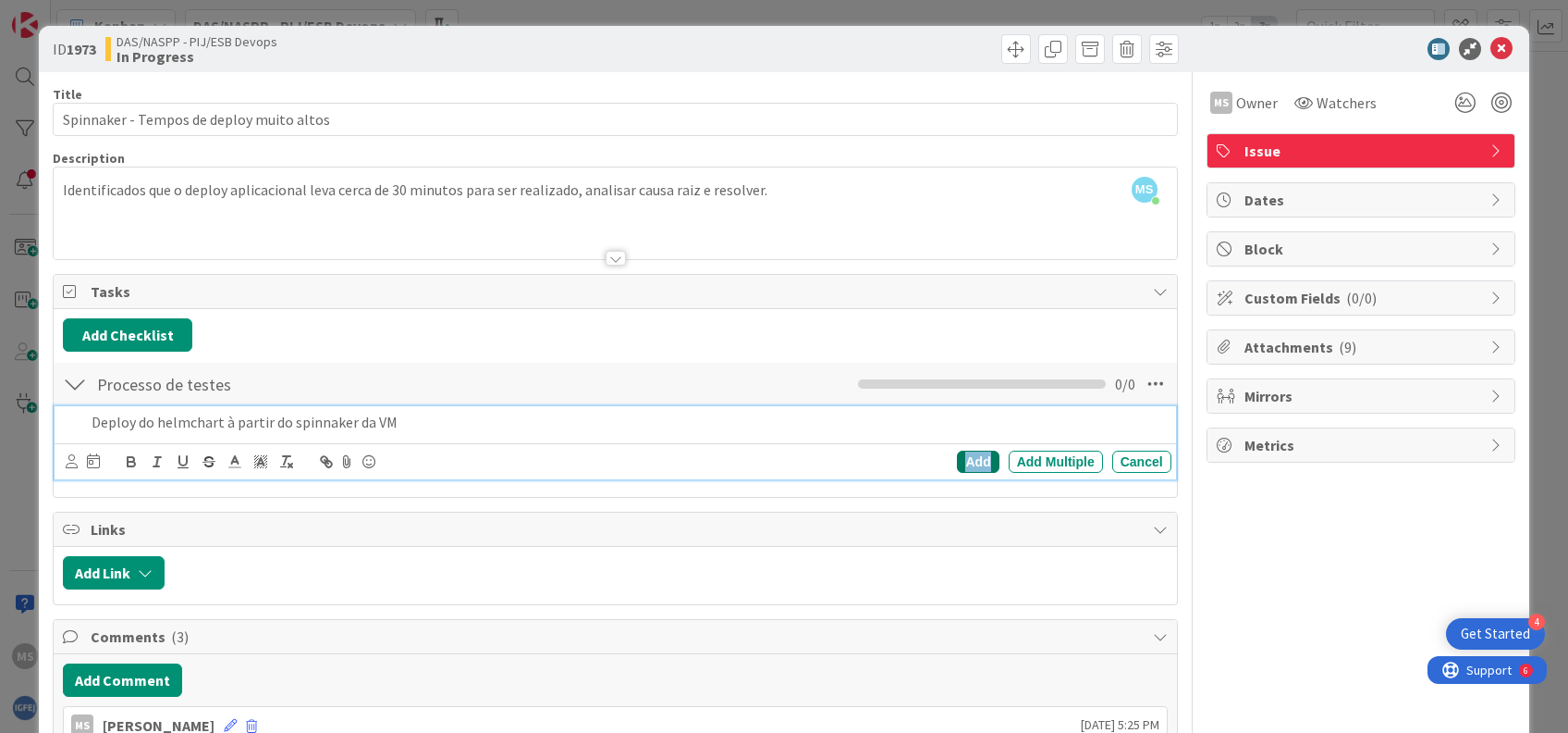
click at [962, 459] on div "Add" at bounding box center [978, 462] width 41 height 23
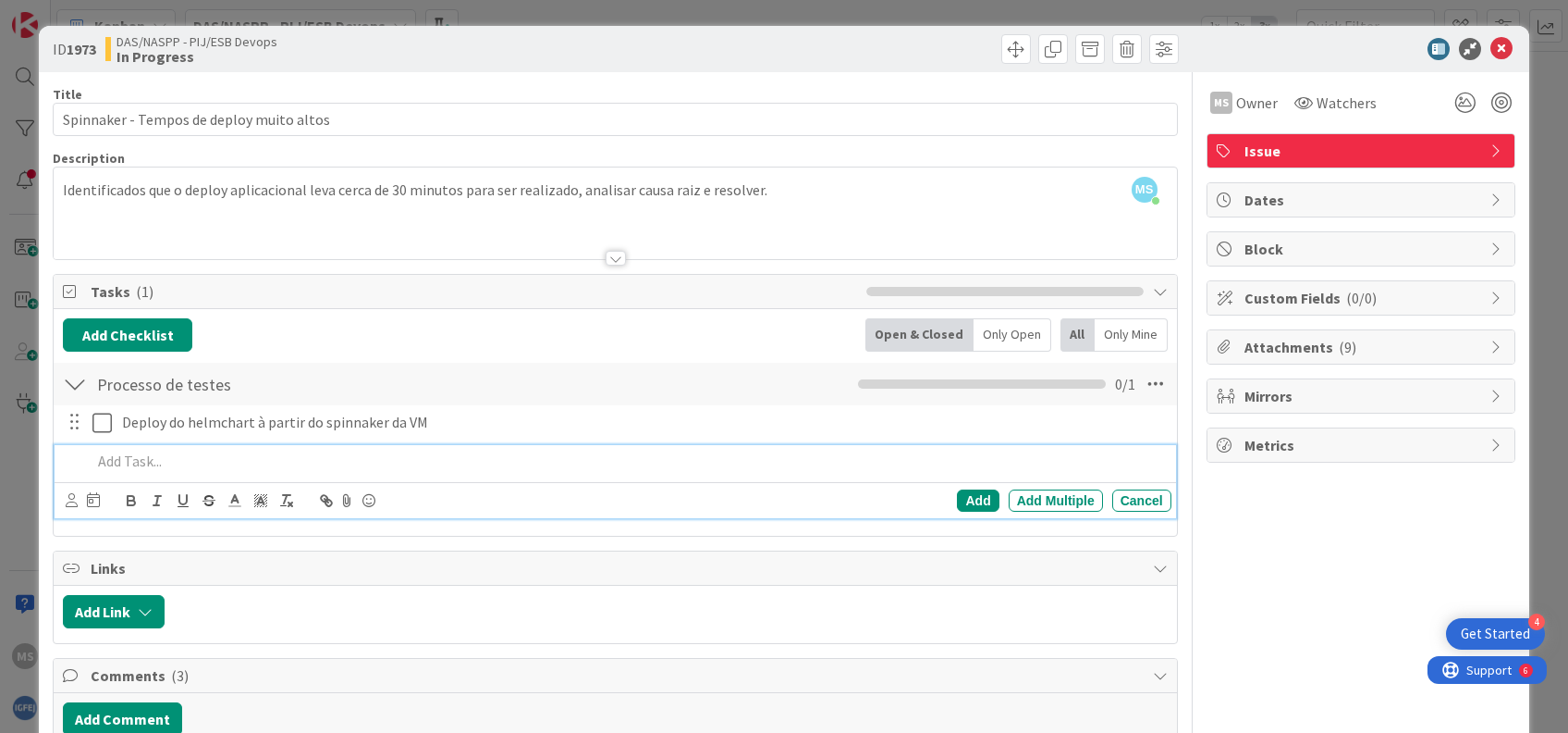
click at [158, 461] on p at bounding box center [627, 461] width 1072 height 22
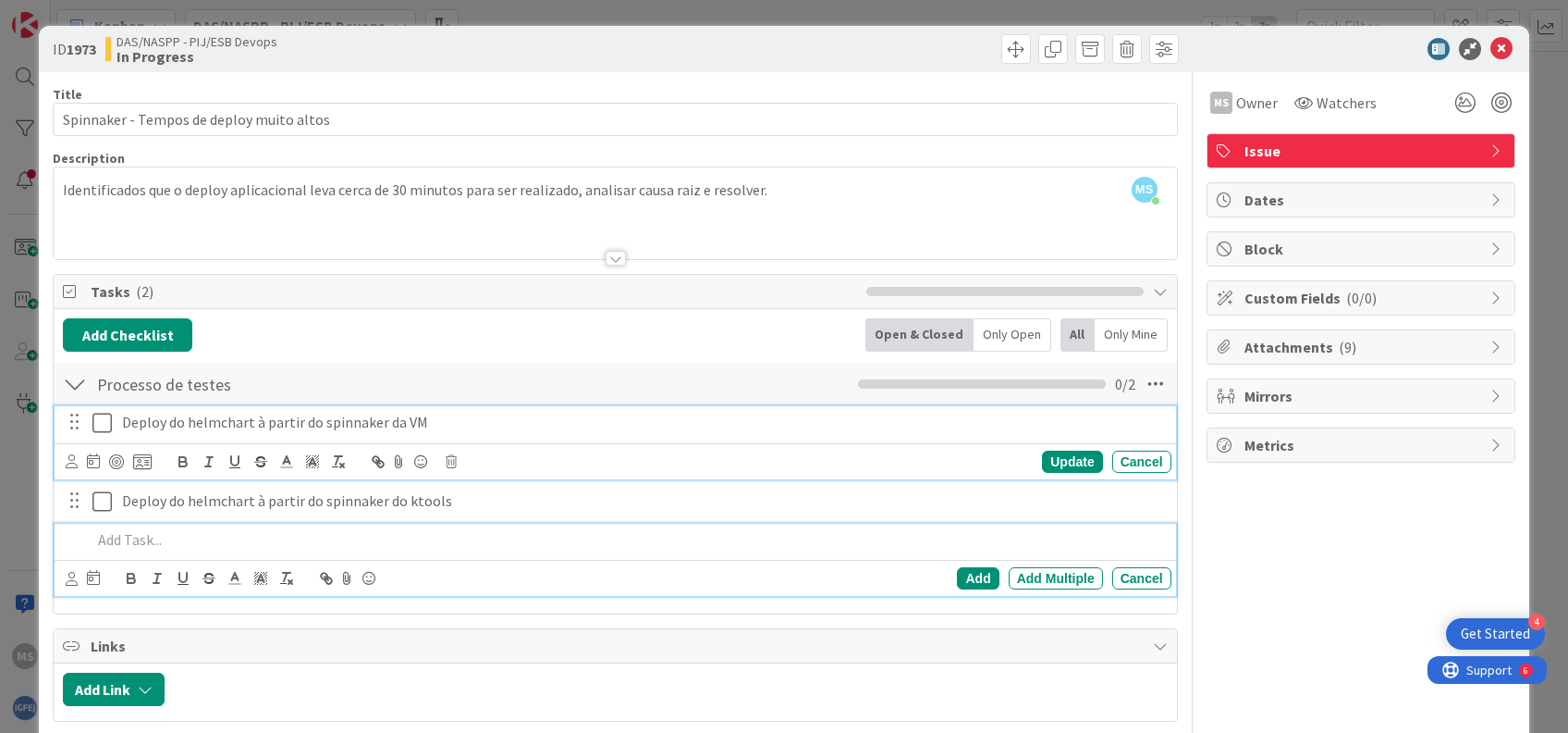
click at [101, 425] on icon at bounding box center [102, 423] width 20 height 23
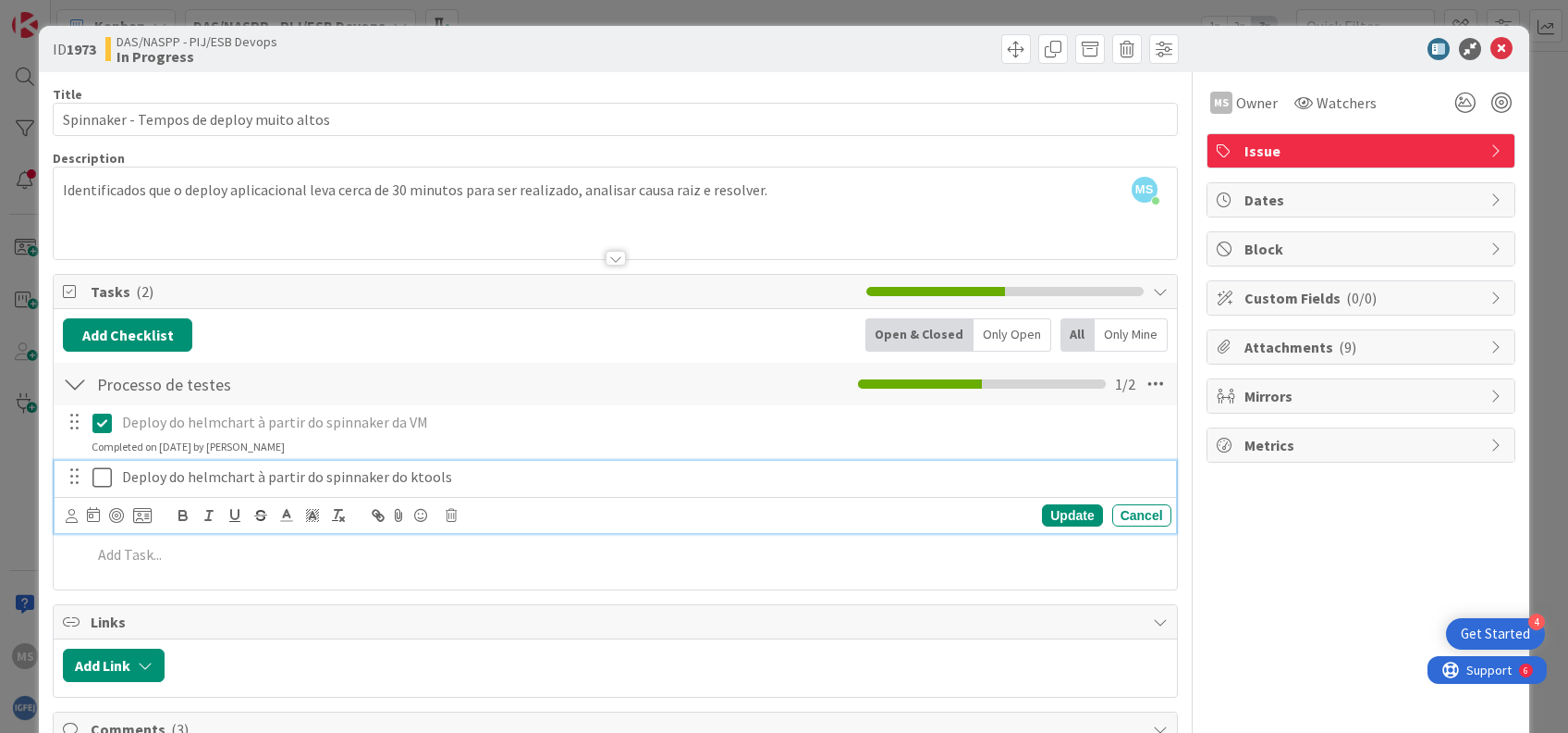
click at [104, 477] on icon at bounding box center [102, 478] width 20 height 23
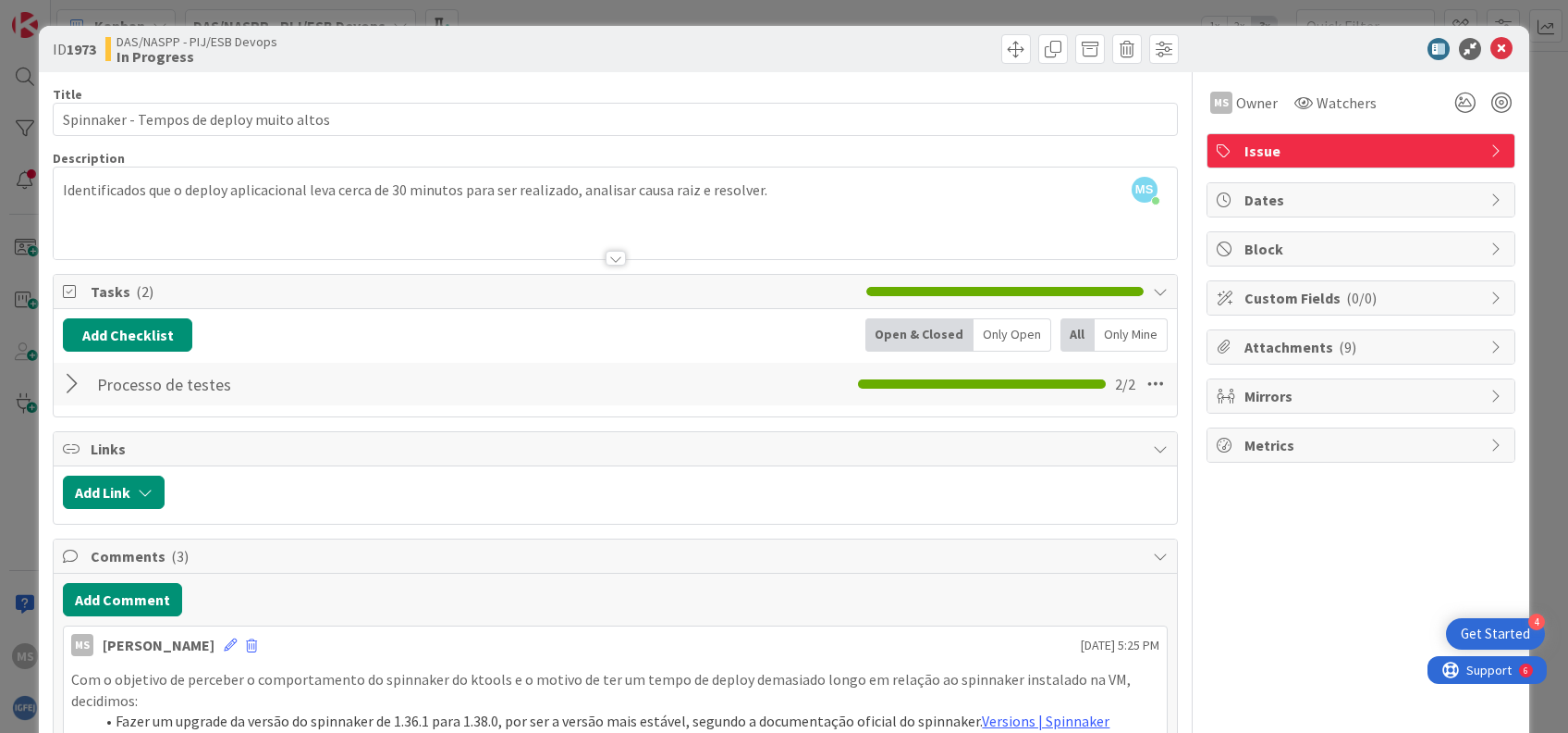
click at [76, 382] on div at bounding box center [75, 383] width 24 height 33
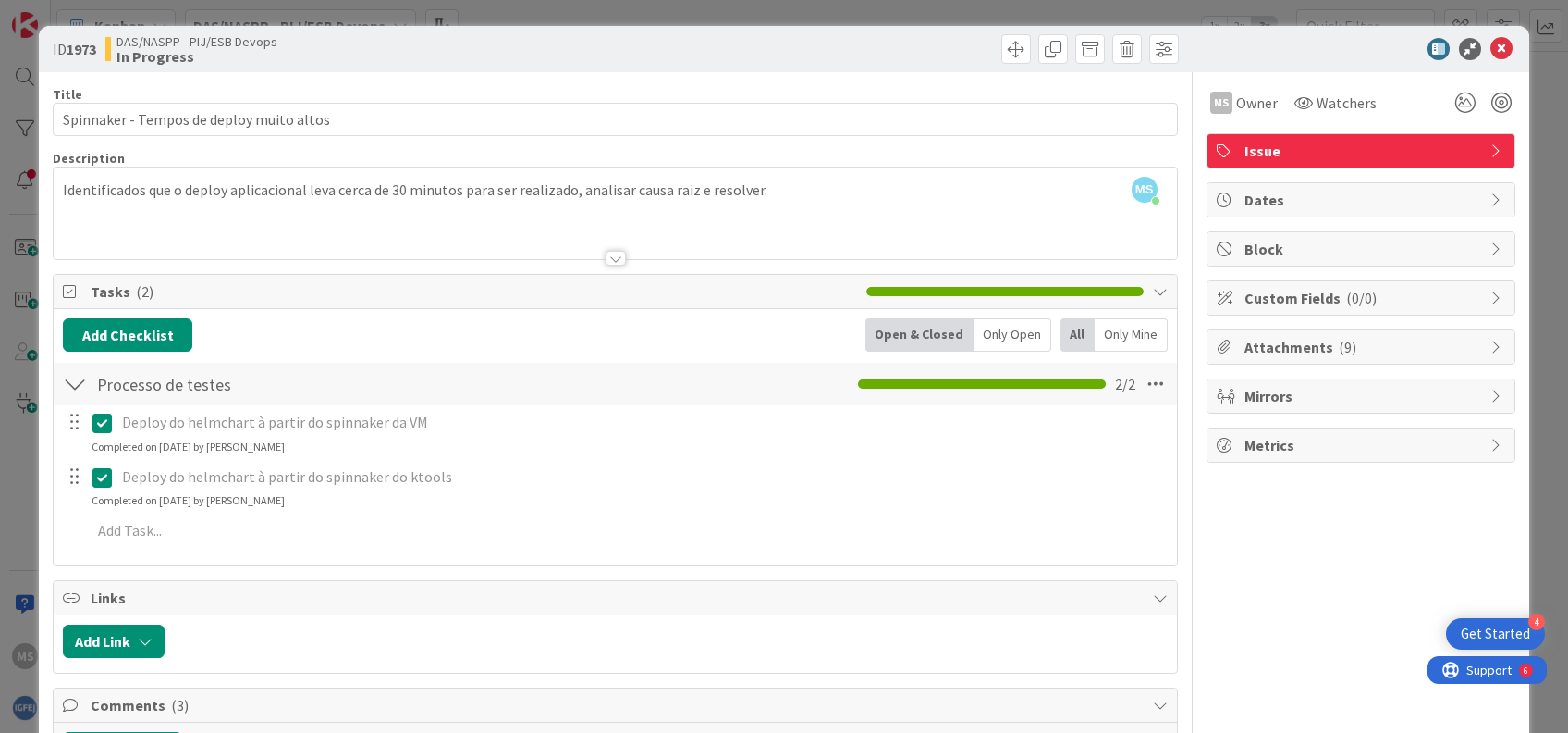
click at [94, 483] on icon at bounding box center [102, 478] width 20 height 23
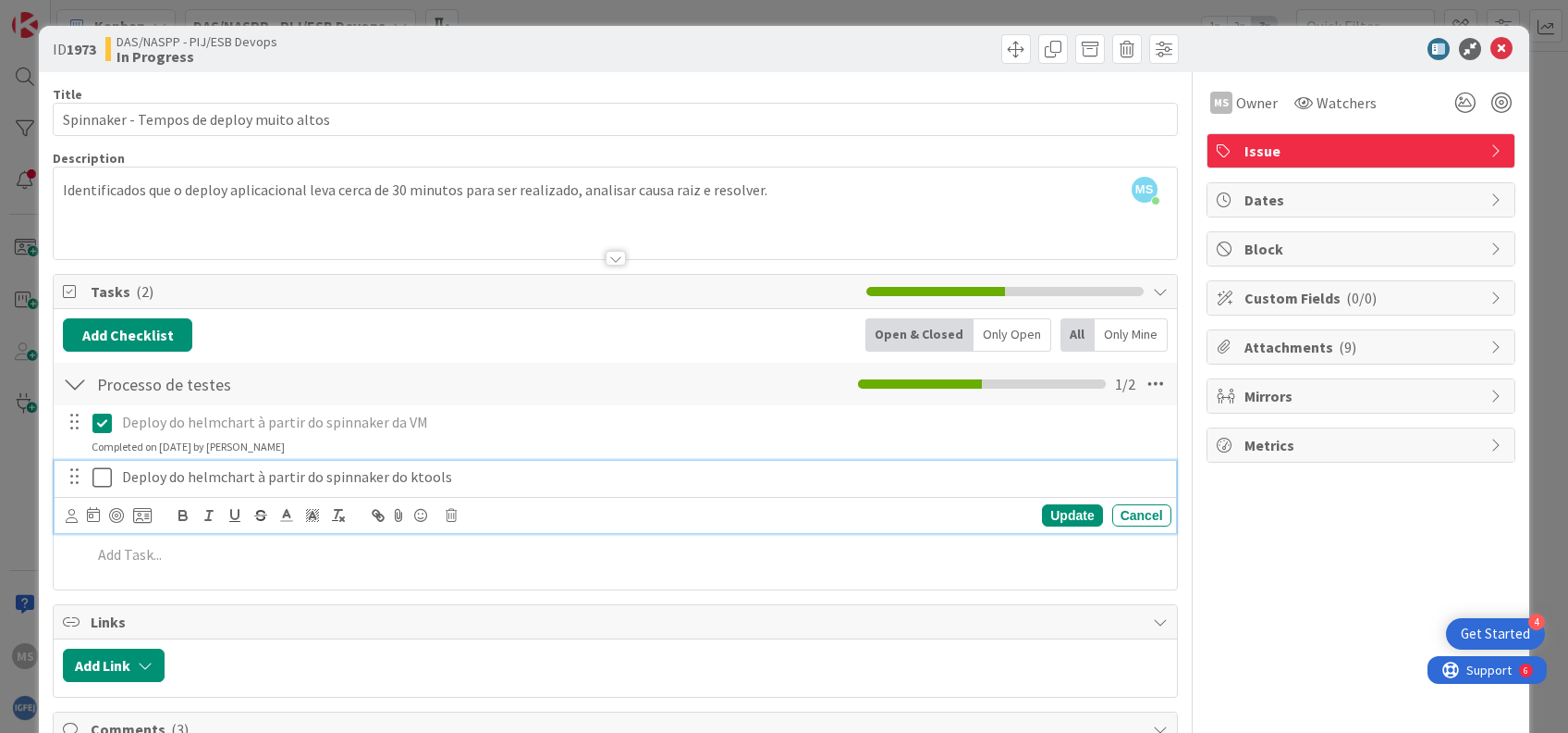
click at [251, 483] on p "Deploy do helmchart à partir do spinnaker do ktools" at bounding box center [643, 477] width 1043 height 22
drag, startPoint x: 340, startPoint y: 475, endPoint x: 251, endPoint y: 475, distance: 89.0
click at [251, 475] on p "Deploy do helmchart (com sucesso) à partir do spinnaker do ktools" at bounding box center [643, 477] width 1043 height 22
copy p "(com sucesso)"
click at [93, 478] on icon at bounding box center [102, 478] width 20 height 23
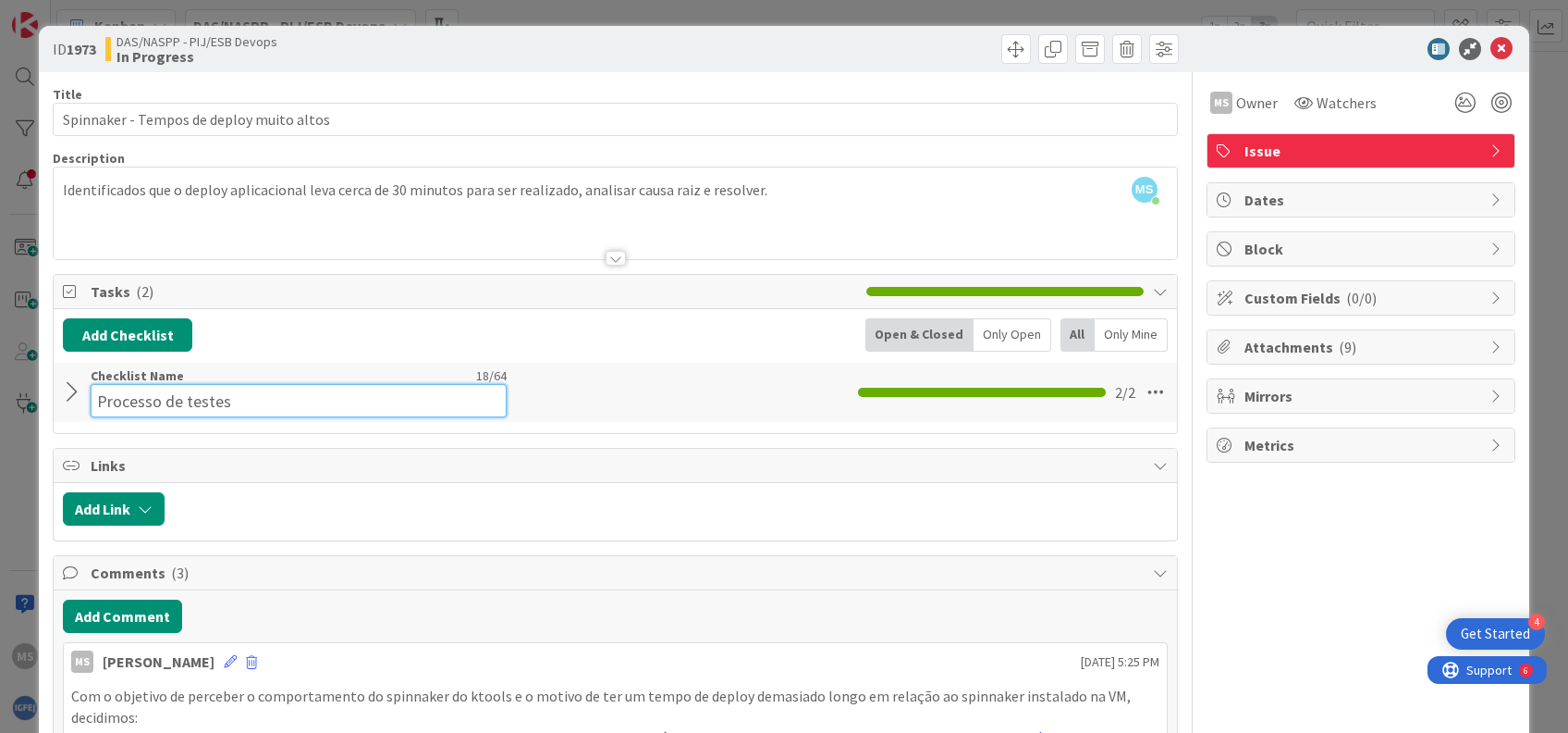
click at [90, 383] on input "Processo de testes" at bounding box center [299, 399] width 416 height 33
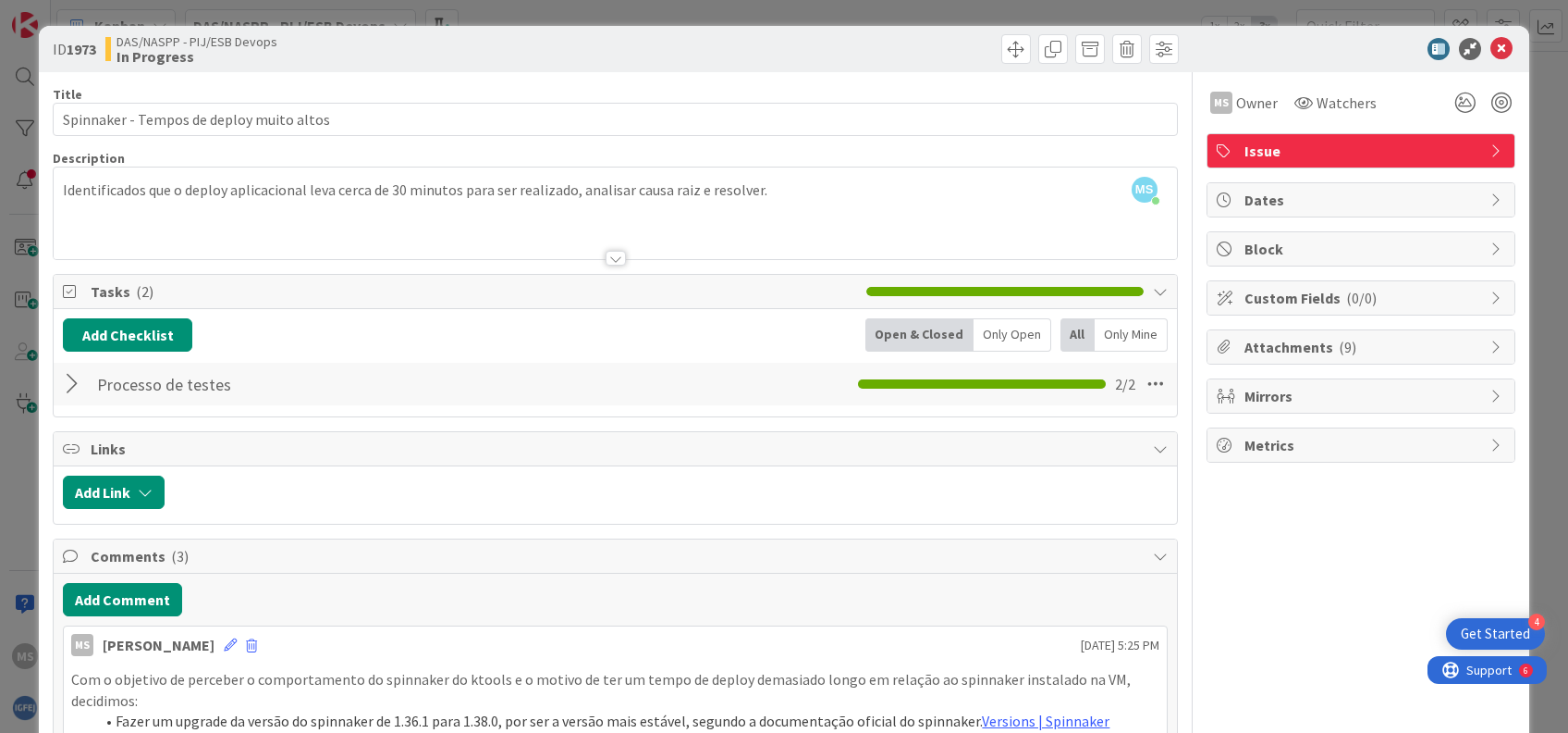
click at [73, 401] on div "Processo de testes Checklist Name 18 / 64 Processo de testes 2 / 2" at bounding box center [615, 383] width 1123 height 42
click at [71, 389] on div at bounding box center [75, 383] width 24 height 33
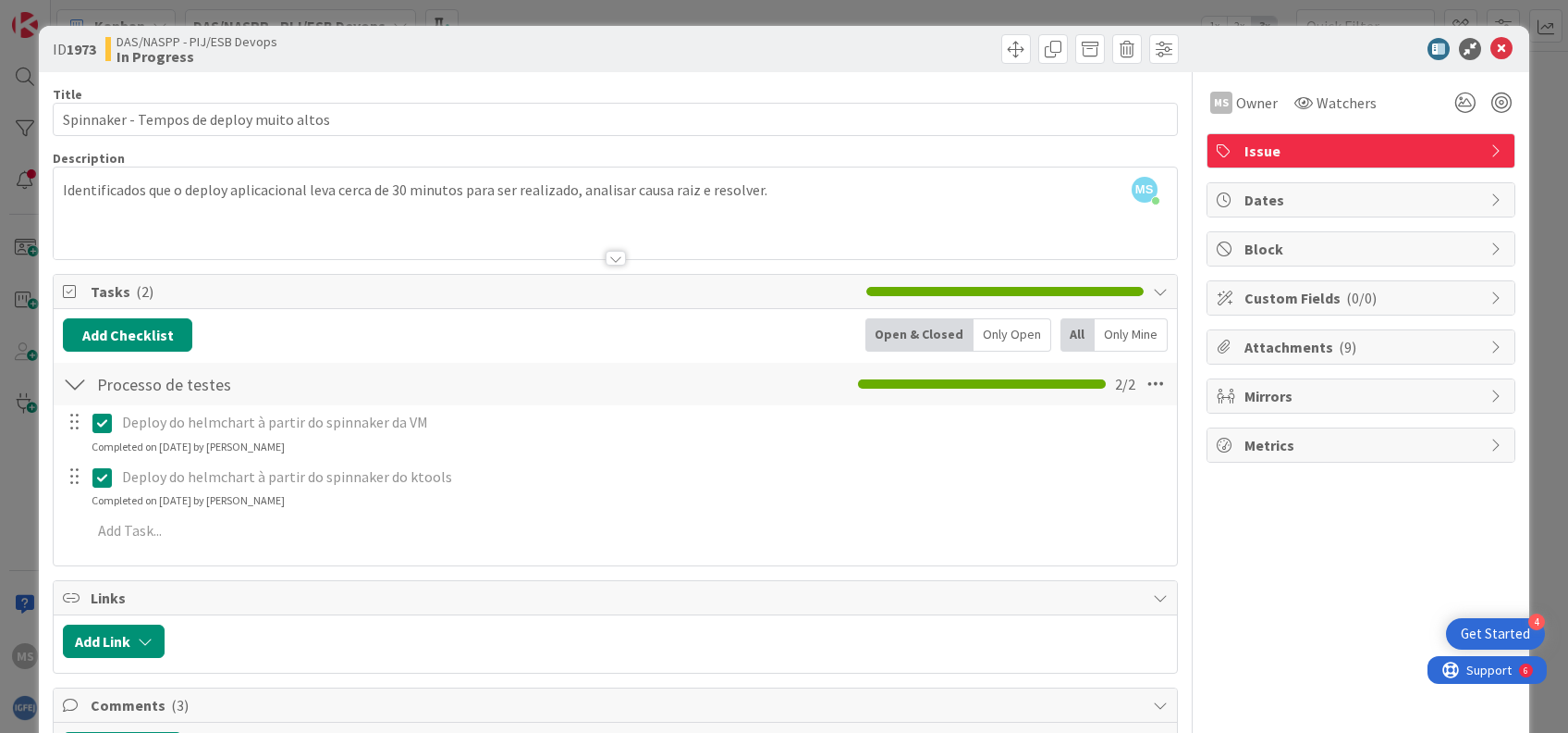
click at [99, 429] on icon at bounding box center [102, 423] width 20 height 23
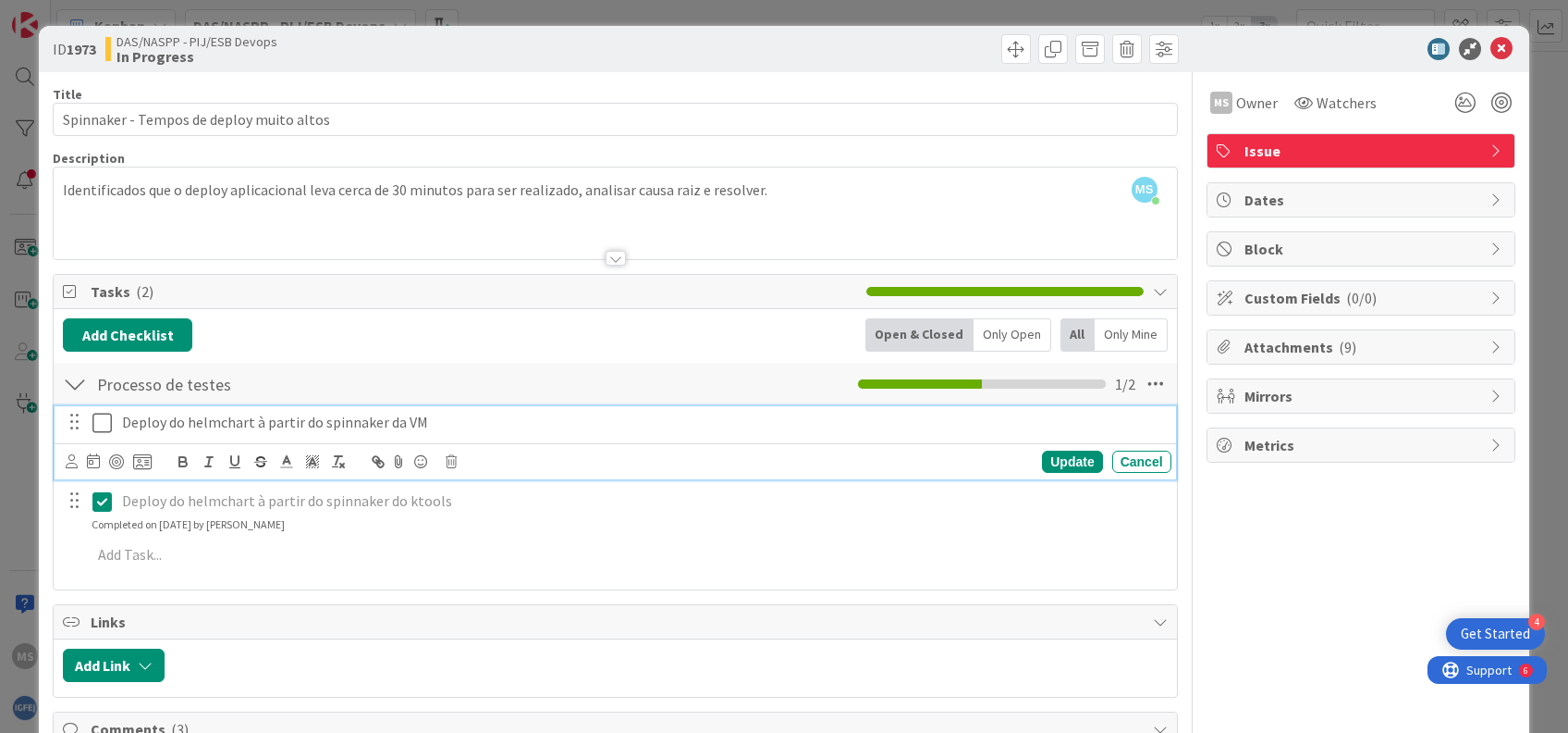
click at [250, 419] on p "Deploy do helmchart à partir do spinnaker da VM" at bounding box center [643, 422] width 1043 height 22
click at [102, 419] on icon at bounding box center [102, 423] width 20 height 23
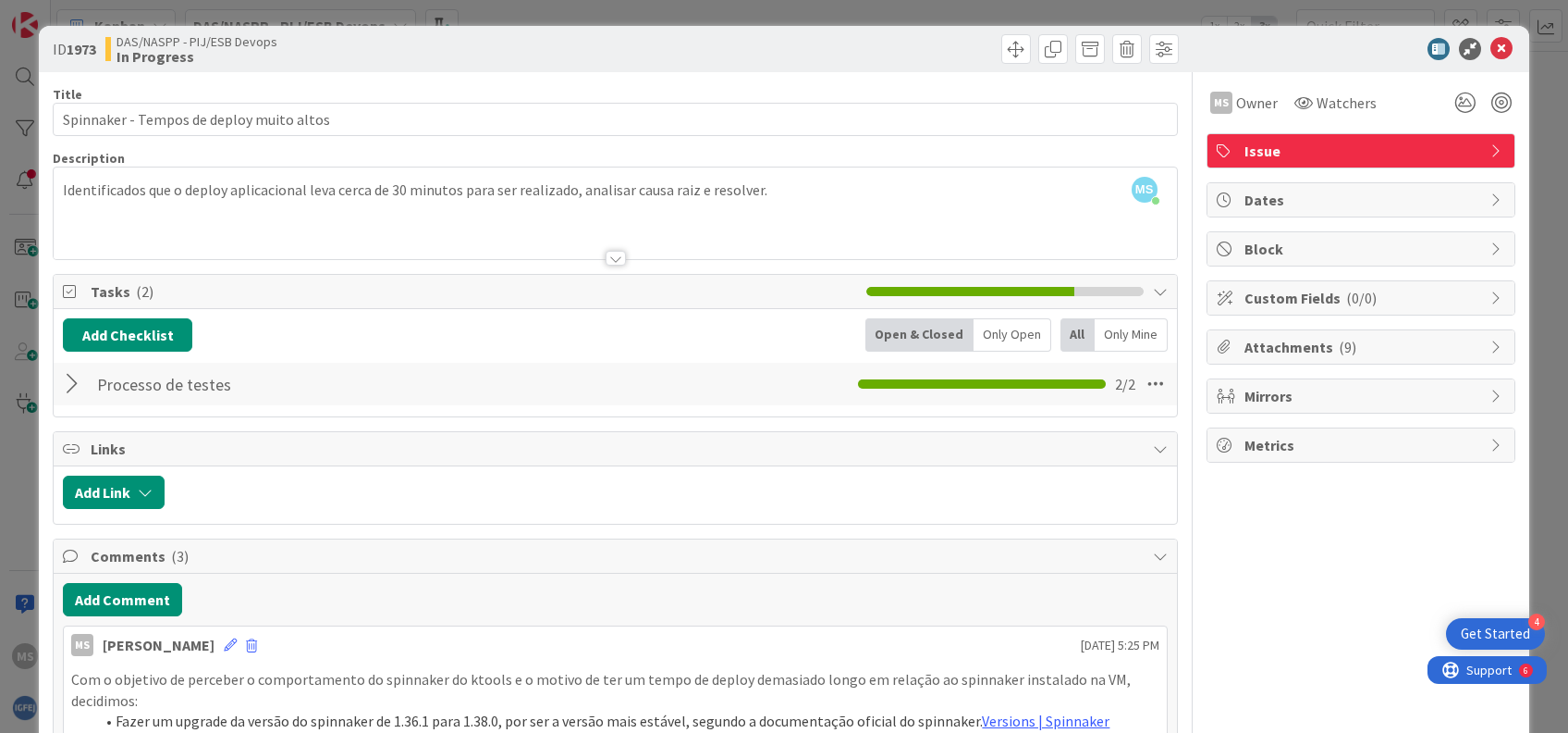
click at [73, 382] on div at bounding box center [75, 383] width 24 height 33
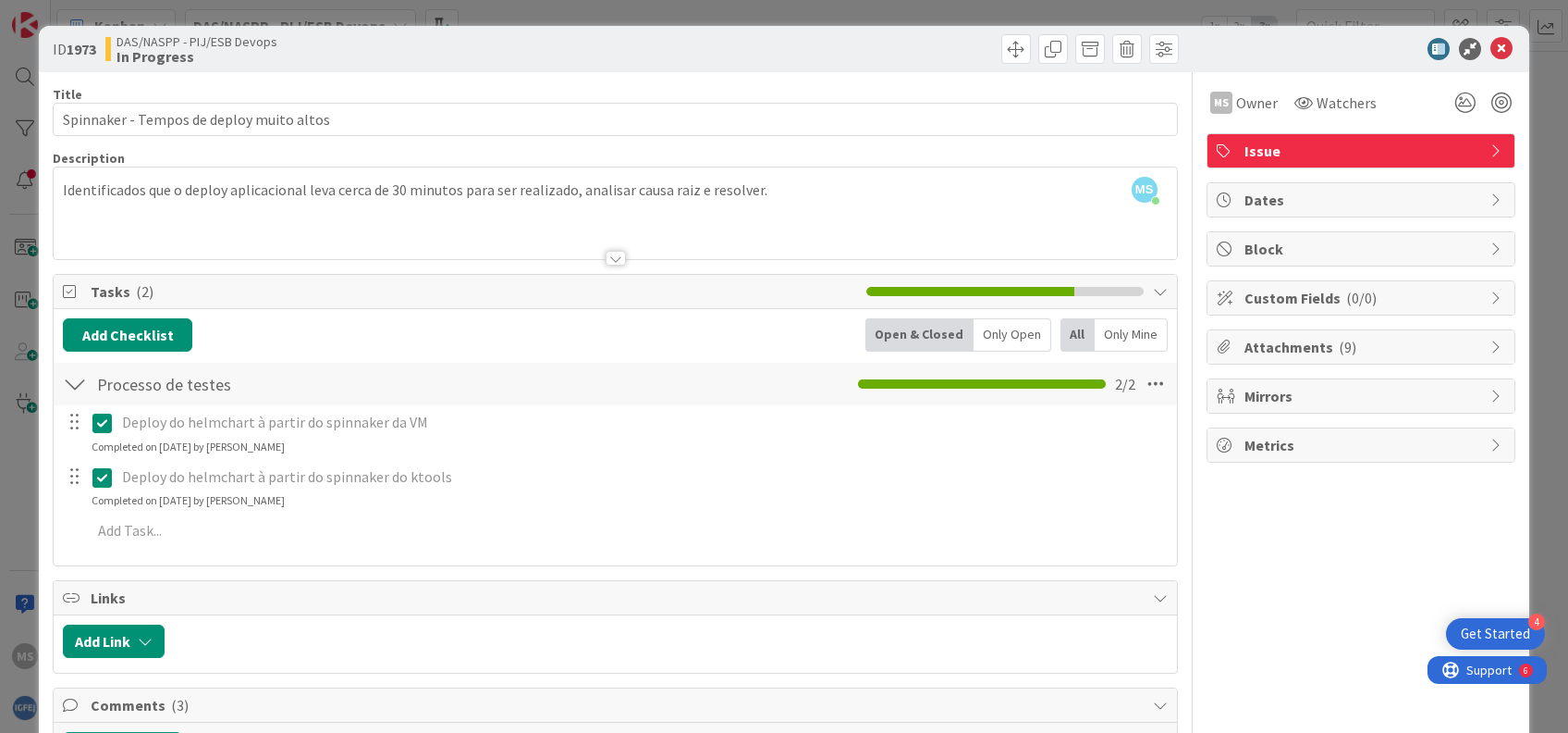
click at [73, 382] on div at bounding box center [75, 383] width 24 height 33
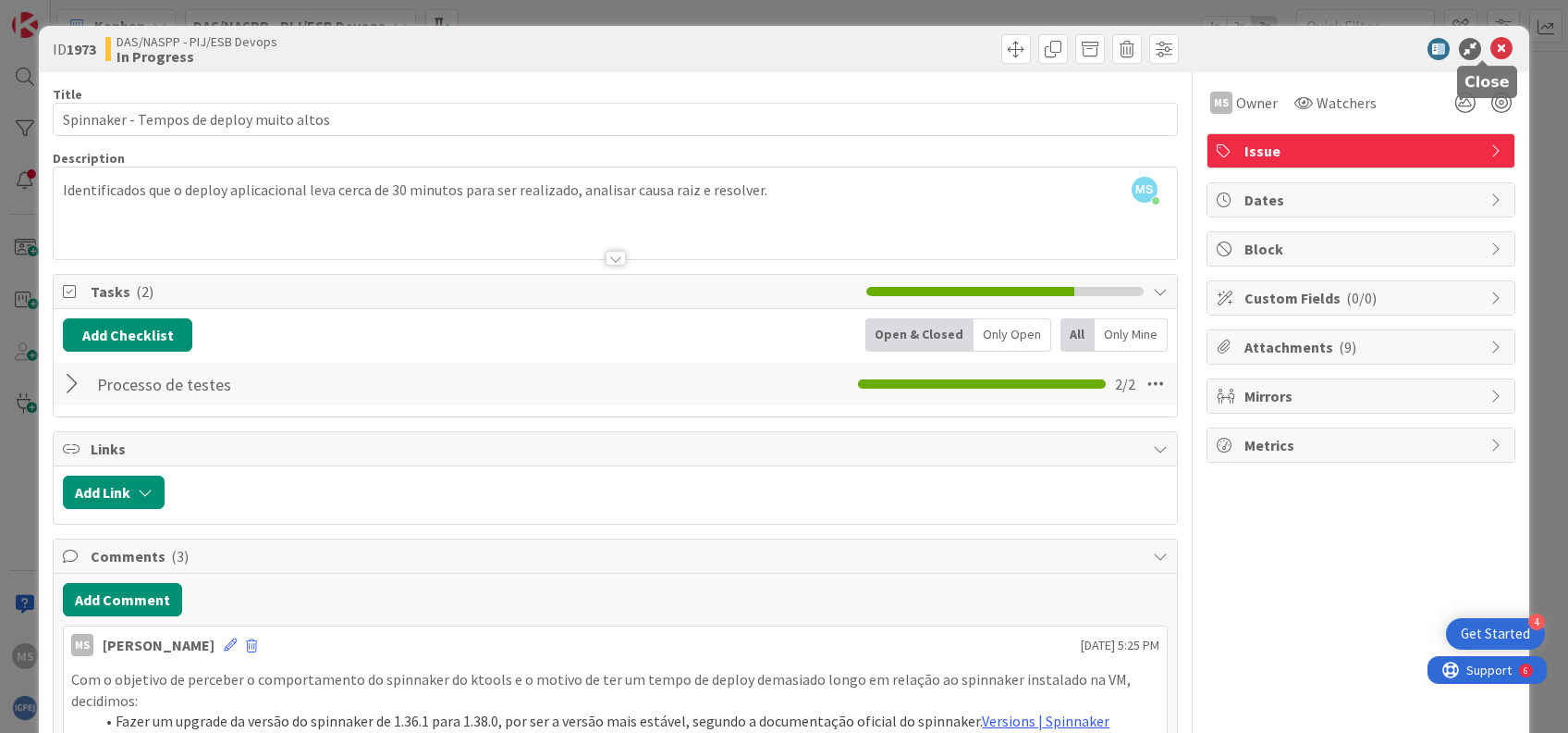
click at [1491, 46] on icon at bounding box center [1502, 49] width 23 height 23
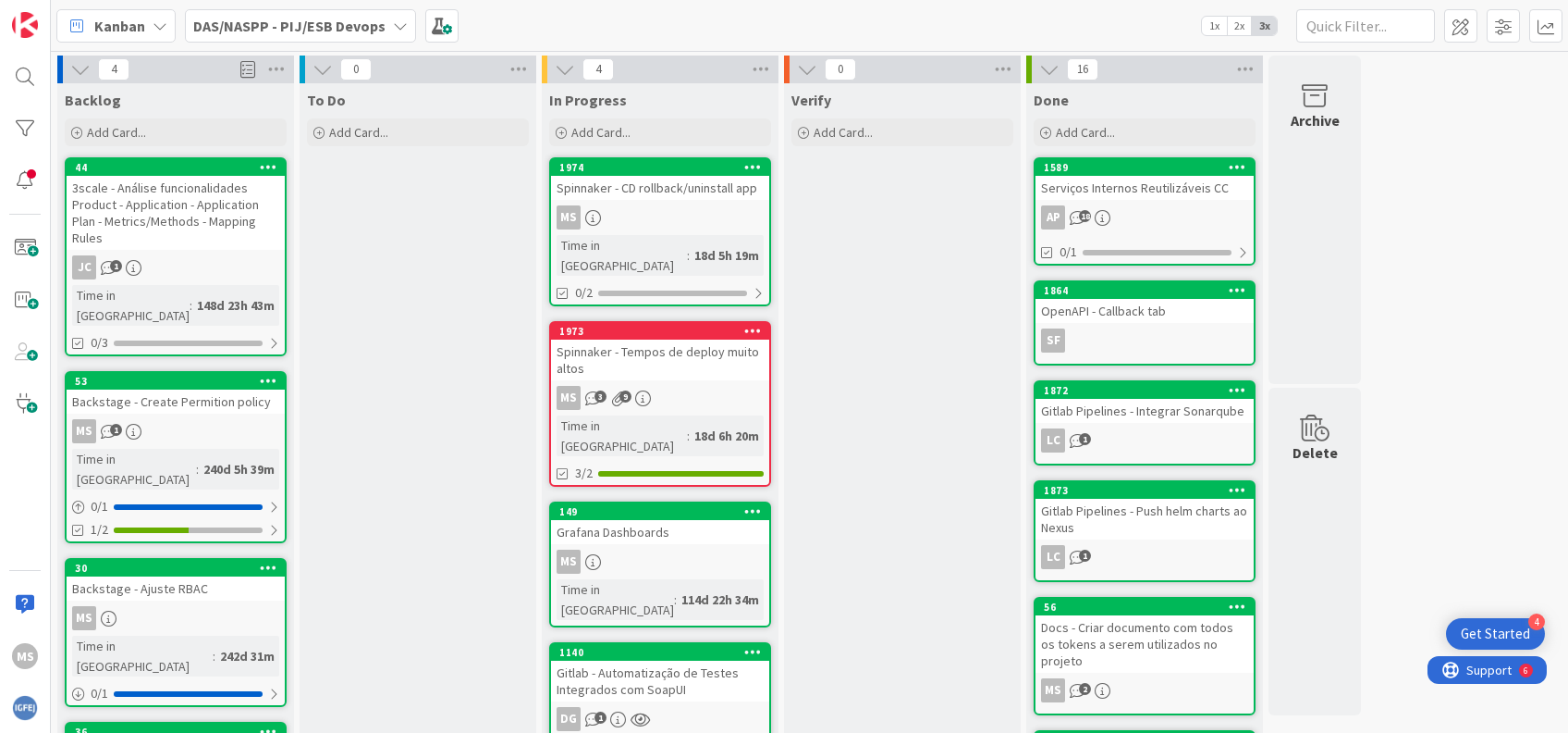
click at [679, 339] on div "Spinnaker - Tempos de deploy muito altos" at bounding box center [660, 359] width 218 height 41
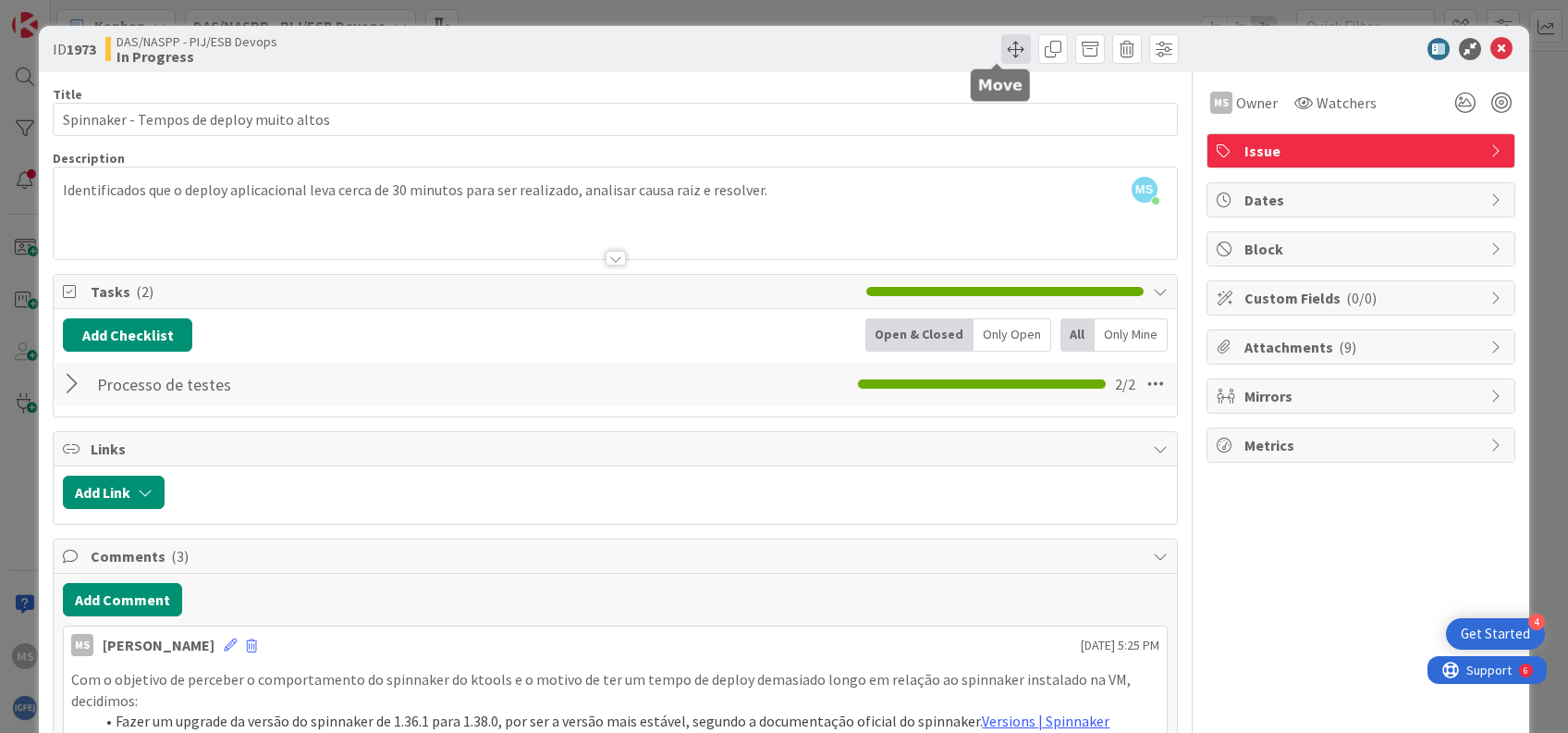
click at [1001, 51] on span at bounding box center [1015, 48] width 29 height 29
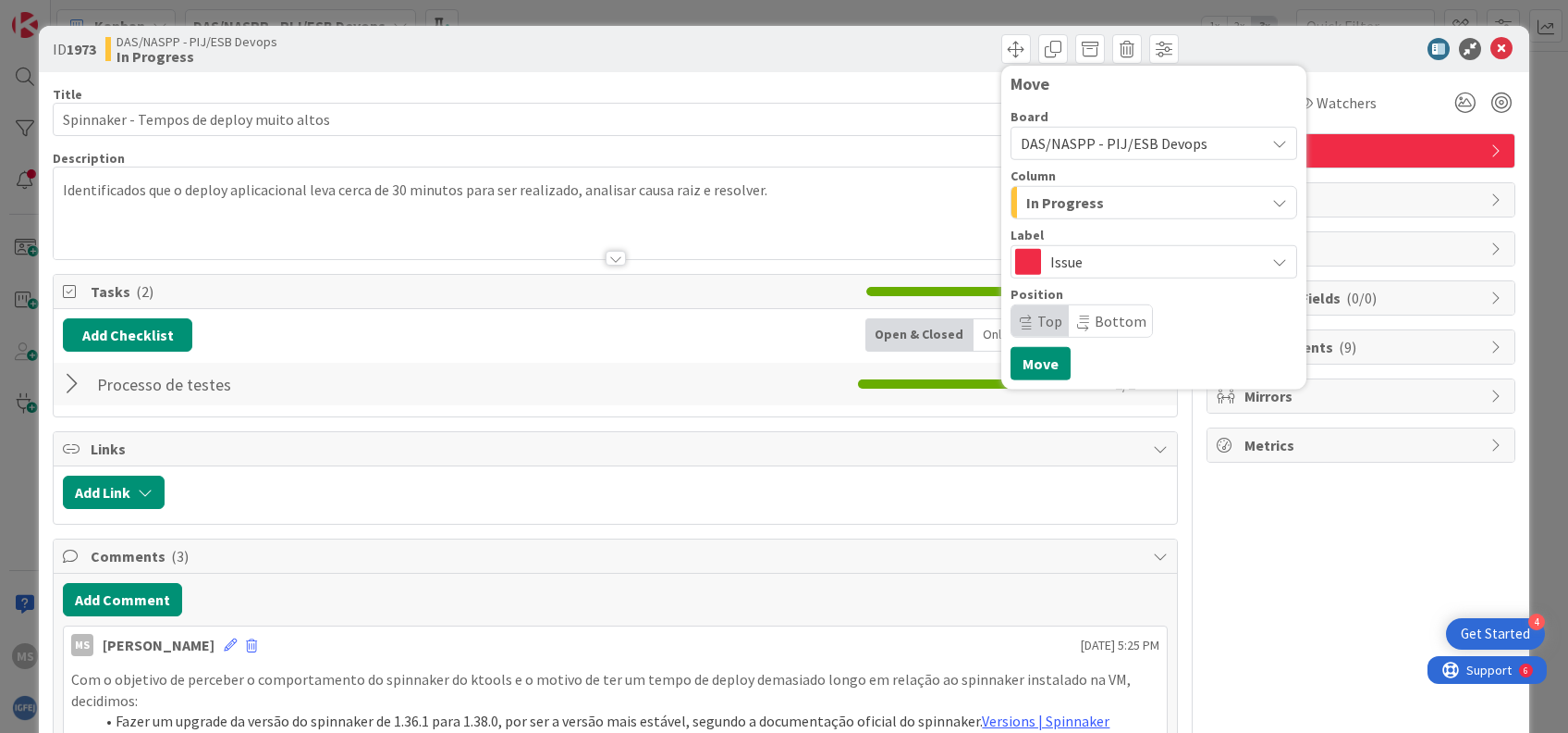
click at [1079, 195] on span "In Progress" at bounding box center [1065, 203] width 77 height 24
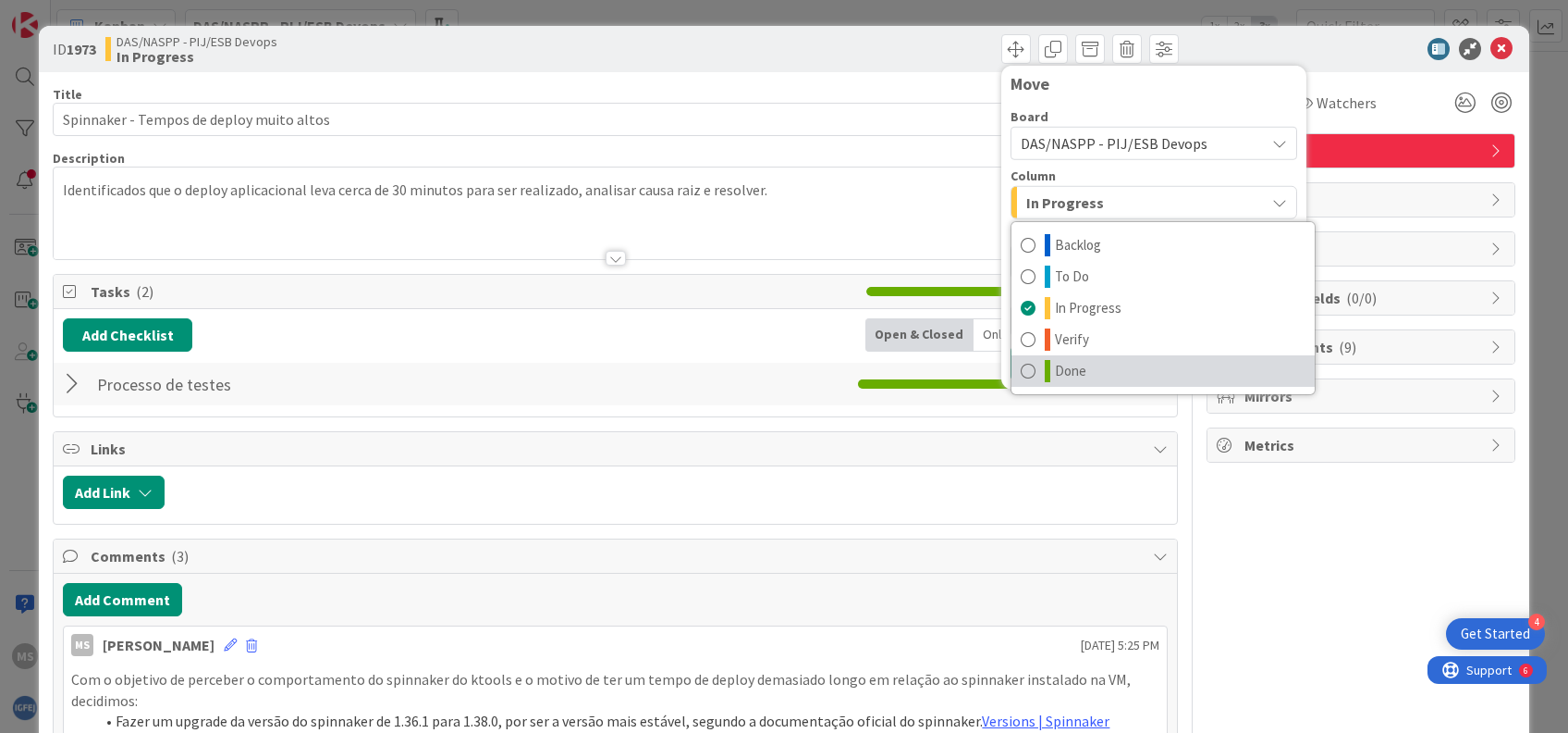
click at [1055, 371] on span "Done" at bounding box center [1070, 371] width 31 height 23
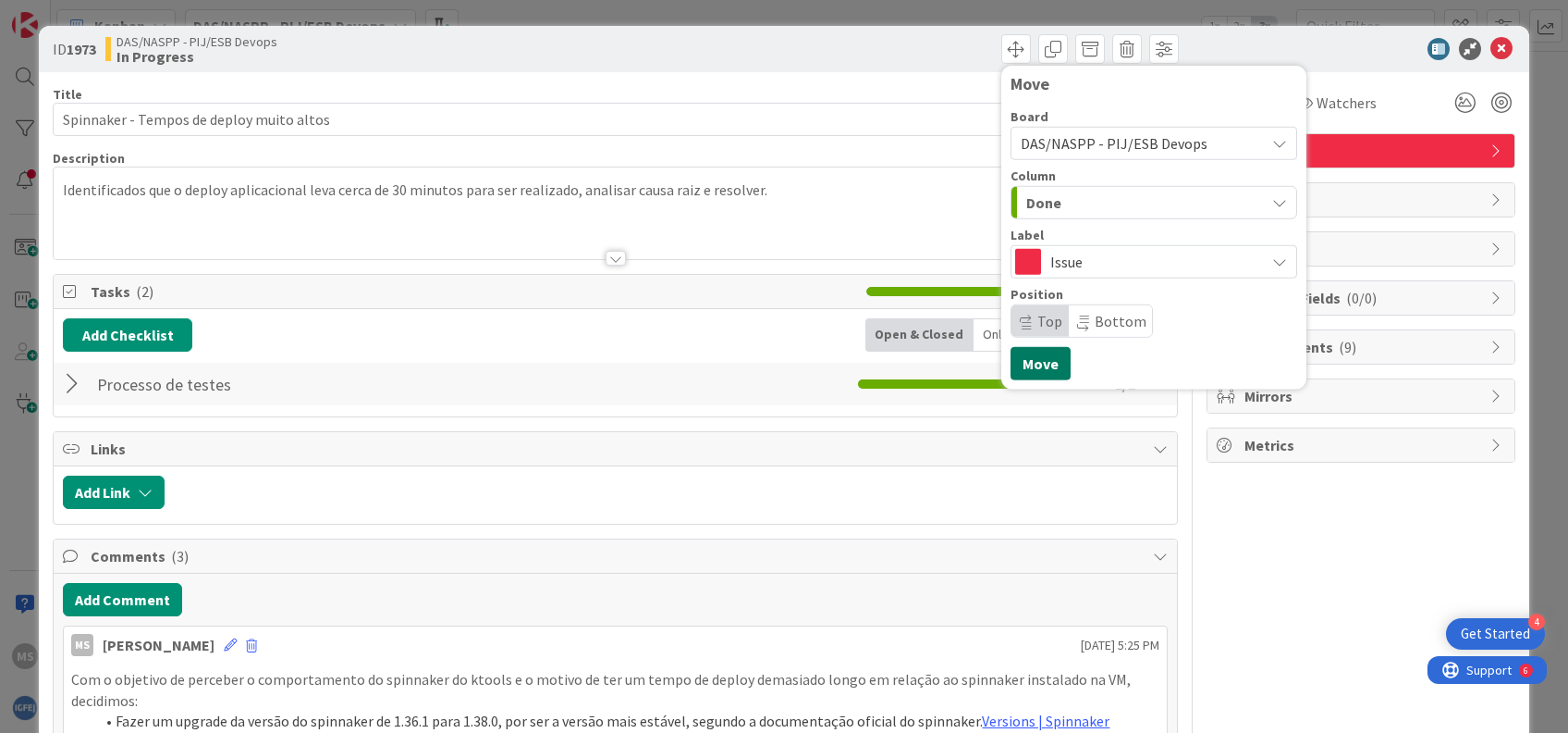
click at [1037, 368] on button "Move" at bounding box center [1041, 363] width 60 height 33
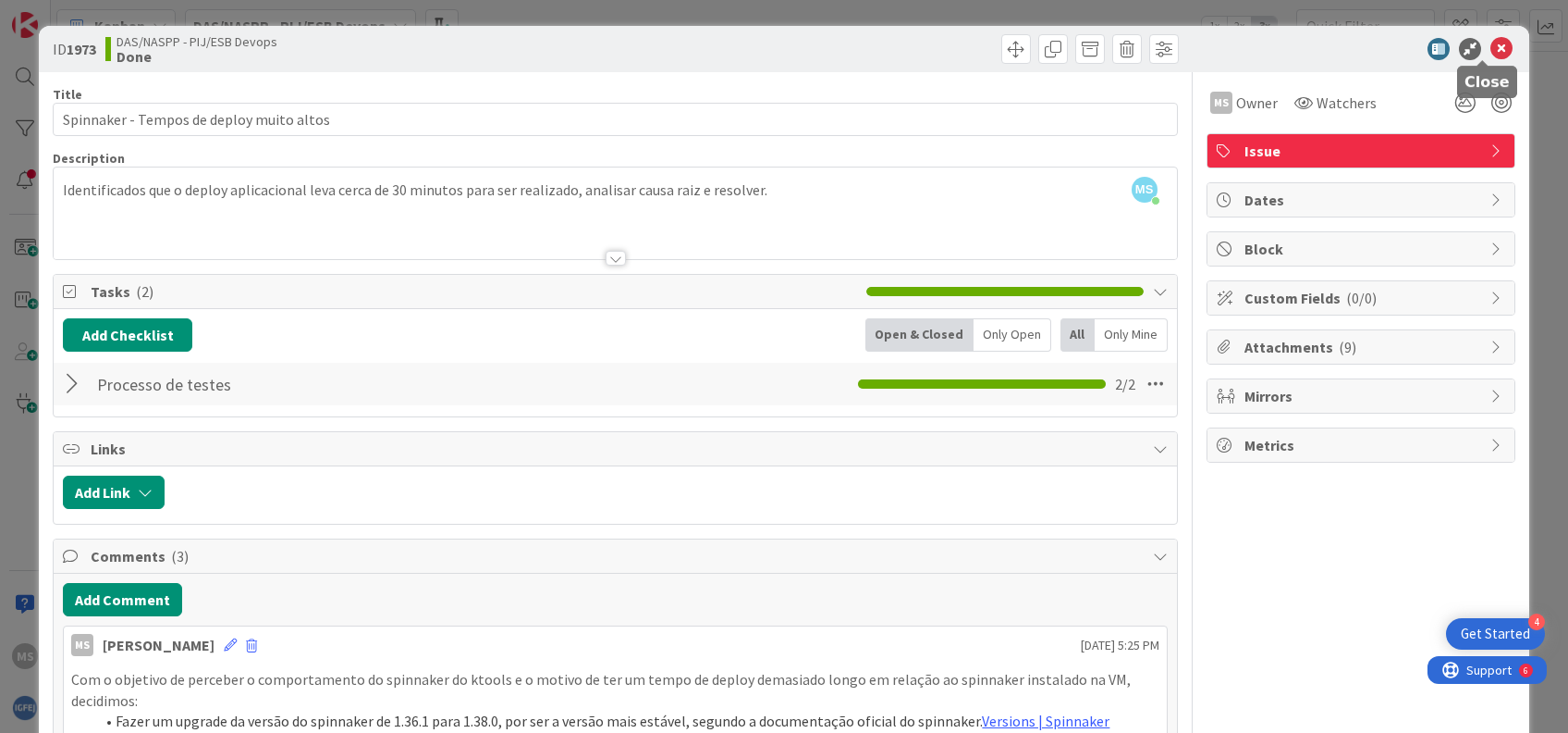
click at [1491, 45] on icon at bounding box center [1502, 49] width 23 height 23
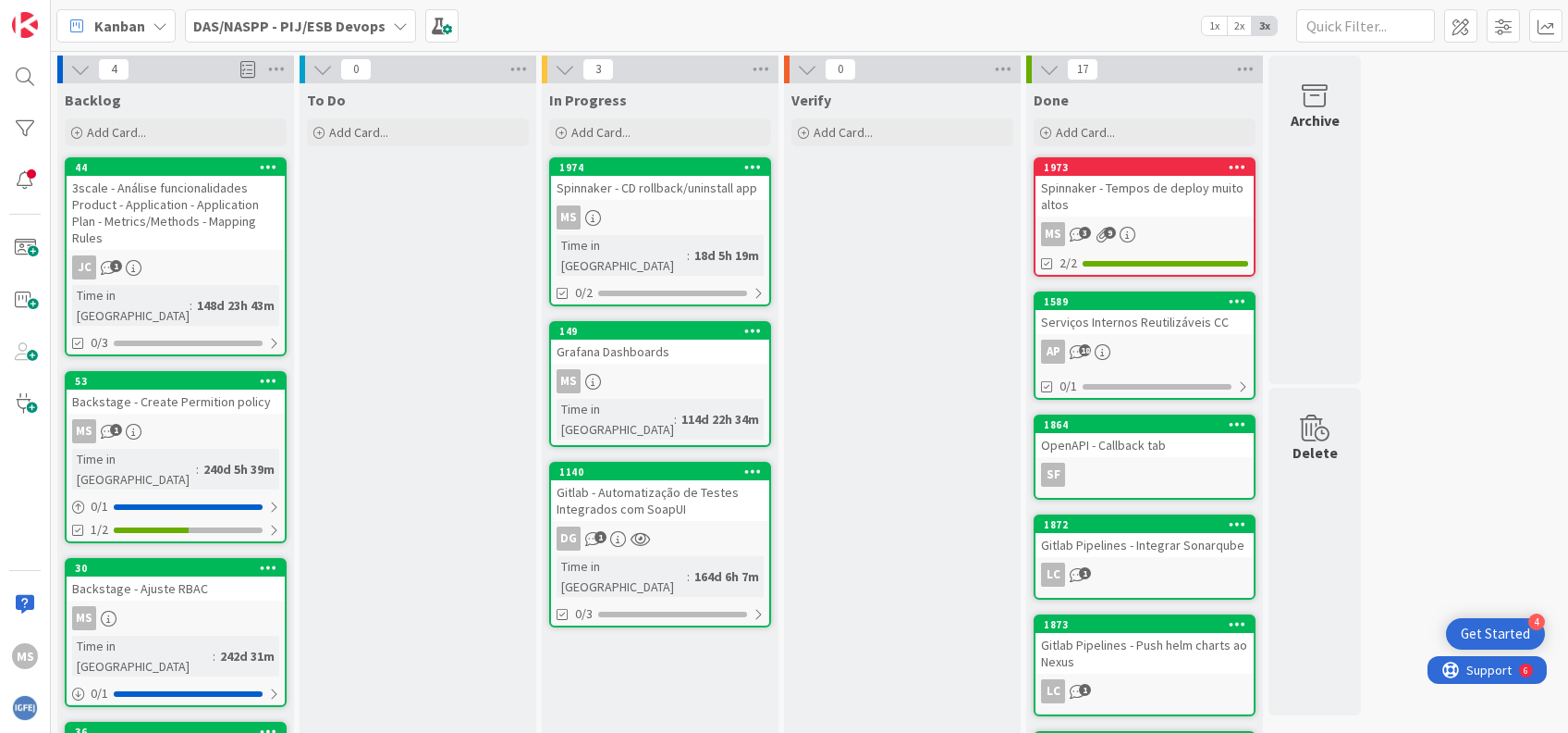
click at [712, 227] on div "MS" at bounding box center [660, 218] width 218 height 24
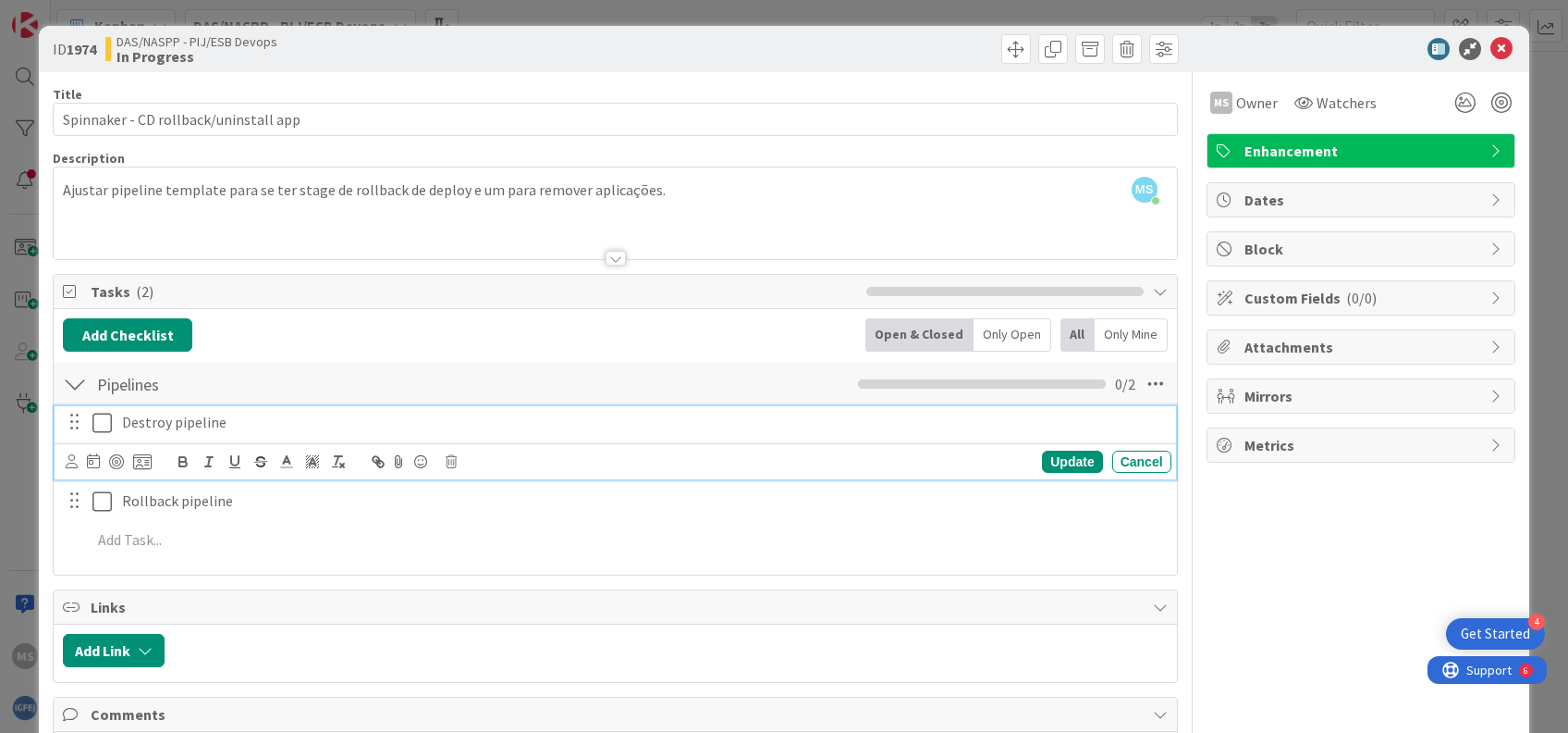
click at [104, 428] on icon at bounding box center [102, 423] width 20 height 23
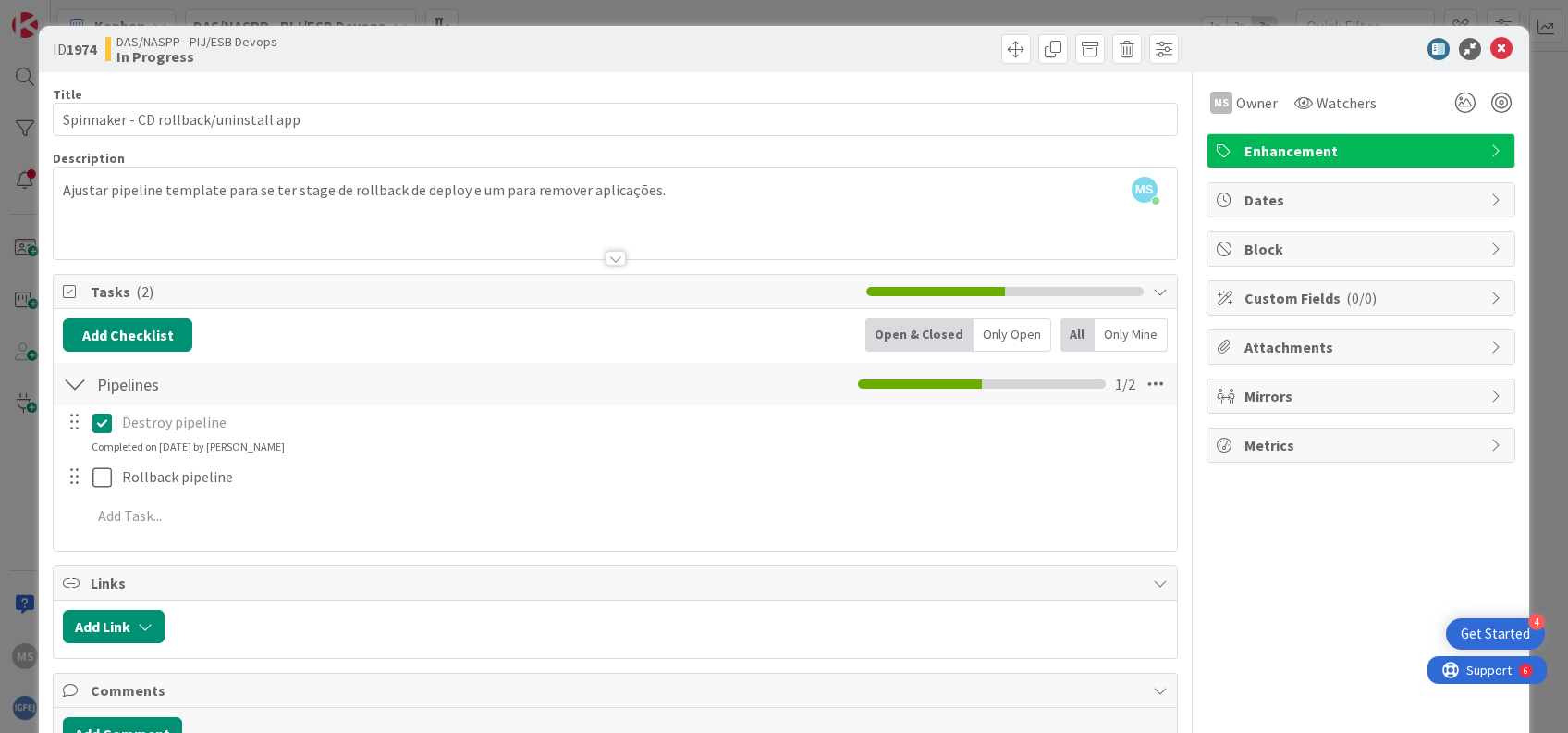
click at [824, 56] on div at bounding box center [899, 48] width 558 height 29
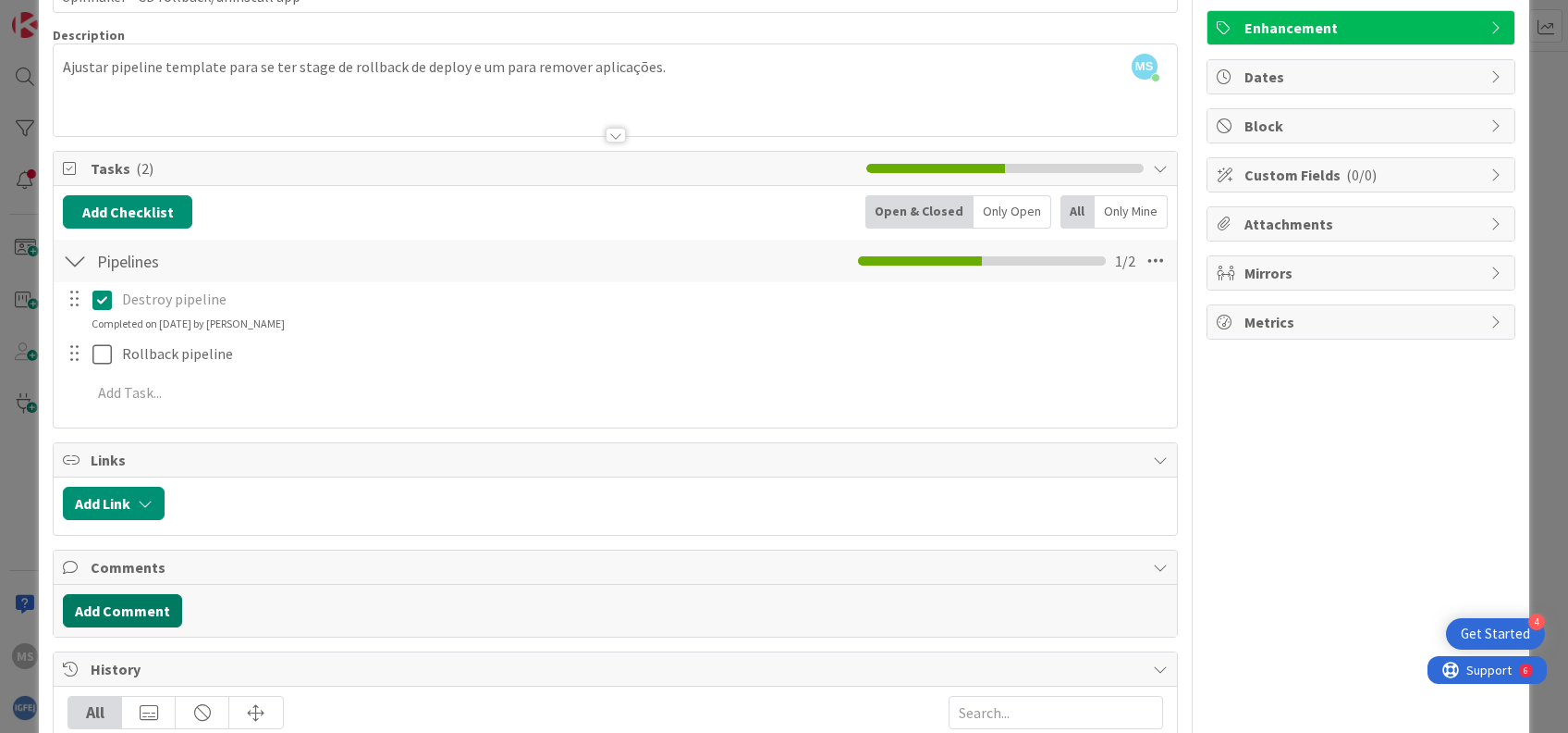
click at [136, 619] on button "Add Comment" at bounding box center [122, 610] width 120 height 33
click at [202, 667] on p at bounding box center [615, 671] width 1088 height 22
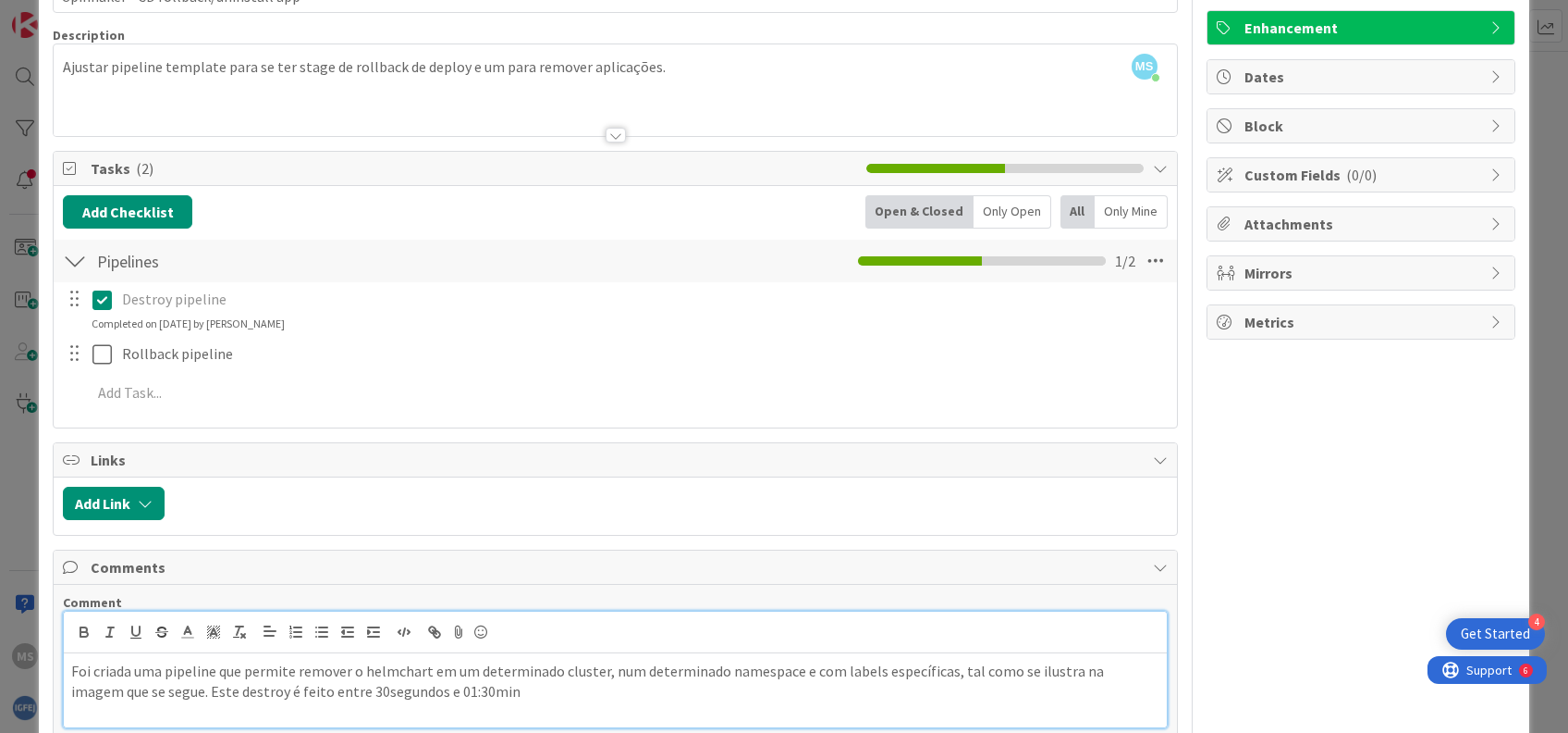
click at [432, 692] on p "Foi criada uma pipeline que permite remover o helmchart em um determinado clust…" at bounding box center [615, 681] width 1088 height 41
click at [330, 688] on p "Foi criada uma pipeline que permite remover o helmchart em um determinado clust…" at bounding box center [615, 681] width 1088 height 41
click at [474, 687] on p "Foi criada uma pipeline que permite remover o helmchart em um determinado clust…" at bounding box center [615, 681] width 1088 height 41
click at [453, 629] on icon at bounding box center [459, 631] width 23 height 25
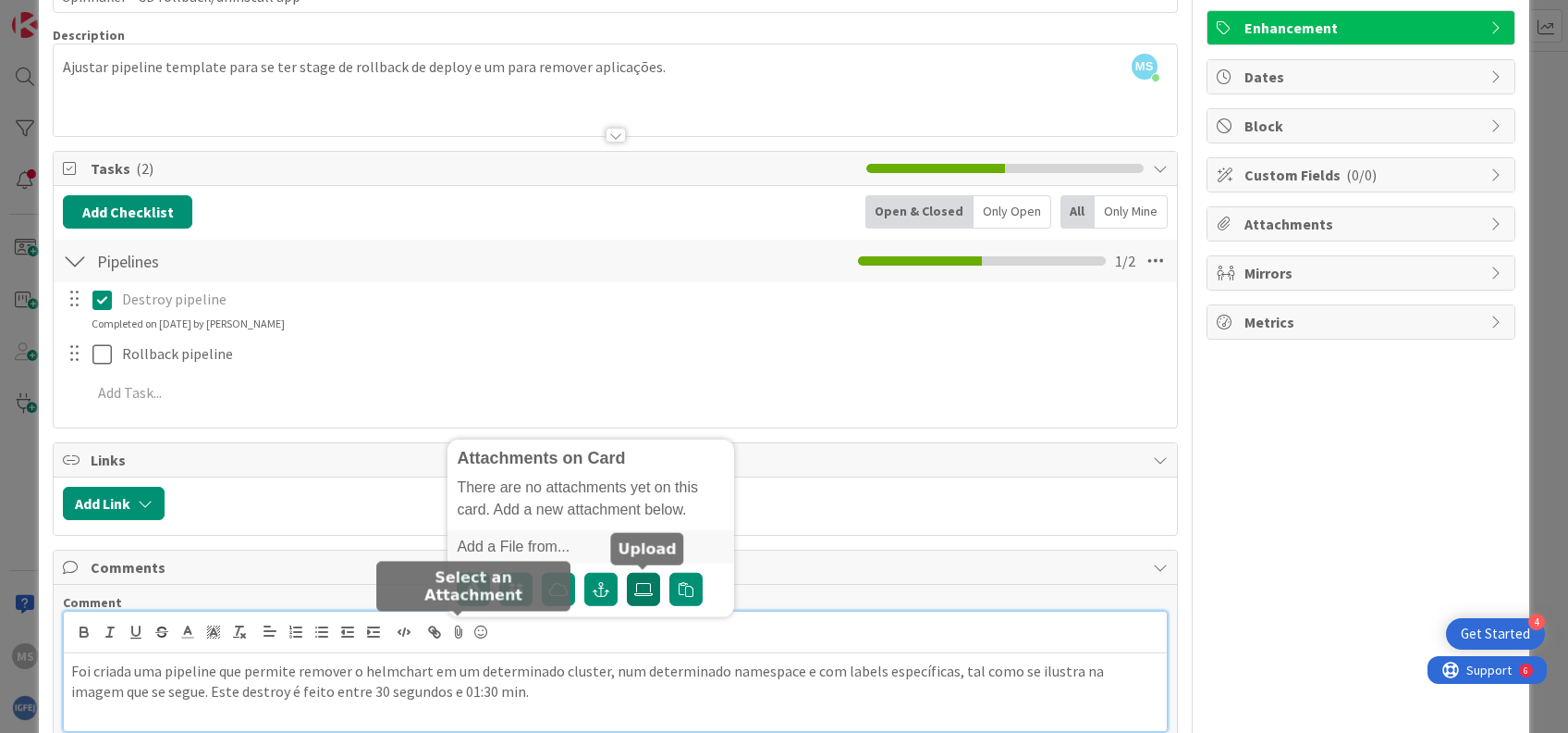
click at [639, 585] on icon at bounding box center [644, 589] width 19 height 15
click at [627, 572] on input "file" at bounding box center [627, 572] width 0 height 0
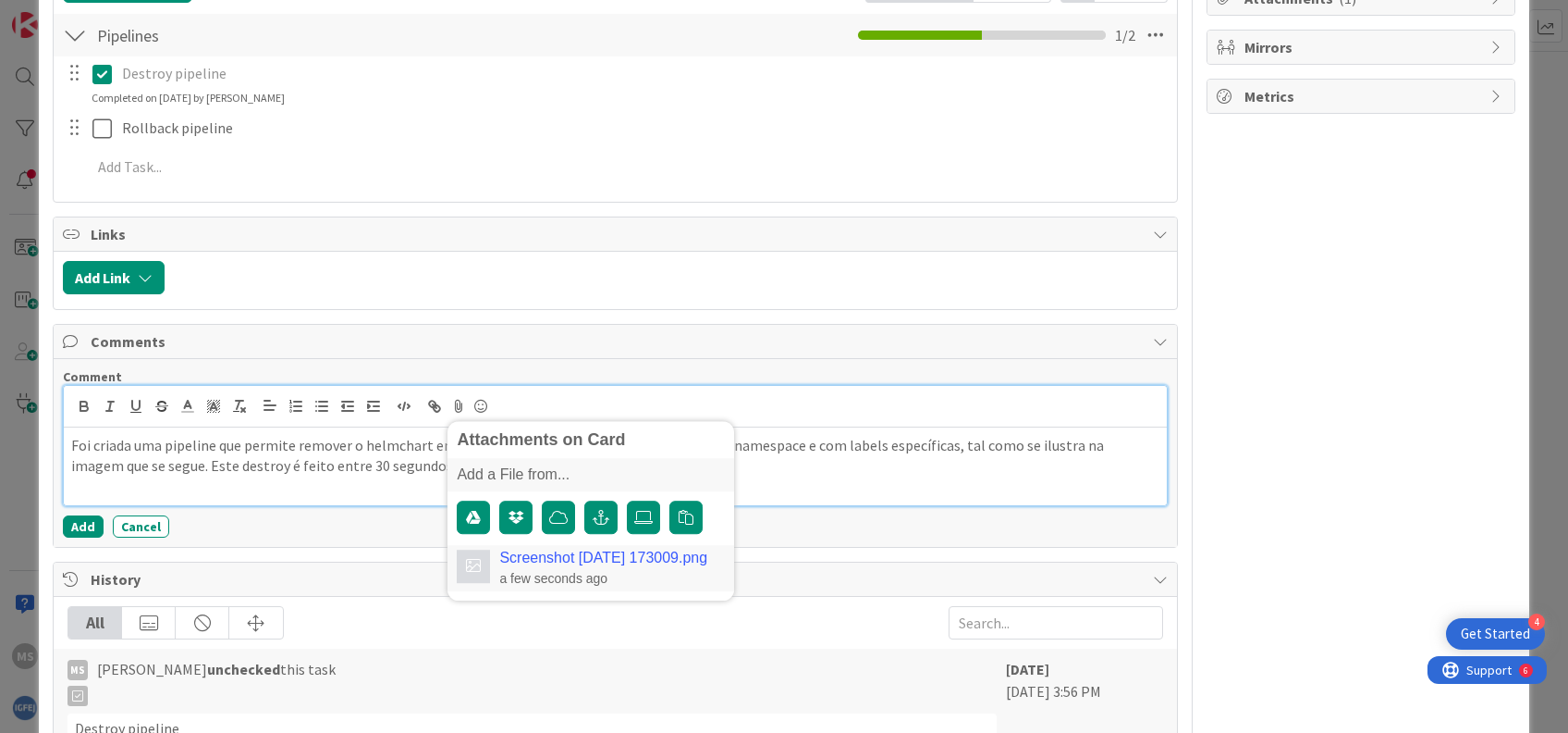
scroll to position [370, 0]
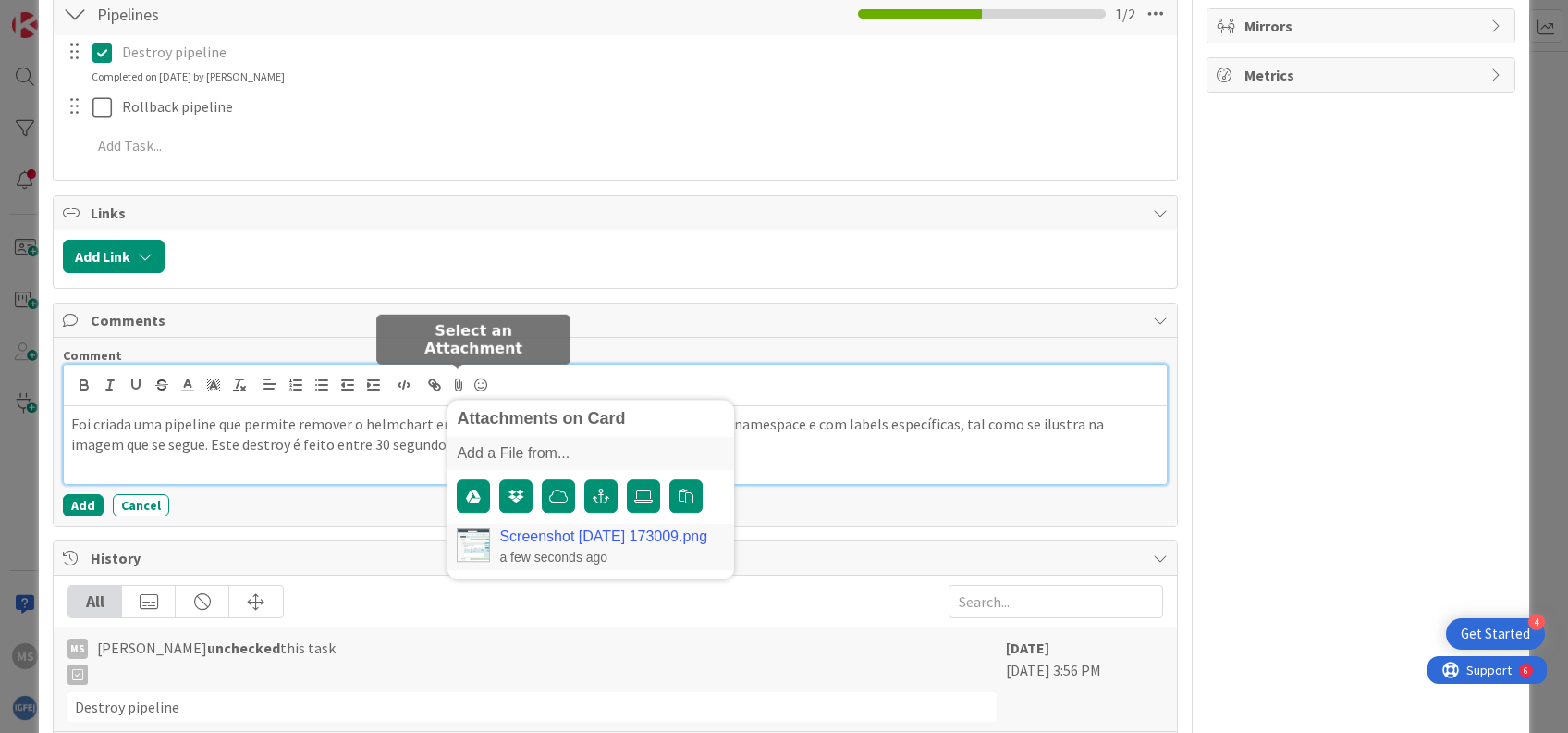
click at [636, 533] on link "Screenshot [DATE] 173009.png" at bounding box center [603, 537] width 208 height 17
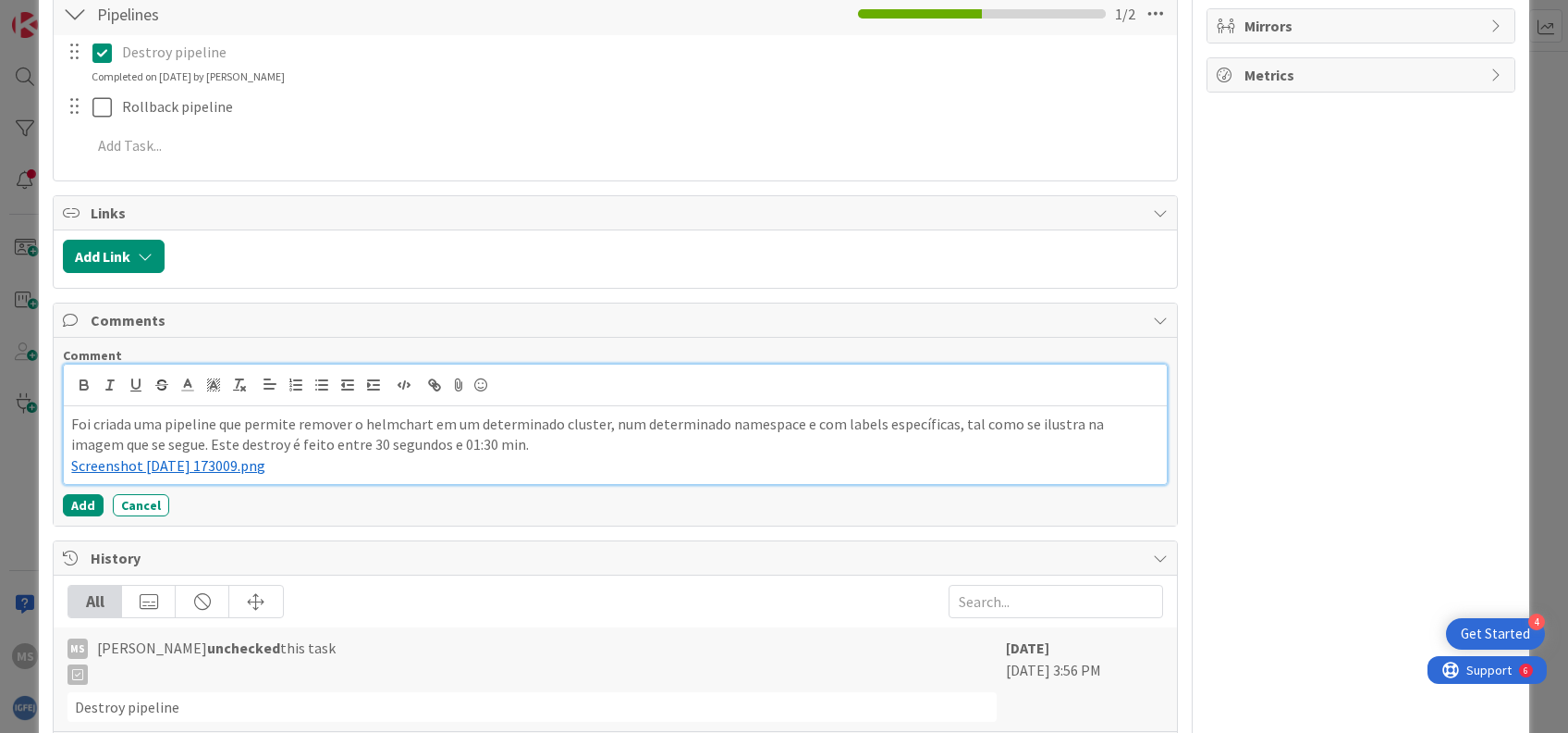
click at [263, 464] on span "Screenshot [DATE] 173009.png" at bounding box center [169, 465] width 194 height 19
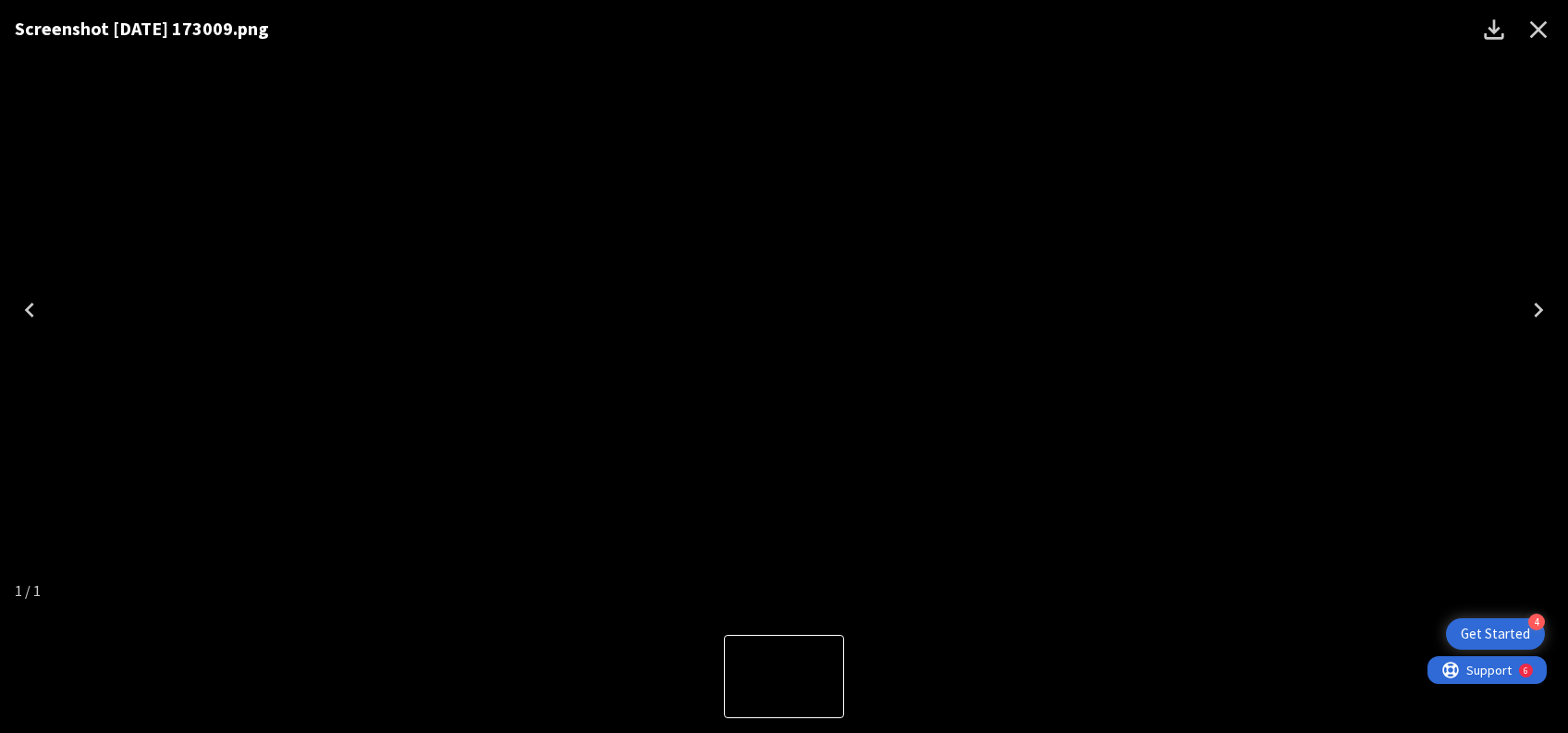
click at [1540, 30] on icon "Close" at bounding box center [1539, 30] width 18 height 18
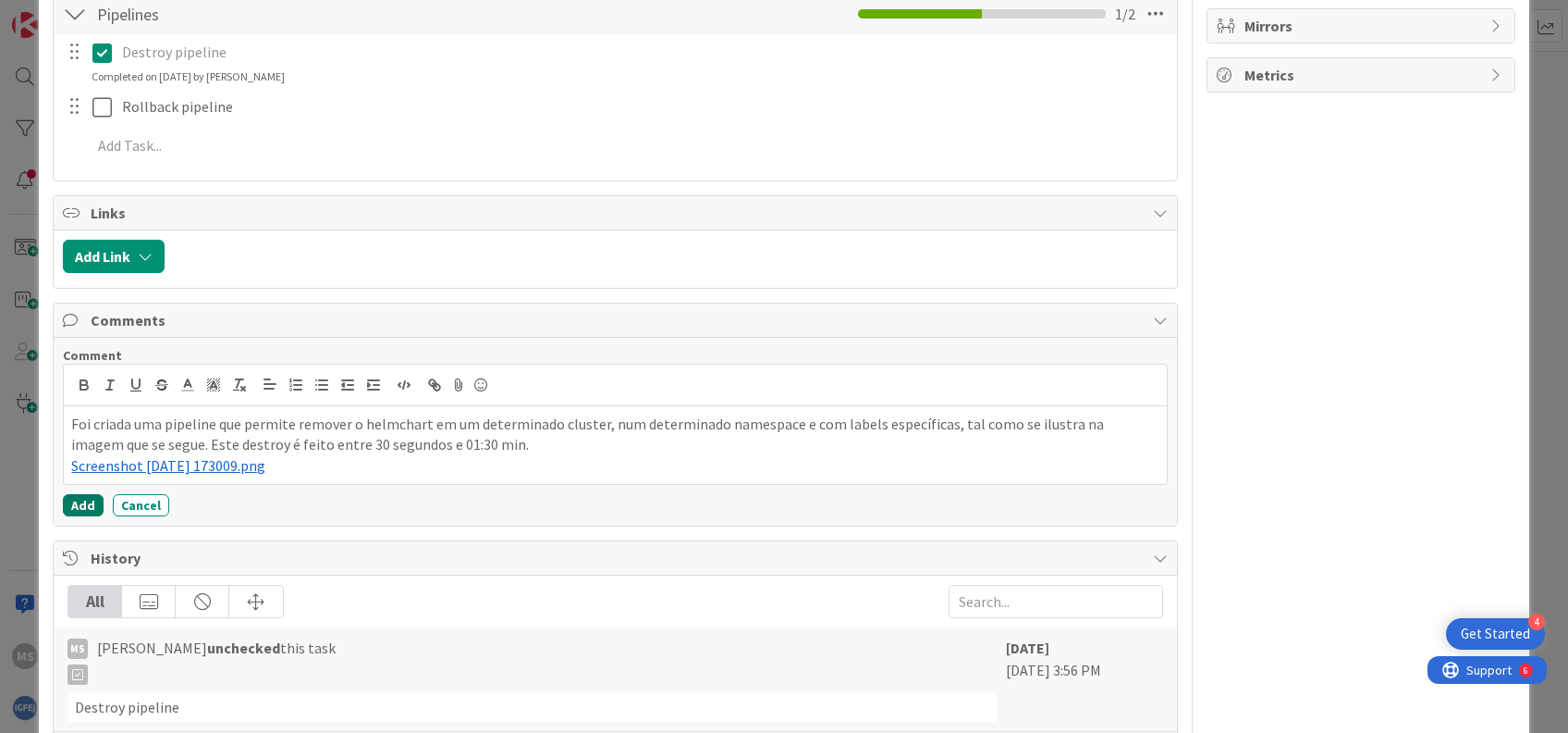
click at [82, 505] on button "Add" at bounding box center [83, 505] width 40 height 23
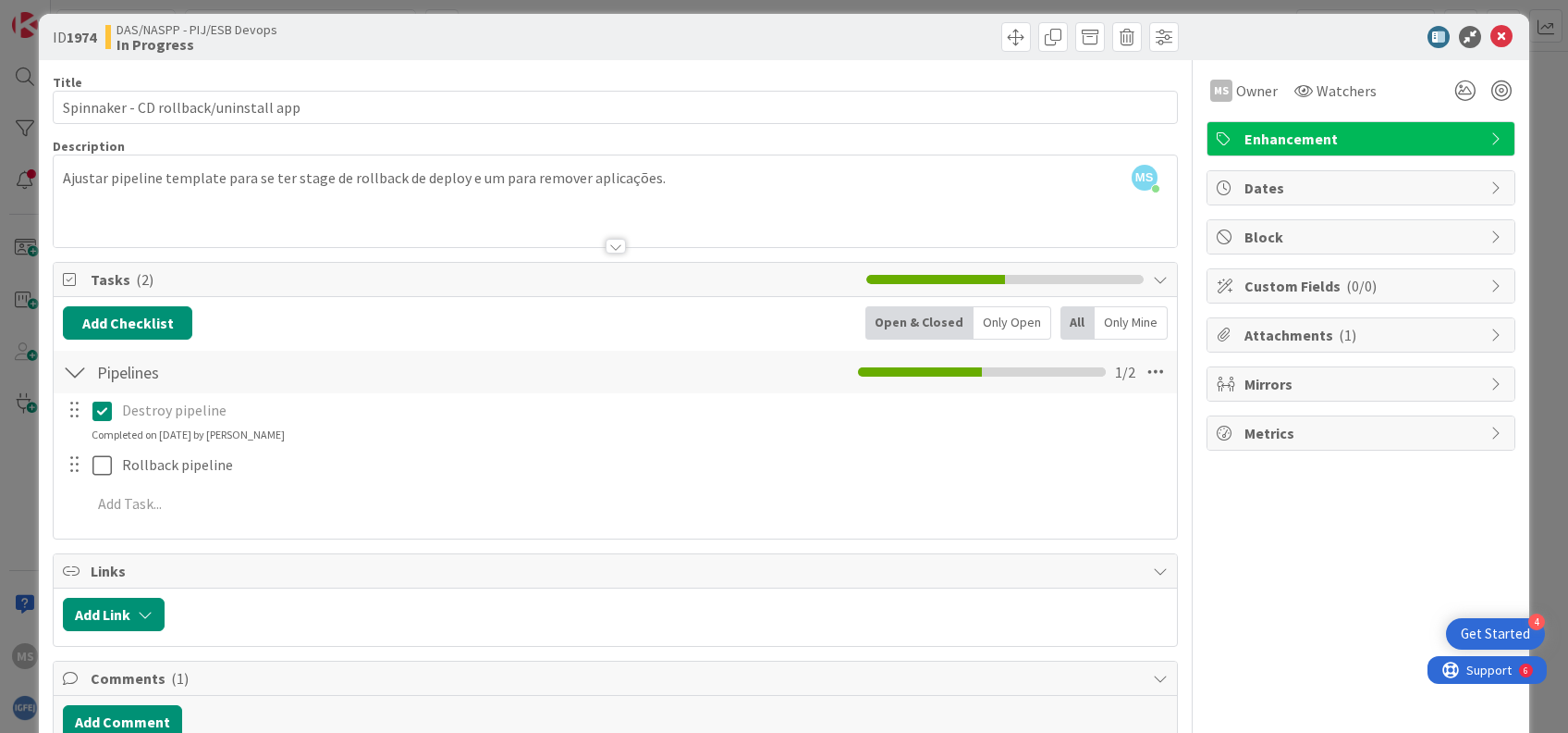
scroll to position [0, 0]
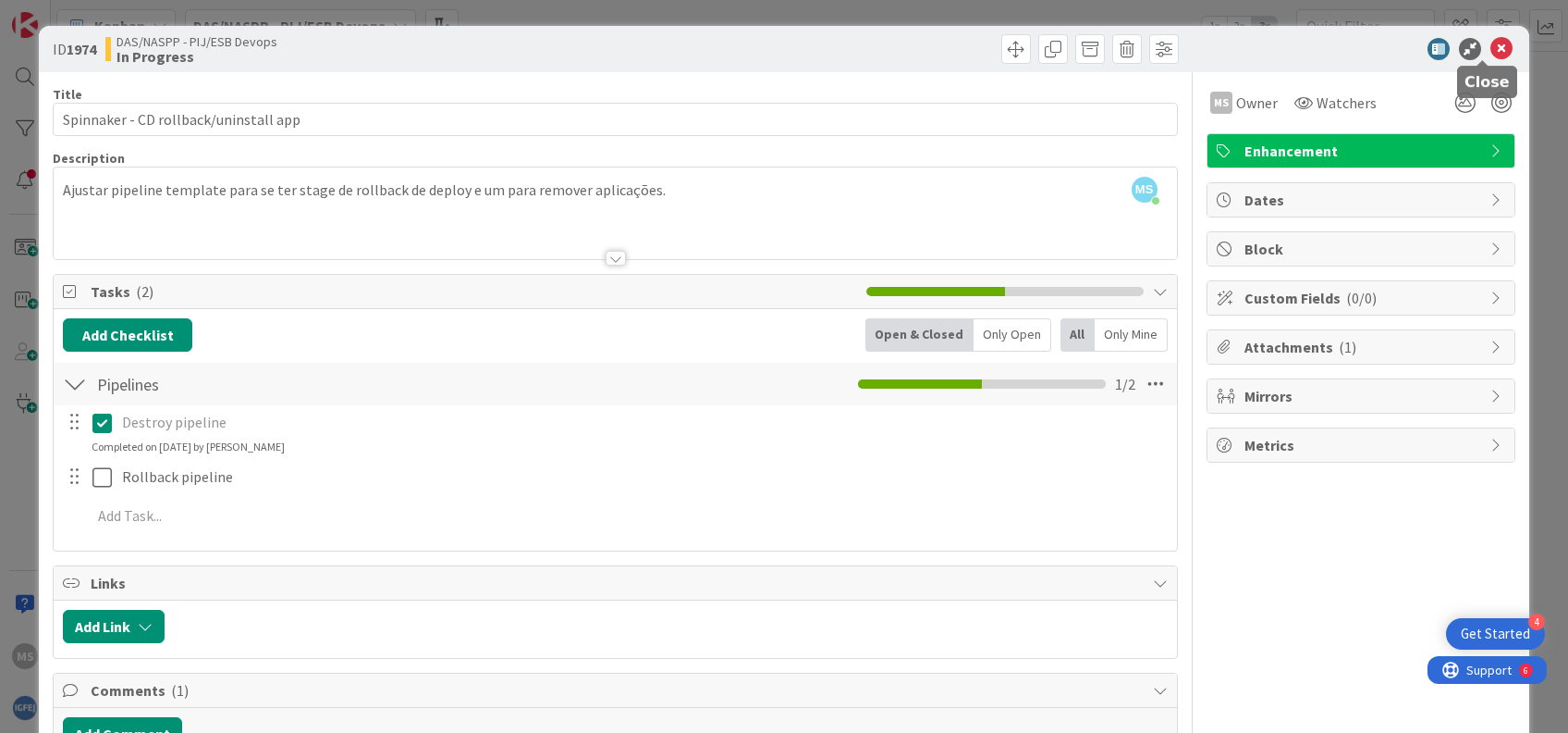
click at [1491, 50] on icon at bounding box center [1502, 49] width 23 height 23
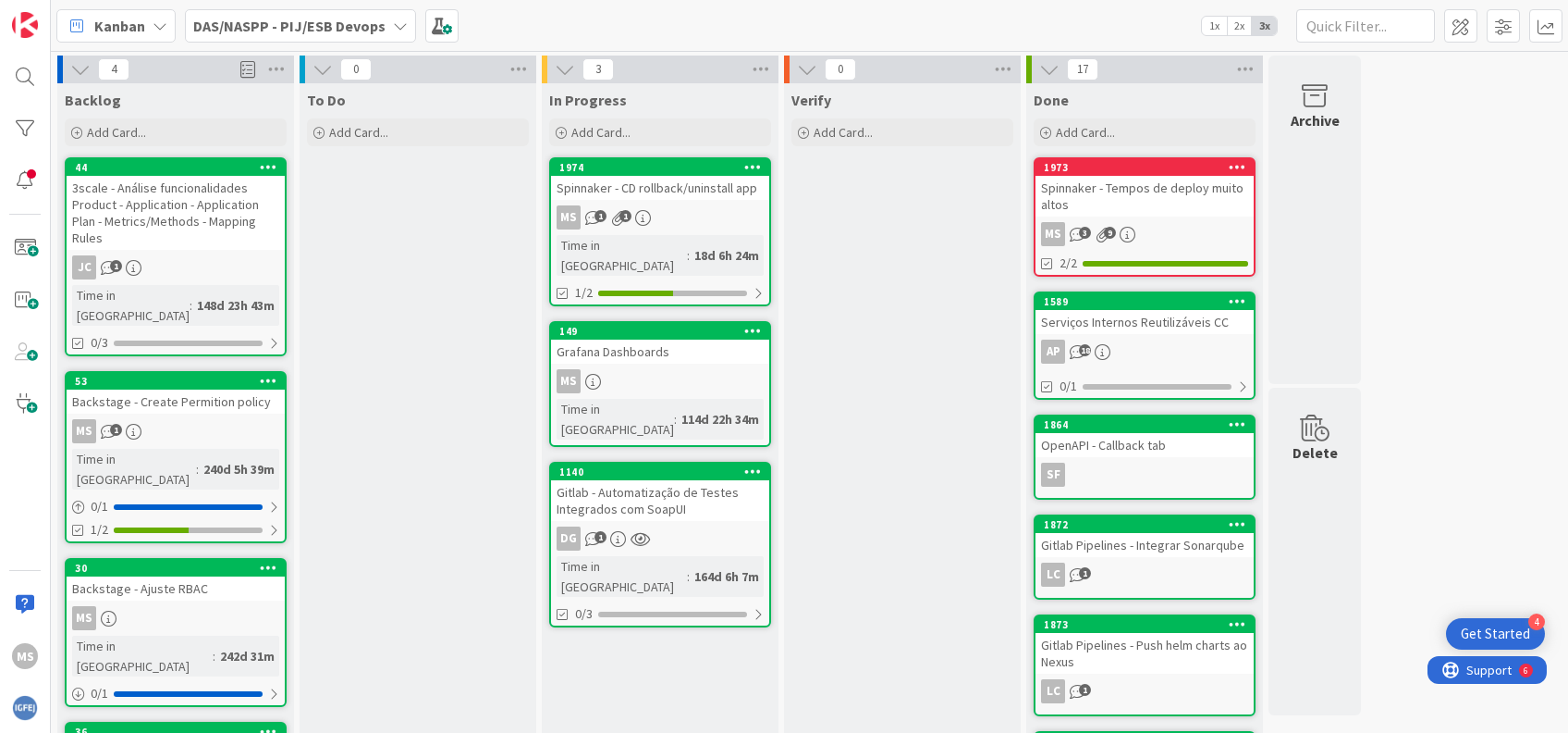
click at [929, 463] on div "Verify Add Card..." at bounding box center [902, 699] width 236 height 1233
click at [673, 340] on div "Grafana Dashboards" at bounding box center [660, 351] width 218 height 24
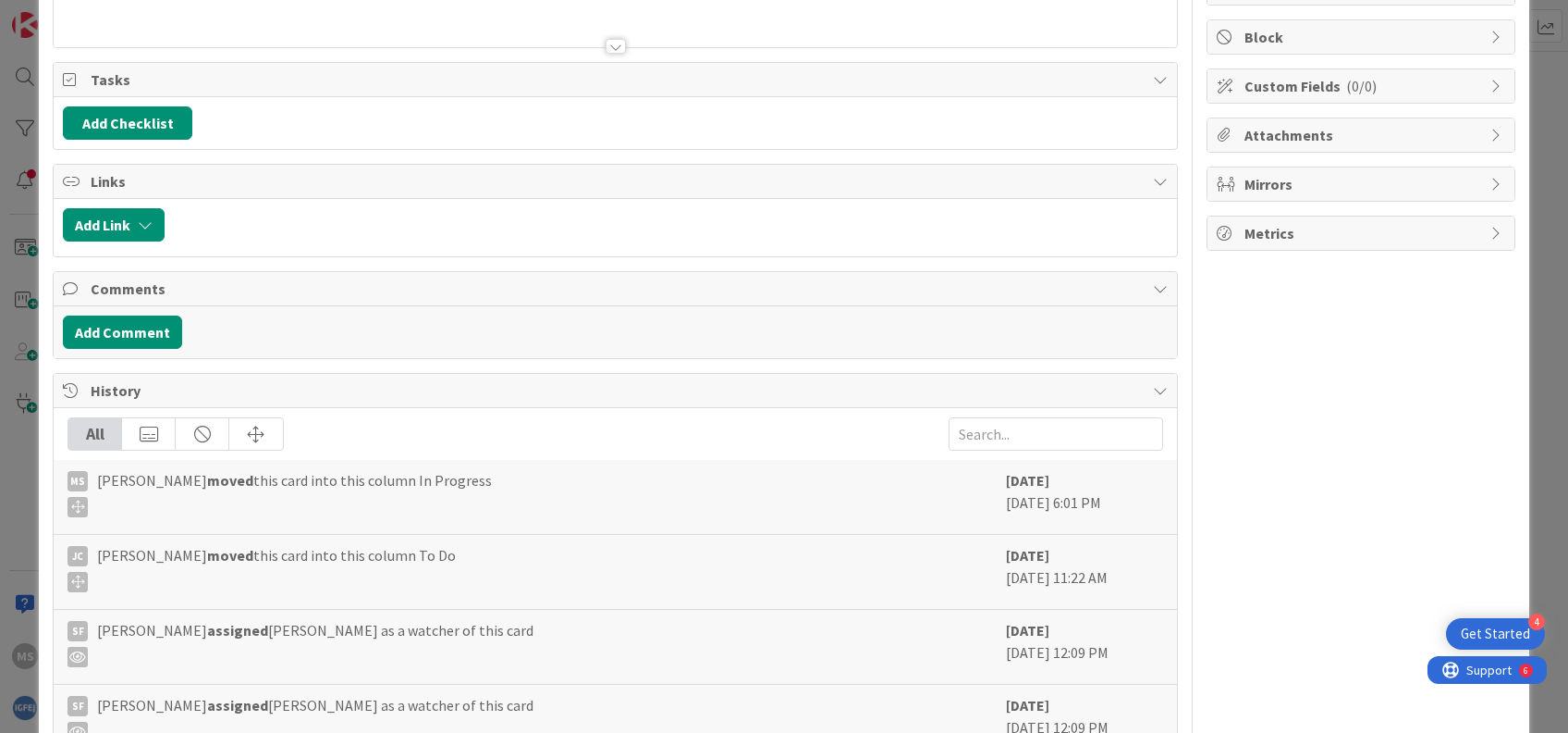
scroll to position [70, 0]
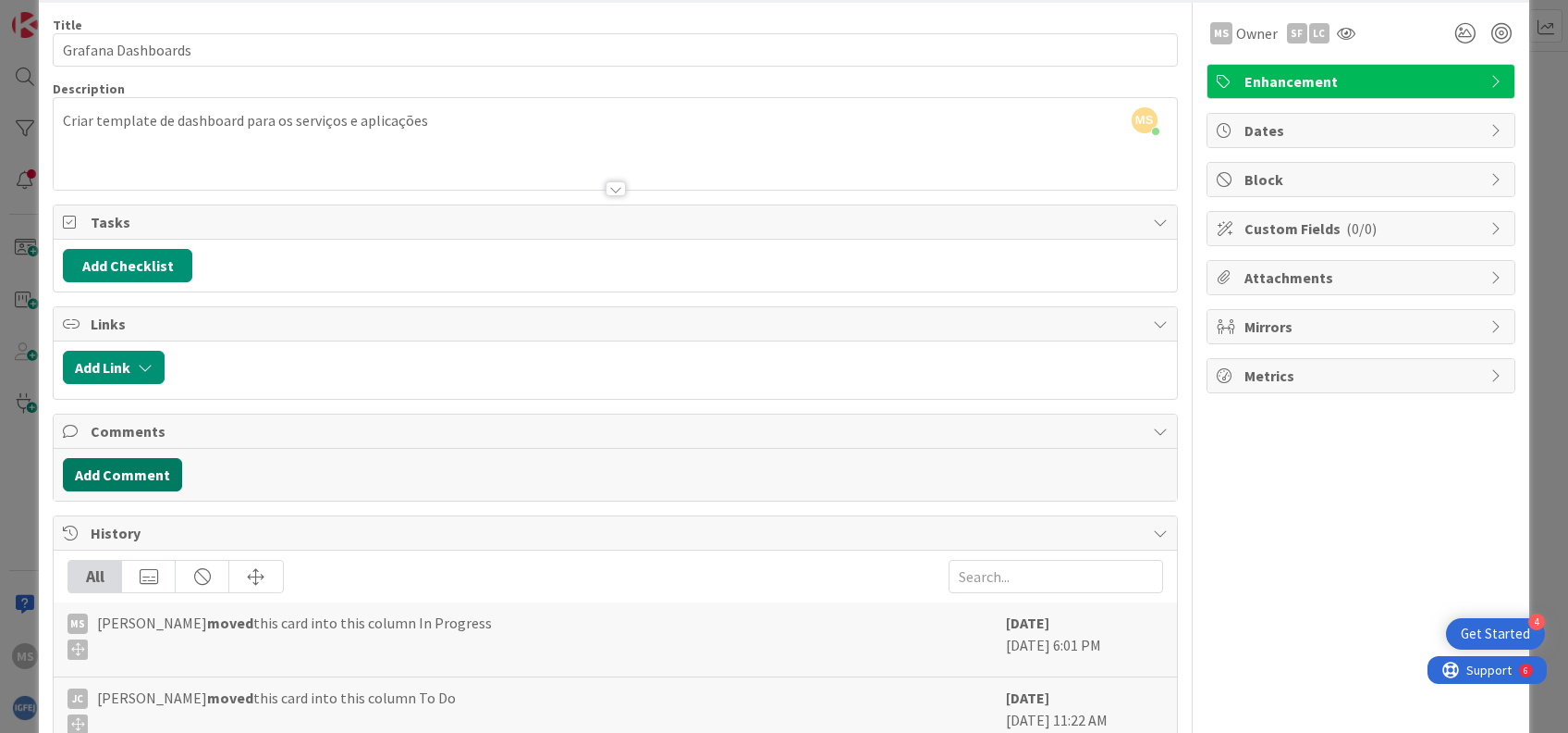
click at [162, 466] on button "Add Comment" at bounding box center [122, 474] width 120 height 33
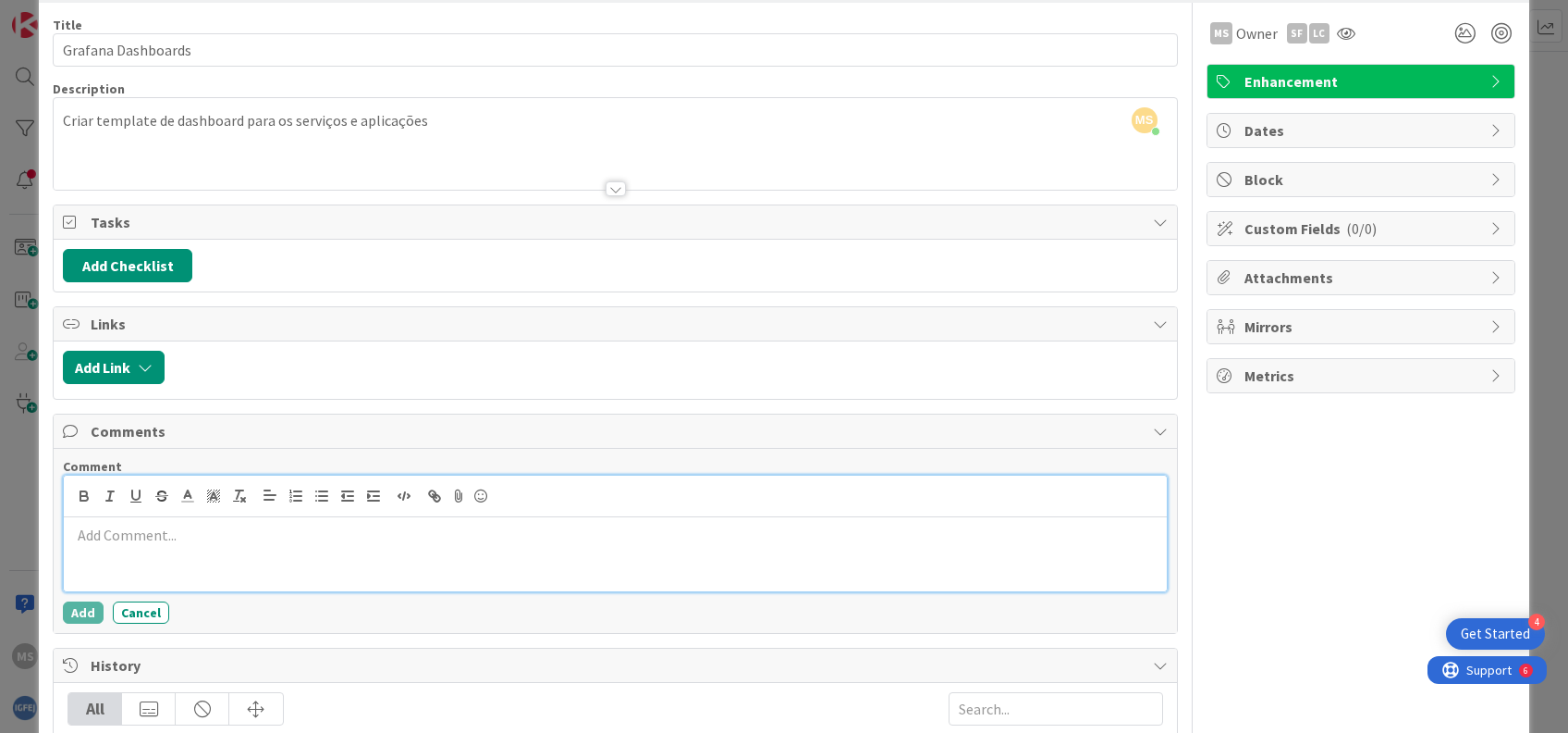
scroll to position [0, 0]
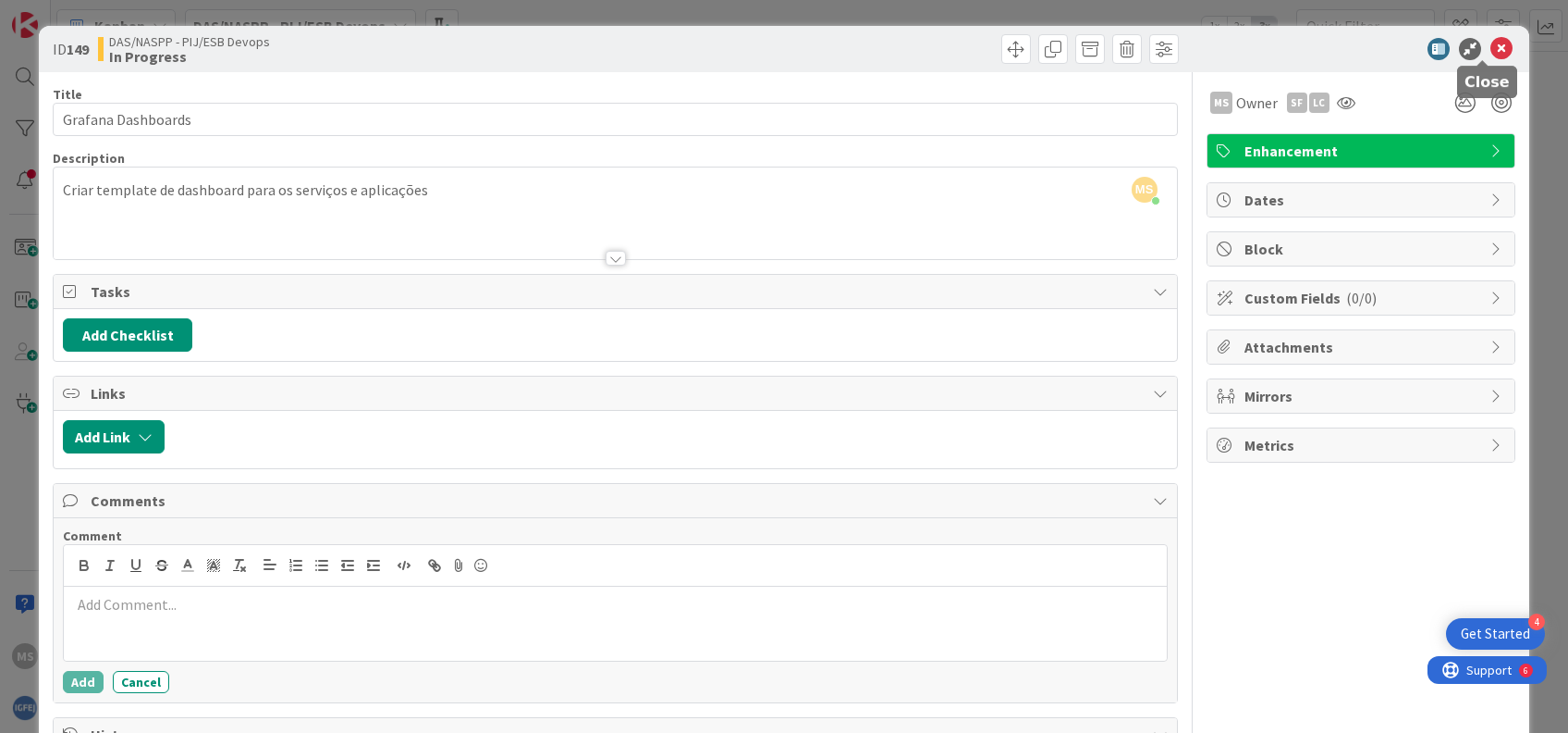
click at [1491, 41] on icon at bounding box center [1502, 49] width 23 height 23
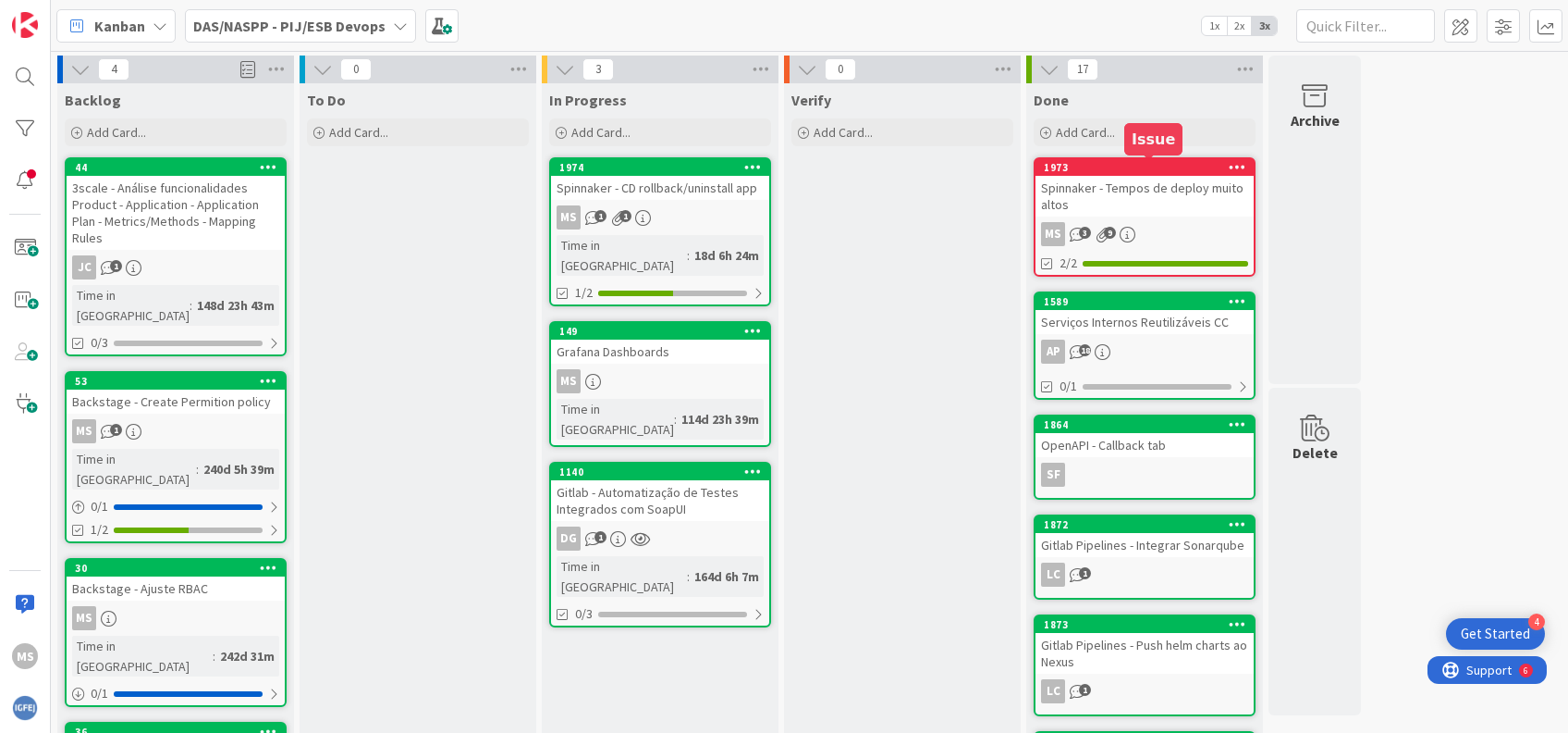
click at [1205, 165] on div "1973" at bounding box center [1148, 168] width 210 height 13
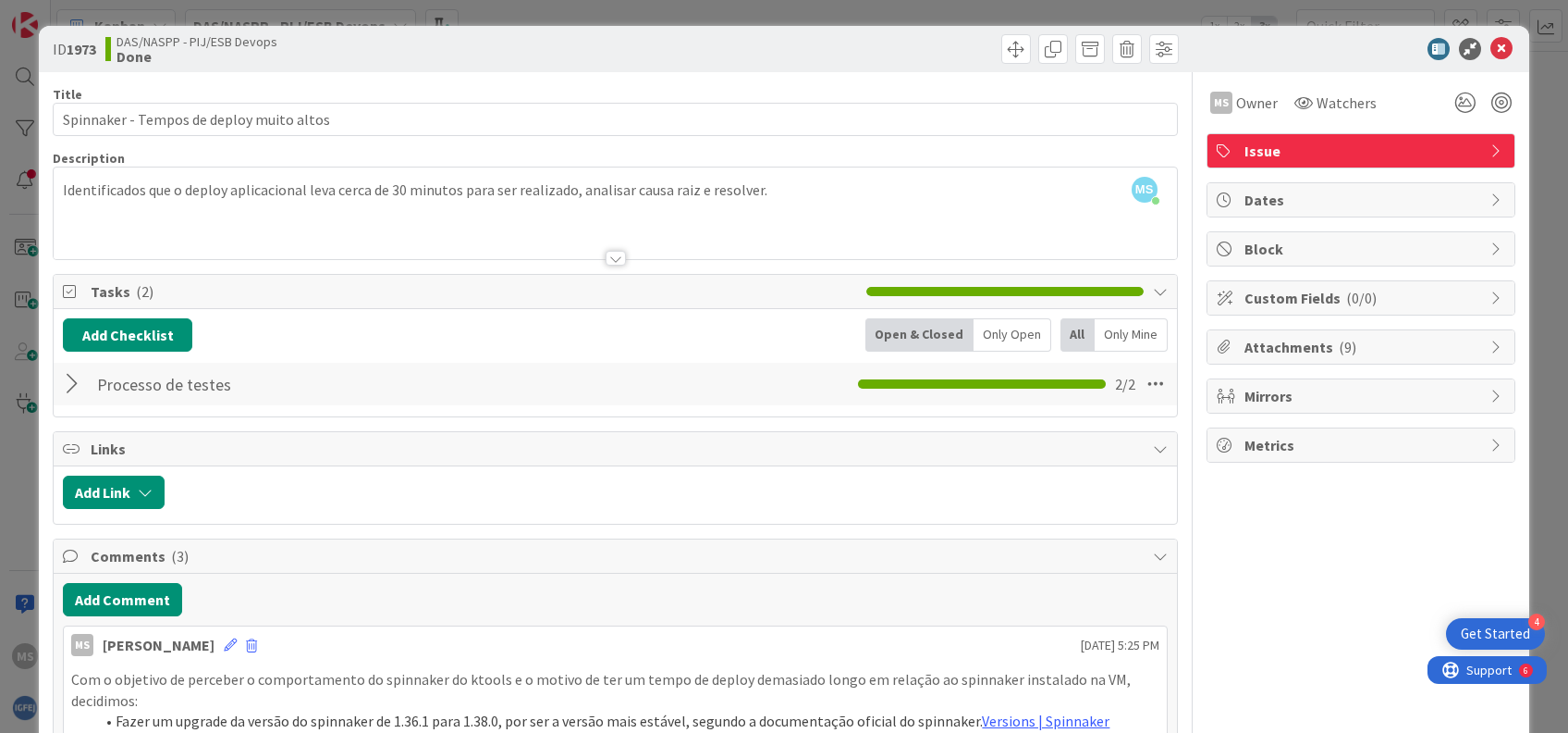
click at [1491, 143] on icon at bounding box center [1498, 151] width 15 height 15
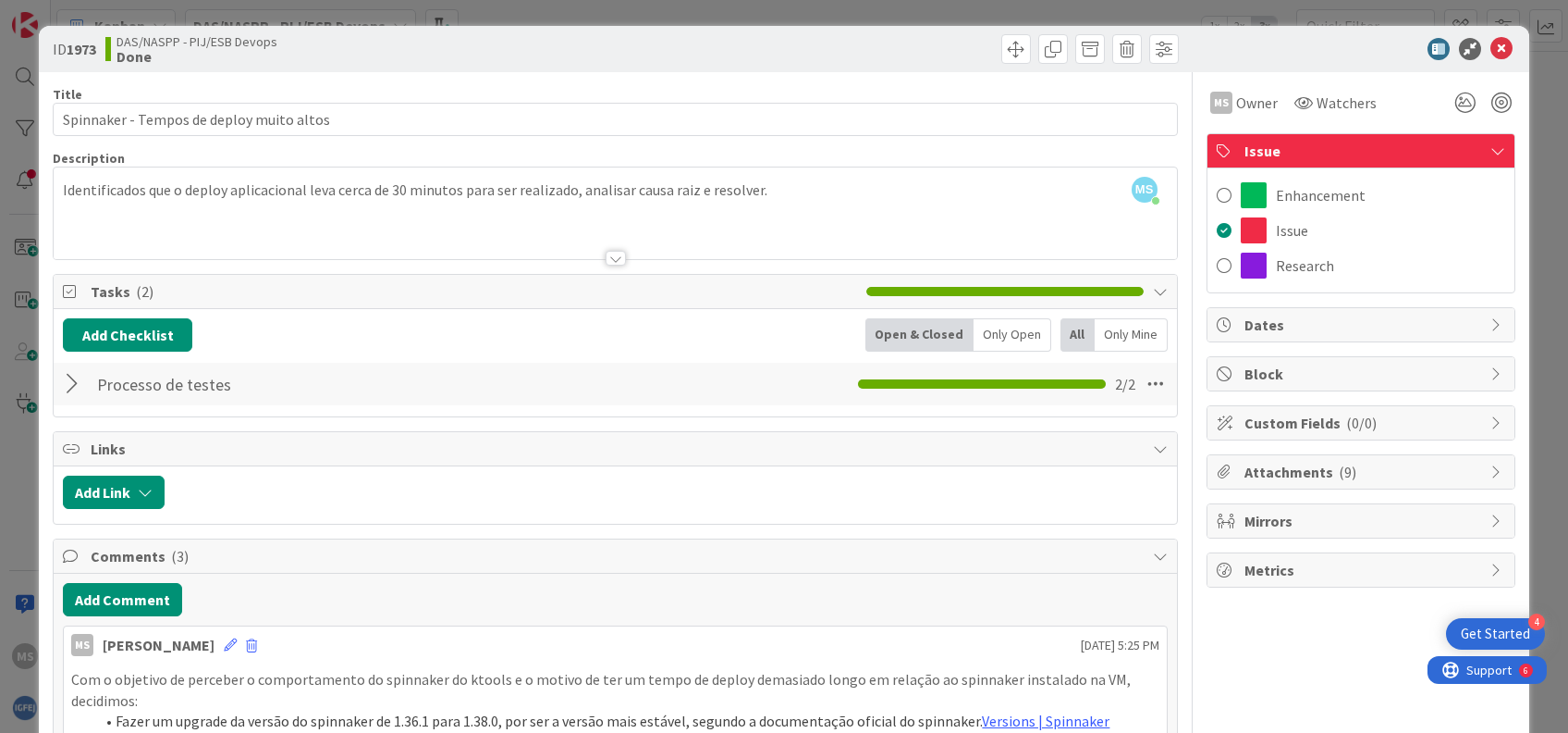
click at [1491, 143] on icon at bounding box center [1498, 151] width 15 height 15
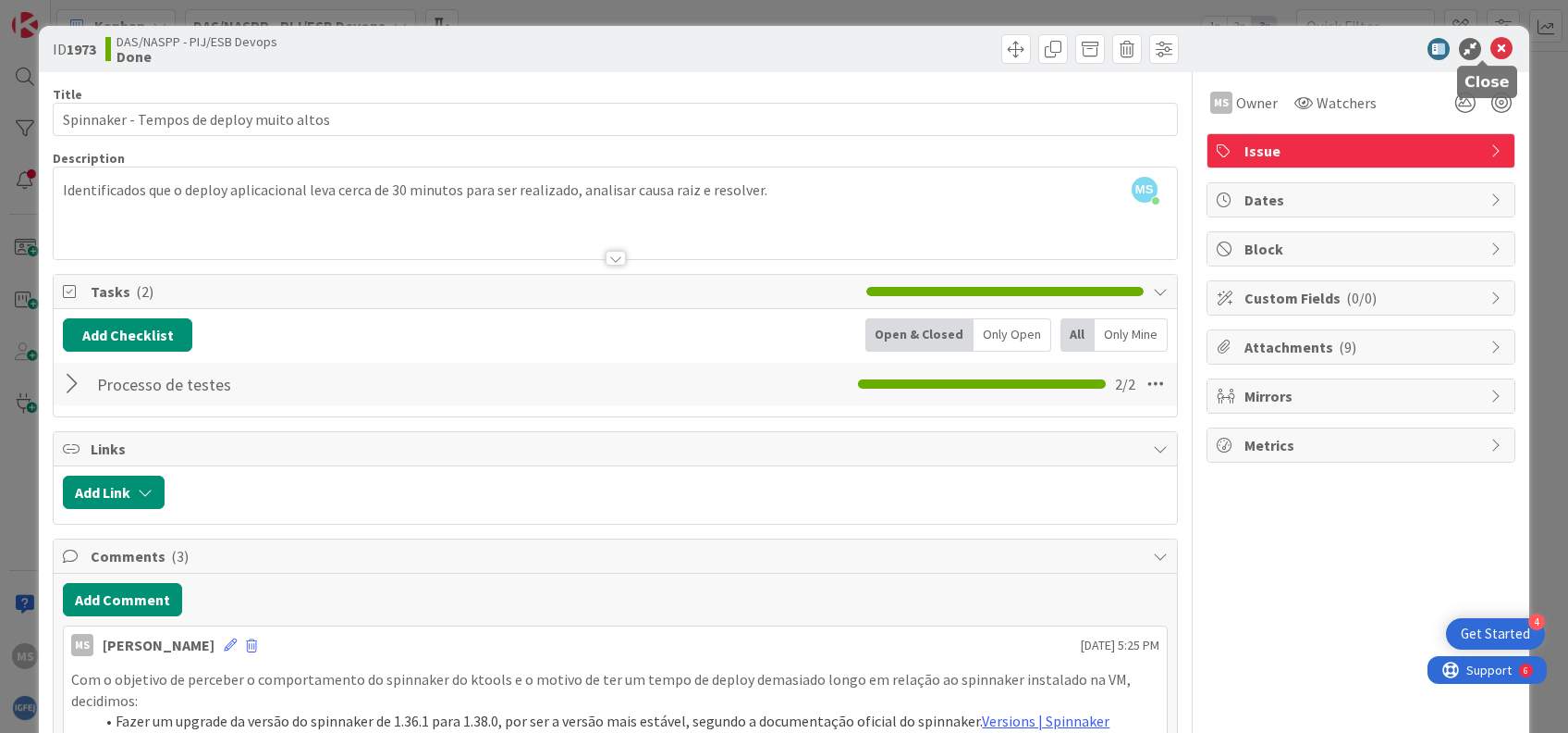
click at [1491, 49] on icon at bounding box center [1502, 49] width 23 height 23
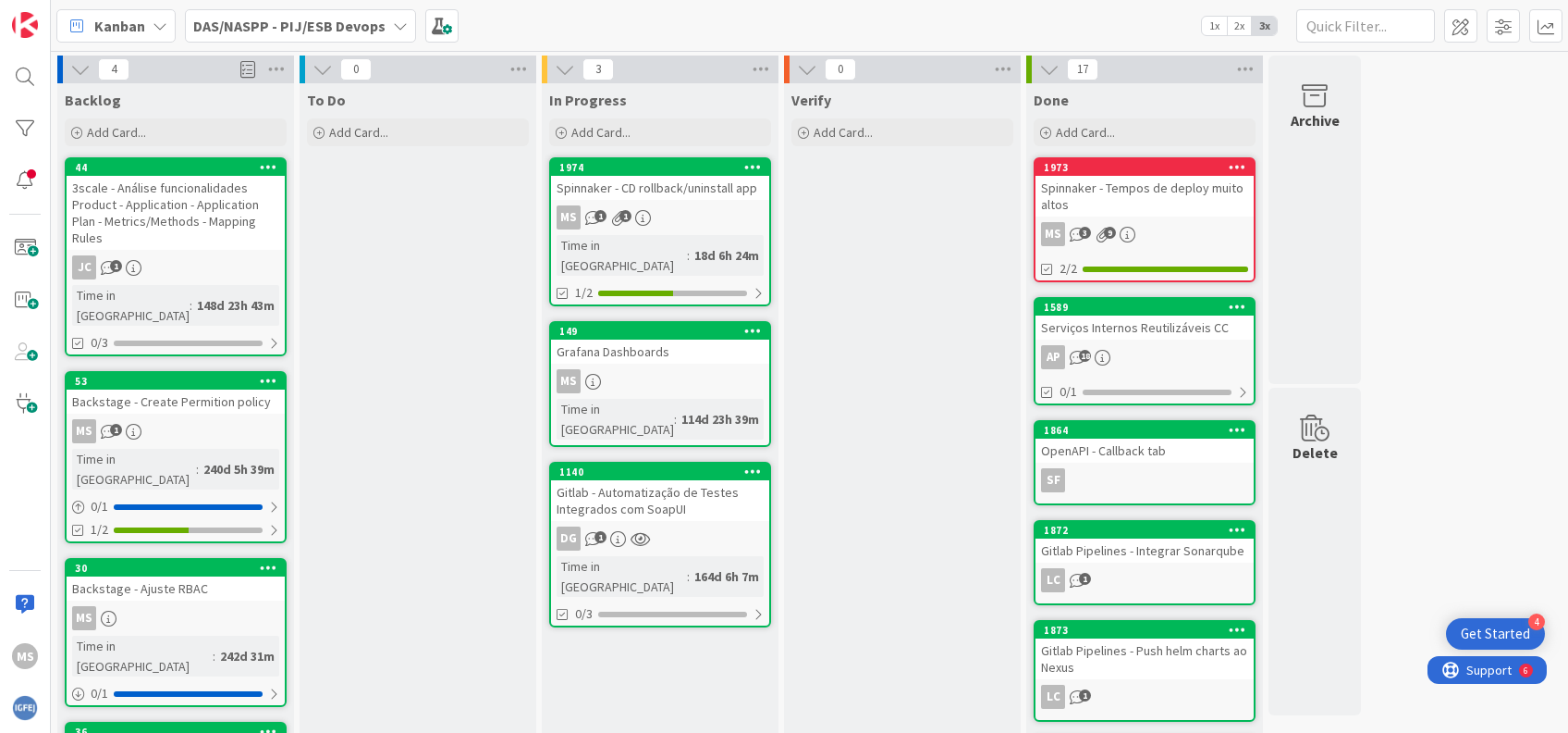
click at [857, 558] on div "Verify Add Card..." at bounding box center [902, 702] width 236 height 1239
